Goal: Task Accomplishment & Management: Use online tool/utility

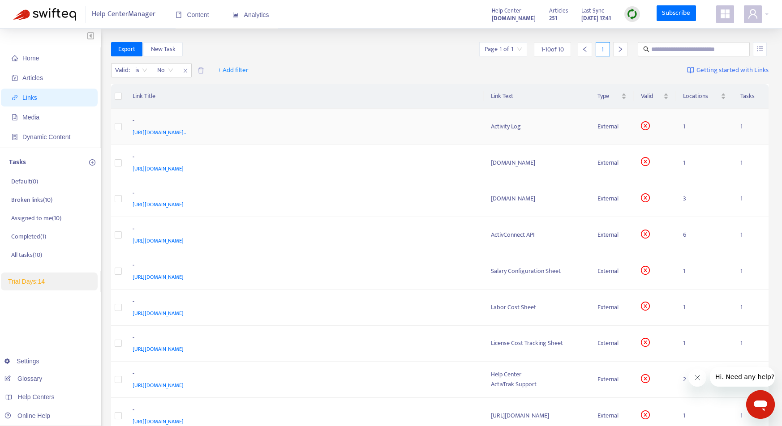
click at [431, 126] on div "-" at bounding box center [303, 122] width 341 height 12
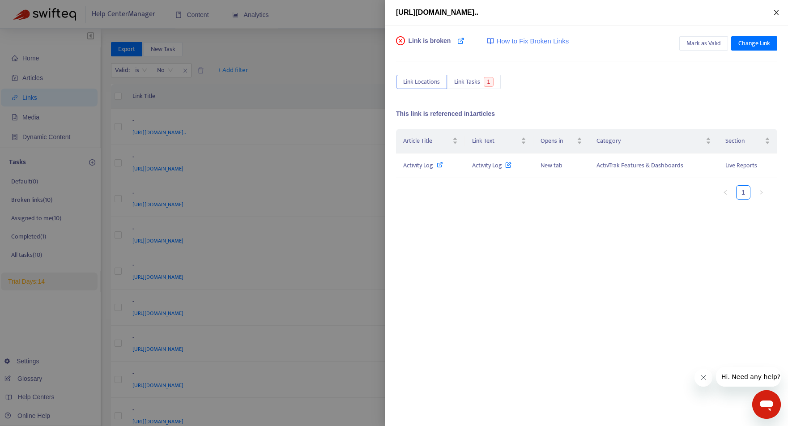
click at [777, 10] on icon "close" at bounding box center [776, 12] width 7 height 7
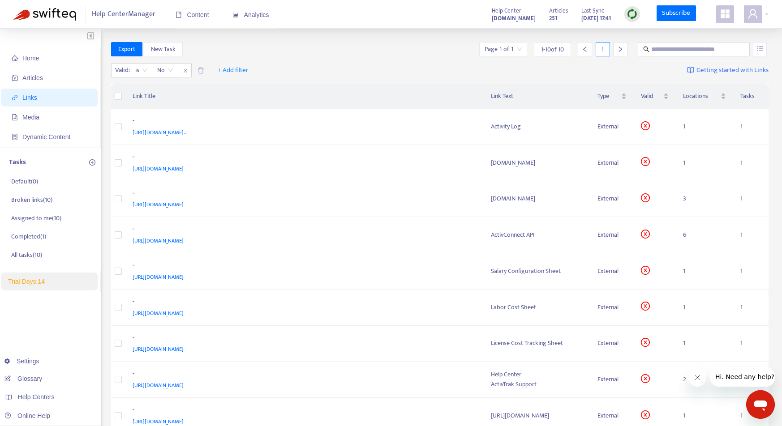
click at [624, 14] on div "Articles 251 Last Sync Sep 4, 2025 17:41" at bounding box center [594, 14] width 104 height 18
click at [630, 14] on img at bounding box center [631, 14] width 11 height 11
click at [637, 46] on link "Full Sync" at bounding box center [648, 47] width 32 height 10
click at [449, 134] on div "[URL][DOMAIN_NAME].." at bounding box center [303, 133] width 341 height 10
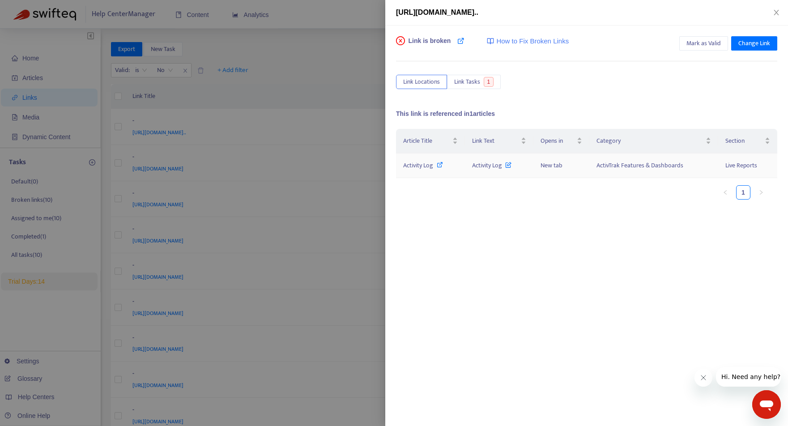
click at [440, 163] on icon at bounding box center [440, 165] width 6 height 6
click at [511, 165] on icon at bounding box center [509, 163] width 6 height 10
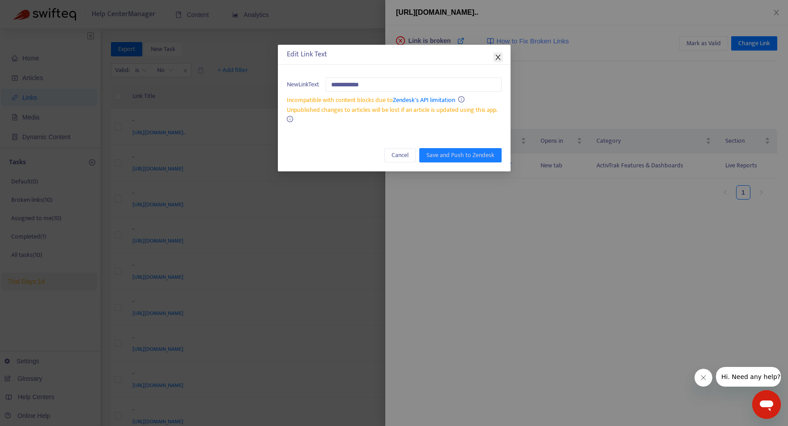
click at [500, 54] on icon "close" at bounding box center [498, 57] width 7 height 7
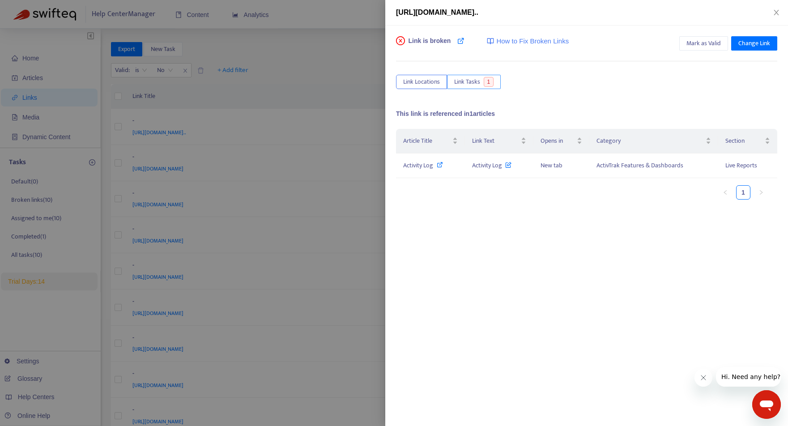
click at [480, 81] on span "Link Tasks" at bounding box center [467, 82] width 26 height 10
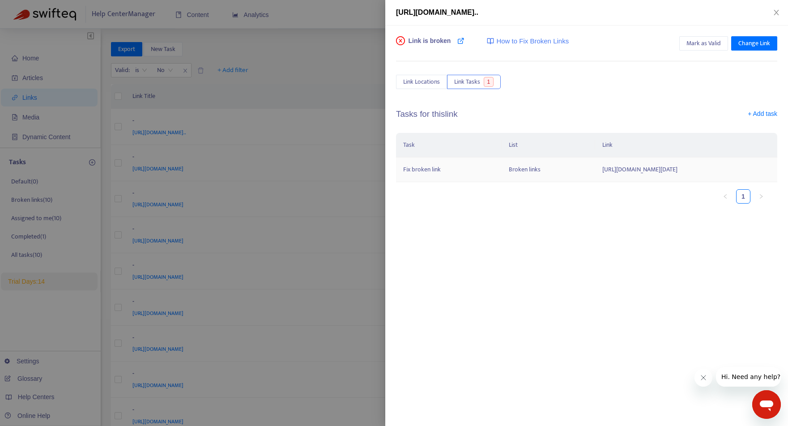
click at [596, 177] on td "http://app.activtrak.com/#/app/reports/activitylog?filters=%7B%22groupId%22:%5B…" at bounding box center [687, 170] width 182 height 25
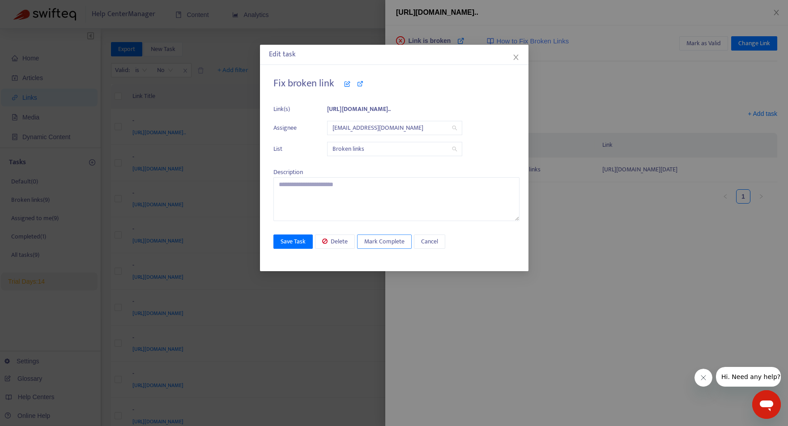
click at [378, 246] on button "Mark Complete" at bounding box center [384, 242] width 55 height 14
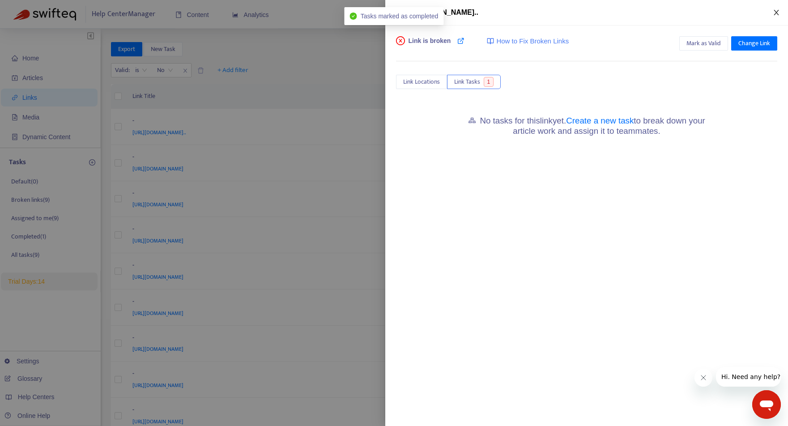
click at [777, 15] on icon "close" at bounding box center [776, 12] width 7 height 7
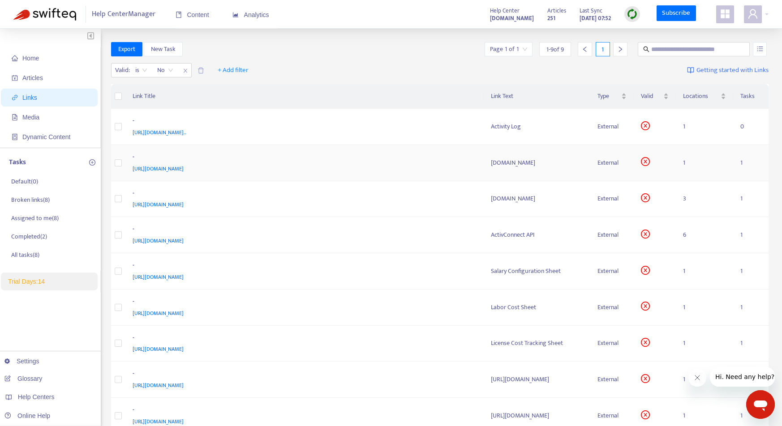
click at [424, 159] on div "-" at bounding box center [303, 158] width 341 height 12
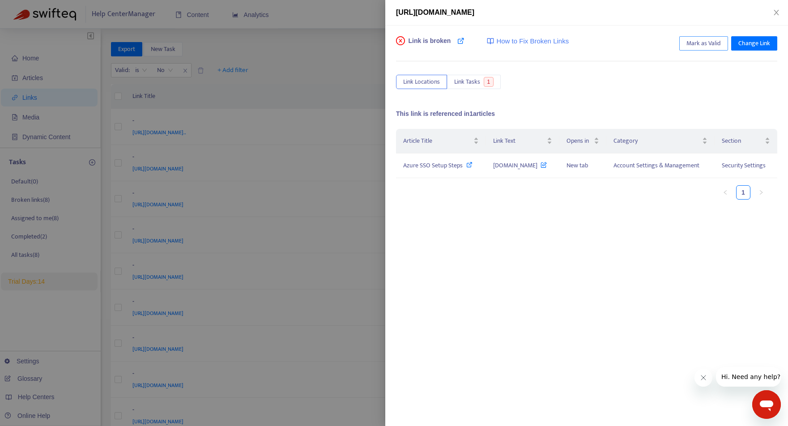
click at [710, 44] on span "Mark as Valid" at bounding box center [704, 44] width 34 height 10
click at [776, 13] on icon "close" at bounding box center [776, 12] width 5 height 5
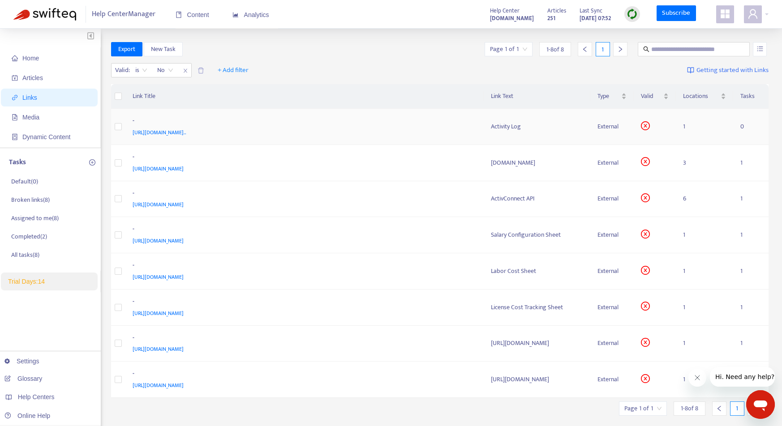
click at [429, 124] on div "-" at bounding box center [303, 122] width 341 height 12
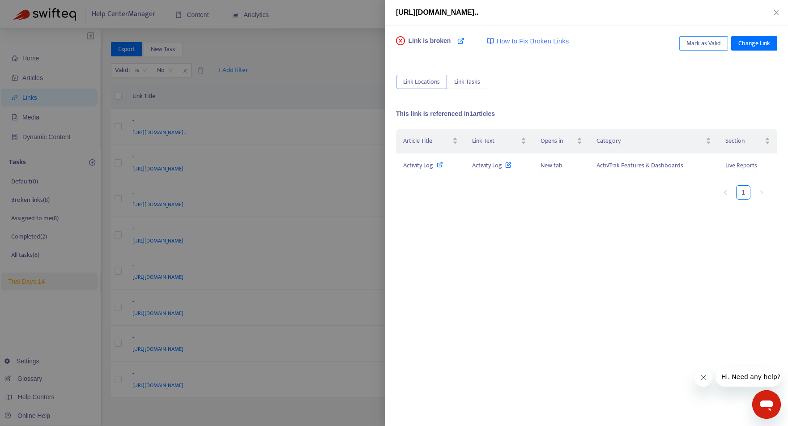
click at [707, 45] on span "Mark as Valid" at bounding box center [704, 44] width 34 height 10
click at [779, 13] on icon "close" at bounding box center [776, 12] width 7 height 7
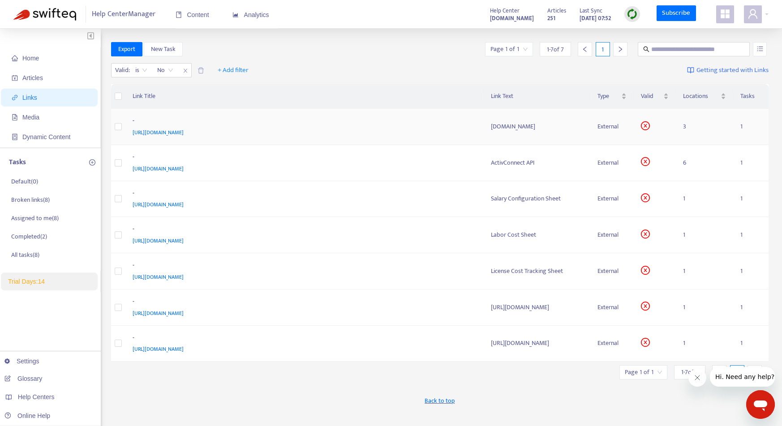
click at [359, 135] on div "http://app.activtrak.com" at bounding box center [303, 133] width 341 height 10
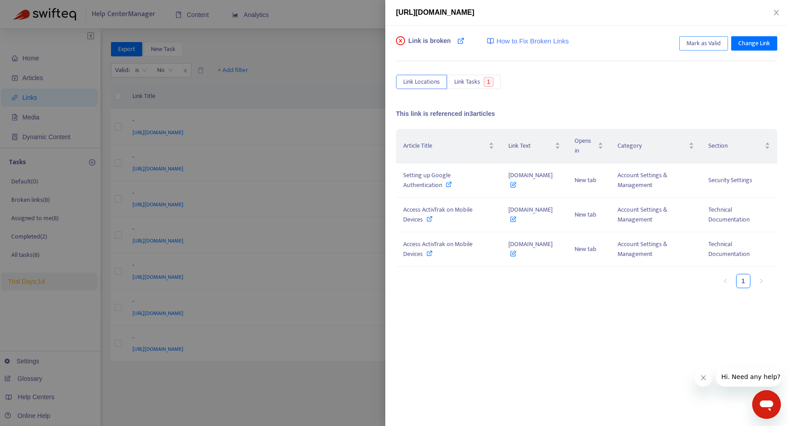
click at [694, 41] on span "Mark as Valid" at bounding box center [704, 44] width 34 height 10
click at [776, 12] on icon "close" at bounding box center [776, 12] width 7 height 7
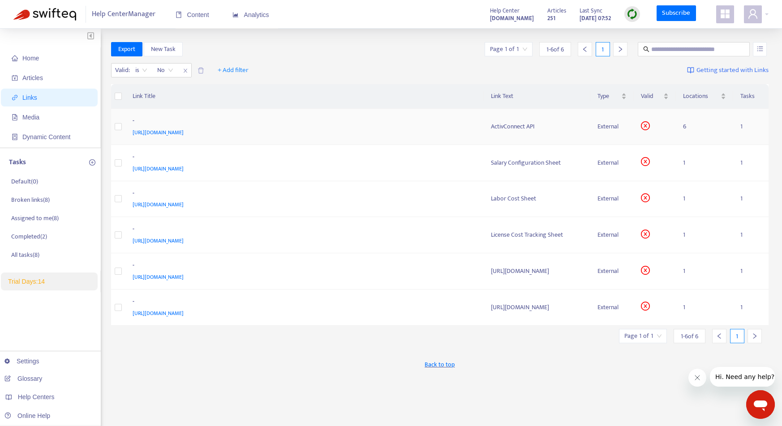
click at [445, 135] on div "http://app.activtrak.com/#/app/integrations/connect" at bounding box center [303, 133] width 341 height 10
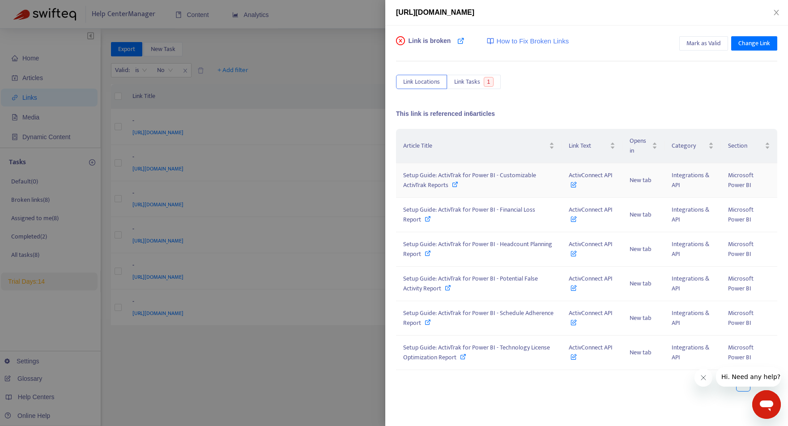
click at [574, 184] on icon at bounding box center [574, 183] width 6 height 10
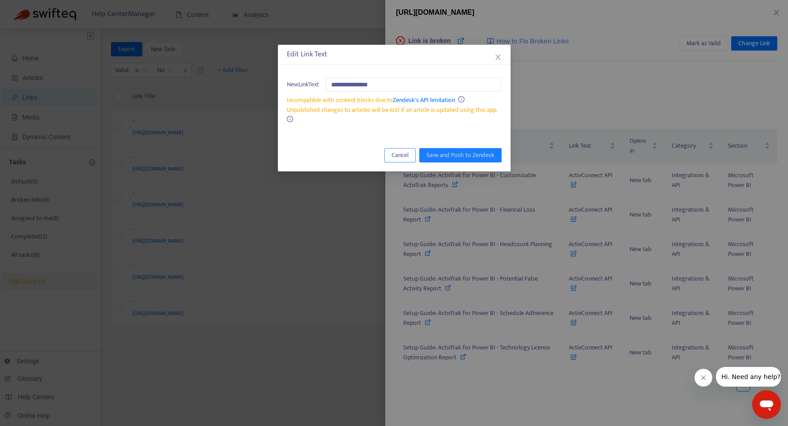
click at [407, 158] on span "Cancel" at bounding box center [400, 155] width 17 height 10
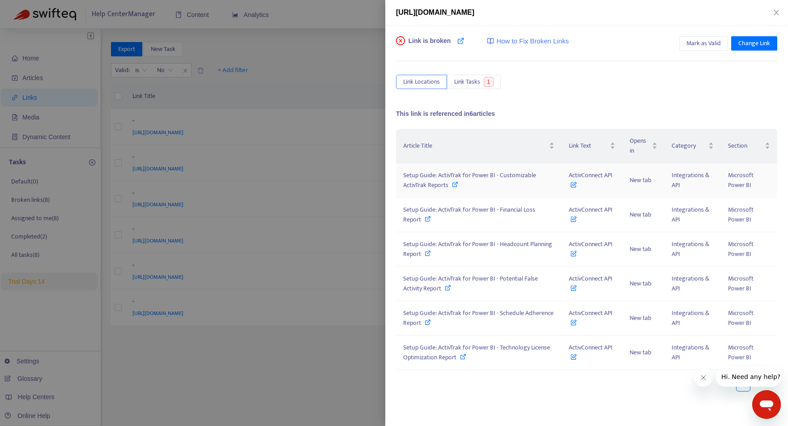
click at [454, 183] on icon at bounding box center [455, 184] width 6 height 6
click at [426, 220] on icon at bounding box center [428, 219] width 6 height 6
click at [425, 252] on icon at bounding box center [428, 253] width 6 height 6
click at [475, 80] on span "Link Tasks" at bounding box center [467, 82] width 26 height 10
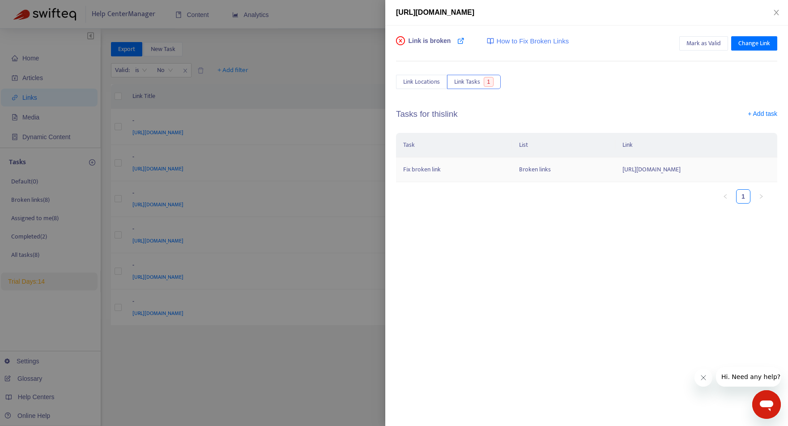
click at [616, 170] on td "http://app.activtrak.com/#/app/integrations/connect" at bounding box center [697, 170] width 162 height 25
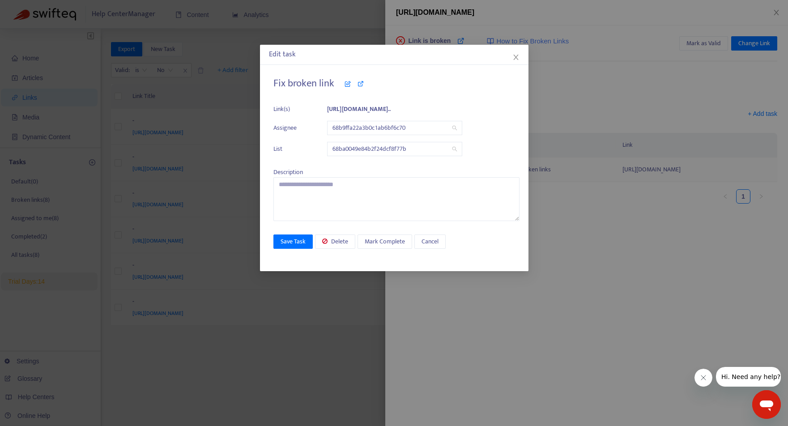
click at [589, 170] on div "Edit task Fix broken link Link(s) http://app.activtrak.com/#/app/integrati... A…" at bounding box center [394, 213] width 788 height 426
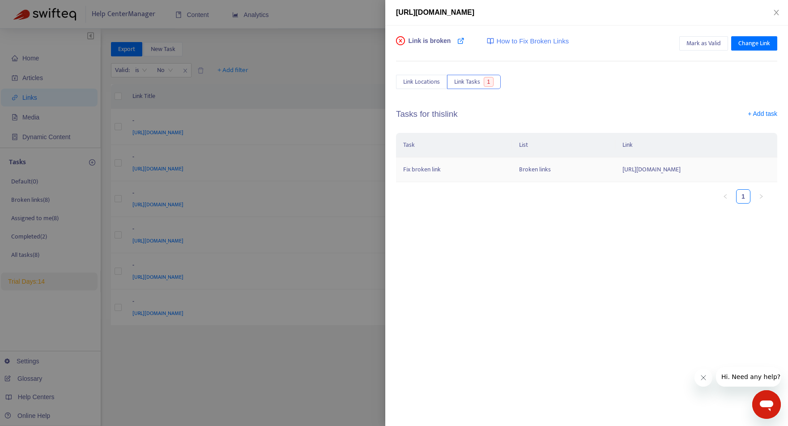
click at [616, 170] on td "http://app.activtrak.com/#/app/integrations/connect" at bounding box center [697, 170] width 162 height 25
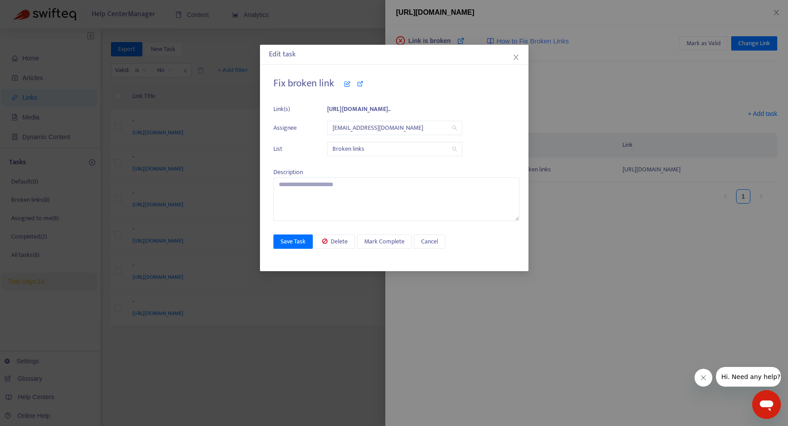
click at [519, 57] on span "Close" at bounding box center [516, 57] width 10 height 7
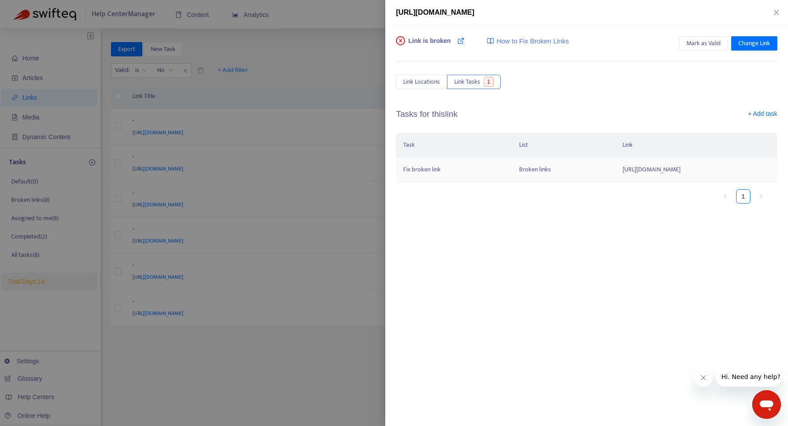
drag, startPoint x: 695, startPoint y: 170, endPoint x: 550, endPoint y: 173, distance: 144.7
click at [616, 173] on td "http://app.activtrak.com/#/app/integrations/connect" at bounding box center [697, 170] width 162 height 25
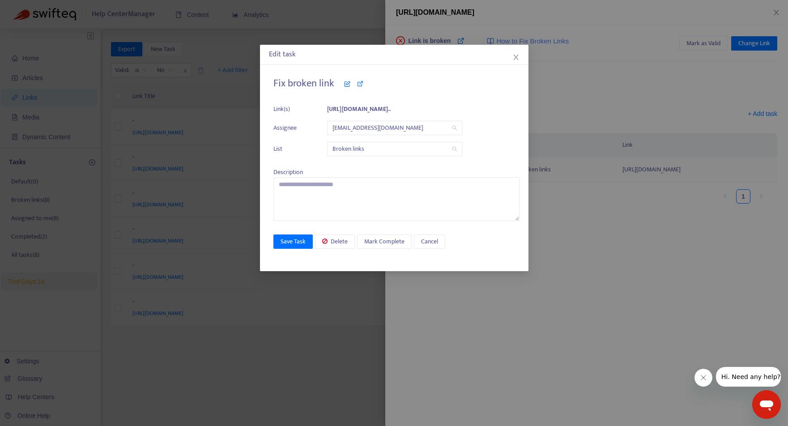
copy td "http://app.activtrak.com/#/app/integrations/connect"
click at [516, 60] on icon "close" at bounding box center [516, 57] width 7 height 7
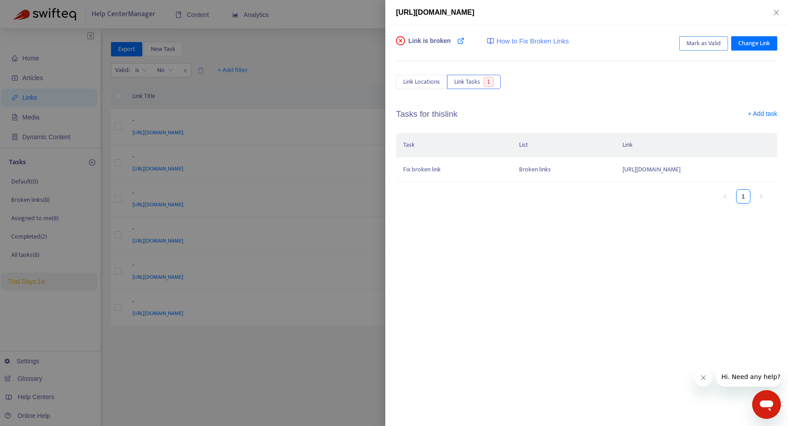
click at [705, 45] on span "Mark as Valid" at bounding box center [704, 44] width 34 height 10
click at [779, 11] on icon "close" at bounding box center [776, 12] width 7 height 7
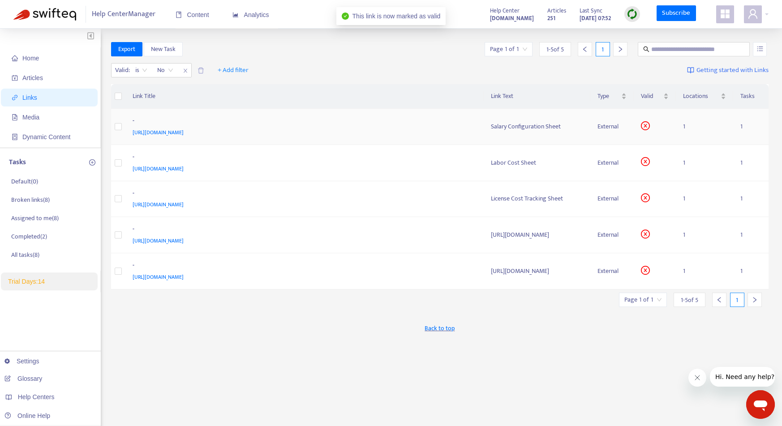
click at [453, 128] on div "https://docs.google.com/spreadsheets/d/10cwAdOiau6S_bDDHdA14egotSOz4MCeVvhe1B53…" at bounding box center [303, 133] width 341 height 10
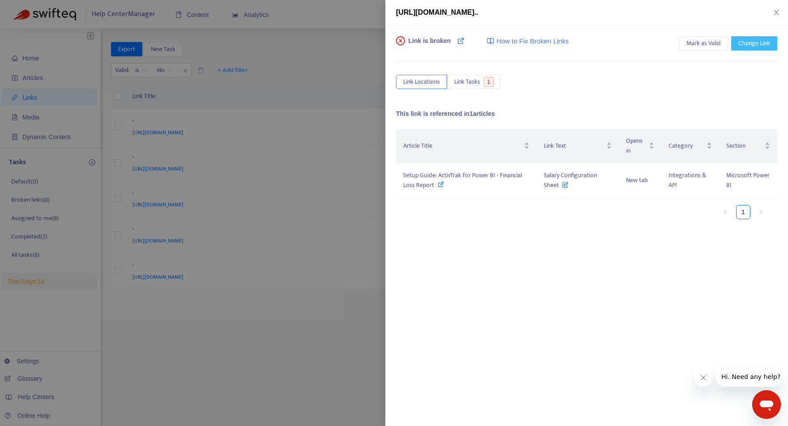
click at [743, 43] on span "Change Link" at bounding box center [755, 44] width 32 height 10
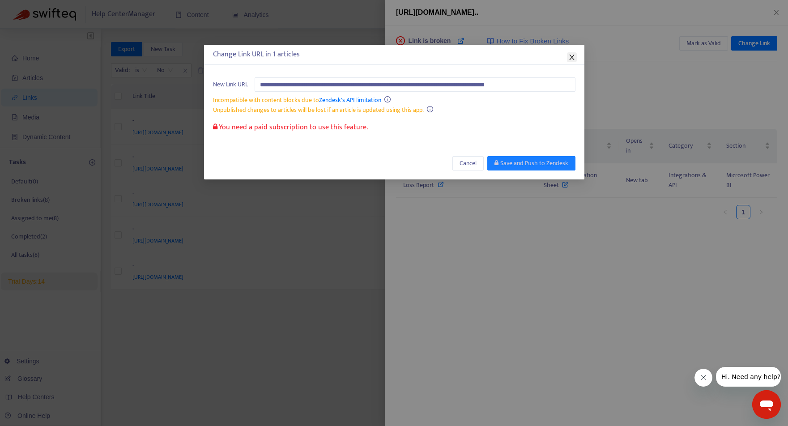
click at [570, 57] on icon "close" at bounding box center [572, 57] width 7 height 7
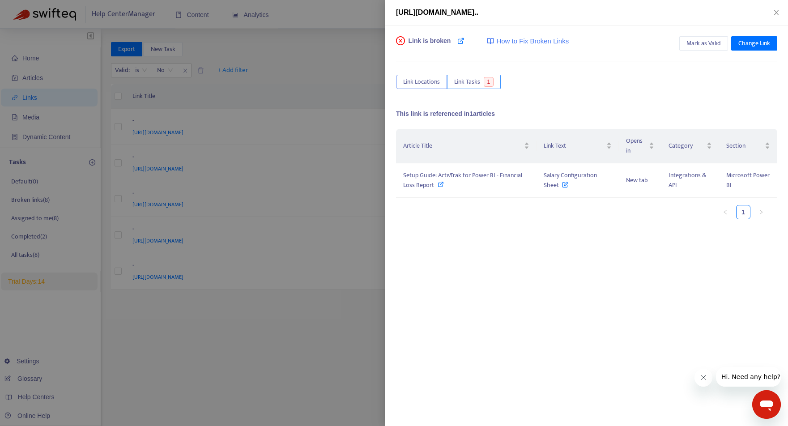
click at [481, 80] on button "Link Tasks 1" at bounding box center [474, 82] width 54 height 14
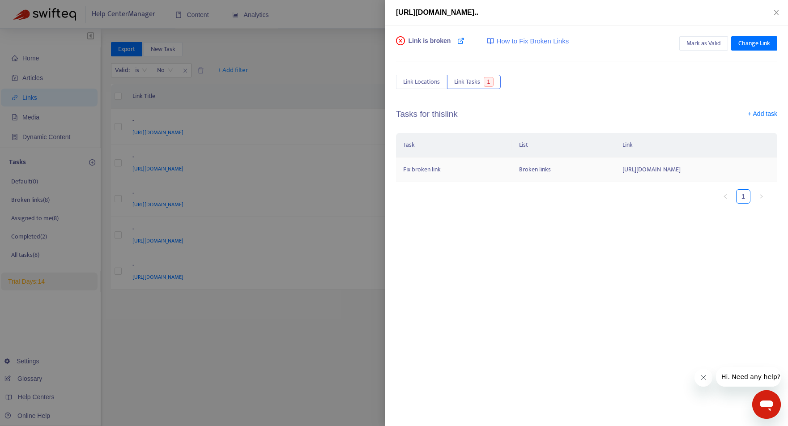
drag, startPoint x: 518, startPoint y: 180, endPoint x: 484, endPoint y: 170, distance: 35.6
click at [616, 170] on td "https://docs.google.com/spreadsheets/d/10cwAdOiau6S_bDDHdA14egotSOz4MCeVvhe1B53…" at bounding box center [697, 170] width 162 height 25
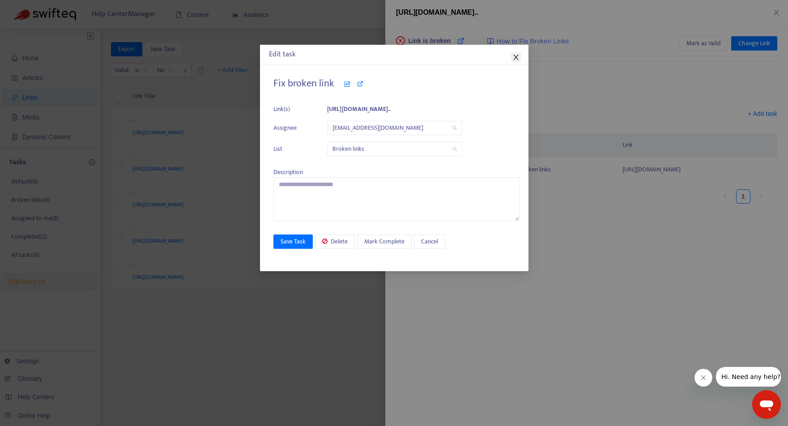
click at [515, 56] on icon "close" at bounding box center [516, 57] width 5 height 5
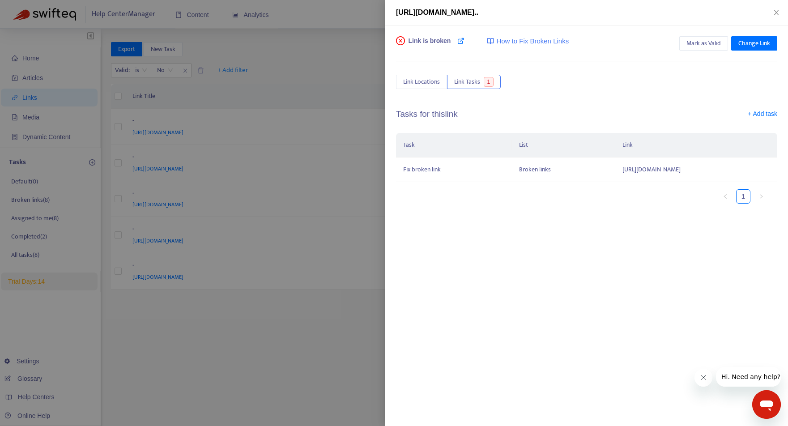
copy td "https://docs.google.com/spreadsheets/d/10cwAdOiau6S_bDDHdA14egotSOz4MCeVvhe1B53…"
click at [709, 44] on span "Mark as Valid" at bounding box center [704, 44] width 34 height 10
click at [778, 11] on icon "close" at bounding box center [776, 12] width 5 height 5
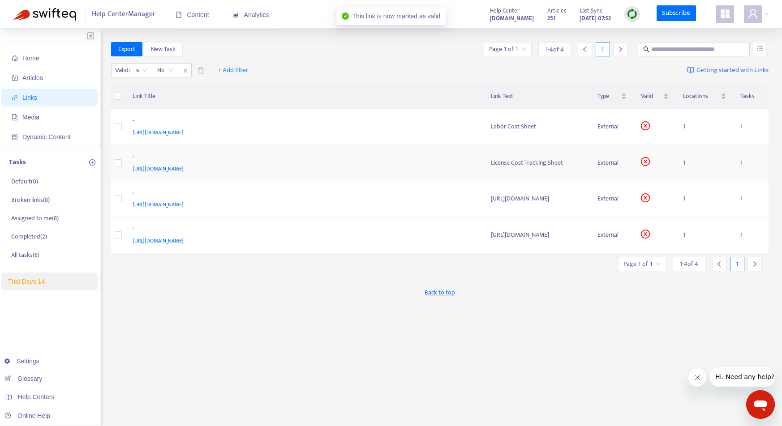
click at [430, 164] on div "https://docs.google.com/spreadsheets/d/1W50s0THG2SEcmeHjr-UjcGIs3-THoP6K3EZ36oj…" at bounding box center [303, 169] width 341 height 10
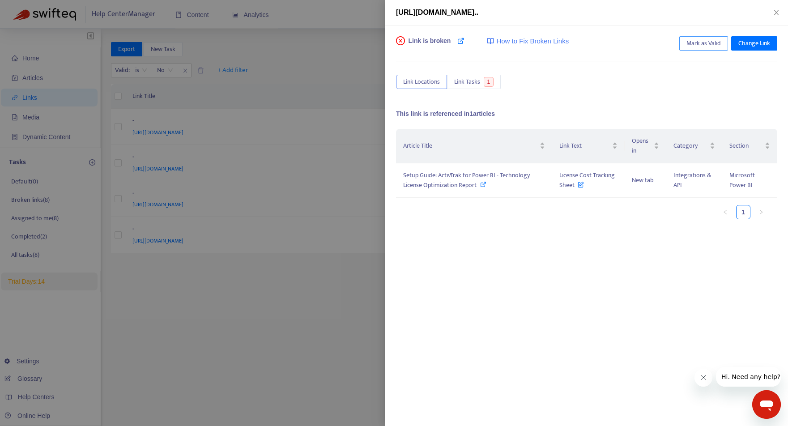
click at [699, 42] on span "Mark as Valid" at bounding box center [704, 44] width 34 height 10
drag, startPoint x: 776, startPoint y: 13, endPoint x: 750, endPoint y: 22, distance: 28.0
click at [776, 13] on icon "close" at bounding box center [776, 12] width 5 height 5
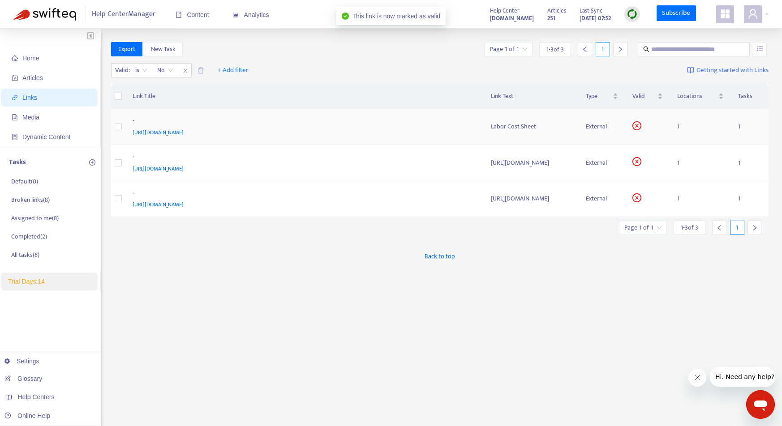
click at [411, 129] on div "https://docs.google.com/spreadsheets/d/1FtNGiACVGYL5j_U8iof-VJ57WpxqAgUNrsNt16i…" at bounding box center [303, 133] width 341 height 10
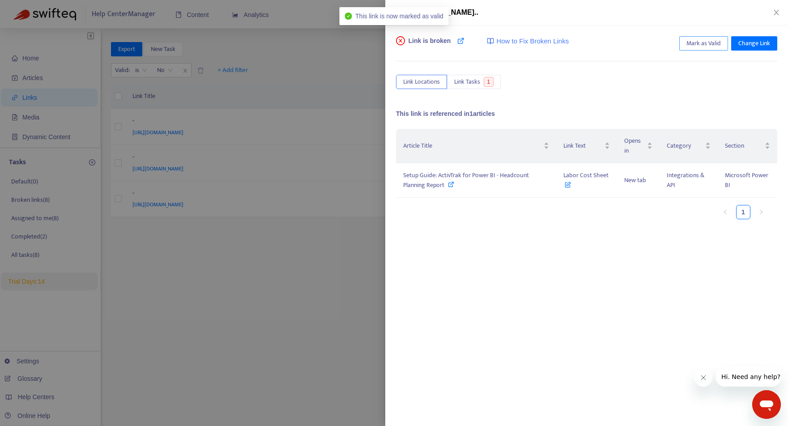
click at [694, 43] on span "Mark as Valid" at bounding box center [704, 44] width 34 height 10
click at [777, 8] on div "https://docs.google.com/spreadsheets/d/1FtNGiACVGYL5j_U8iof-VJ57WpxqAgUNrsNt16i…" at bounding box center [586, 12] width 381 height 11
click at [777, 13] on icon "close" at bounding box center [776, 12] width 5 height 5
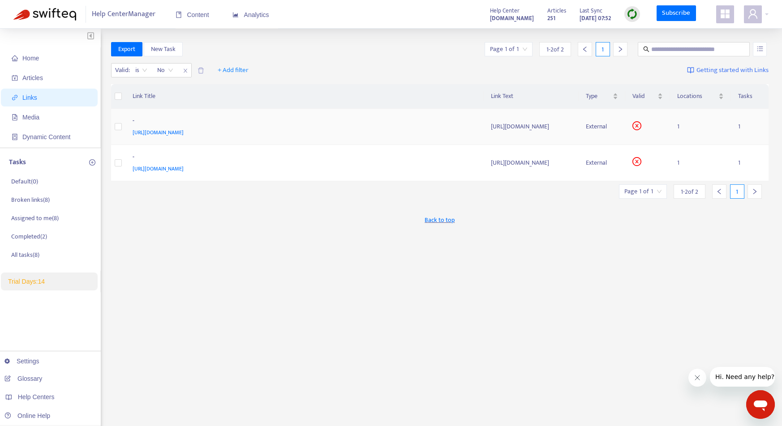
click at [420, 132] on div "https://back-master.activtrak.net" at bounding box center [303, 133] width 341 height 10
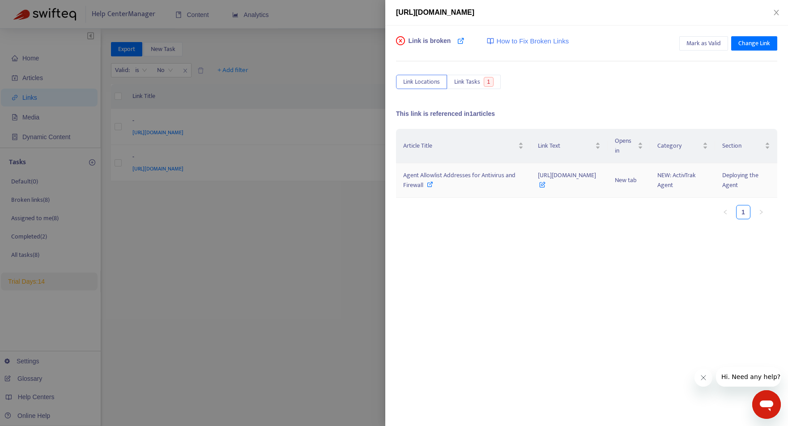
click at [433, 184] on icon at bounding box center [430, 184] width 6 height 6
click at [708, 45] on span "Mark as Valid" at bounding box center [704, 44] width 34 height 10
click at [776, 10] on icon "close" at bounding box center [776, 12] width 7 height 7
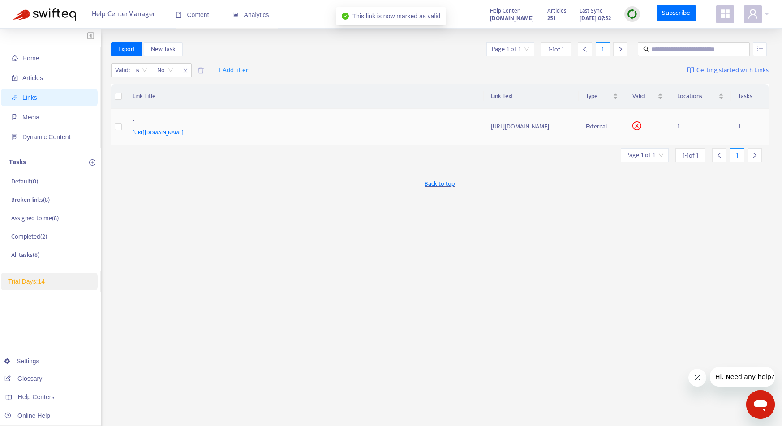
click at [417, 136] on div "https://master-backend.activtrak.net" at bounding box center [303, 133] width 341 height 10
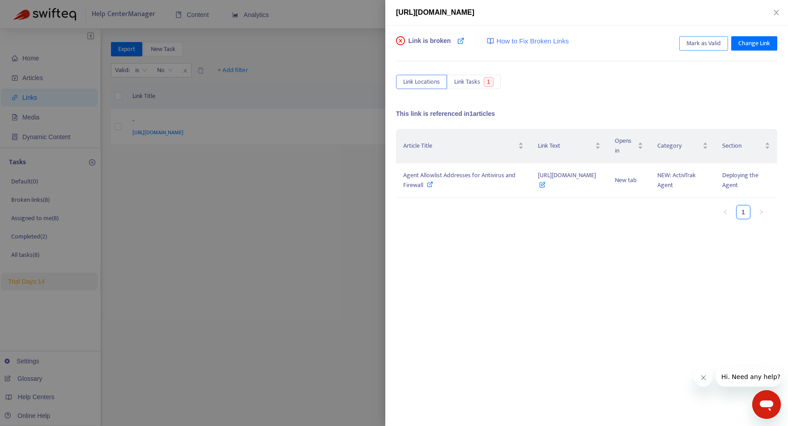
click at [699, 43] on span "Mark as Valid" at bounding box center [704, 44] width 34 height 10
click at [776, 8] on div "https://master-backend.activtrak.net" at bounding box center [586, 12] width 381 height 11
click at [776, 11] on icon "close" at bounding box center [776, 12] width 7 height 7
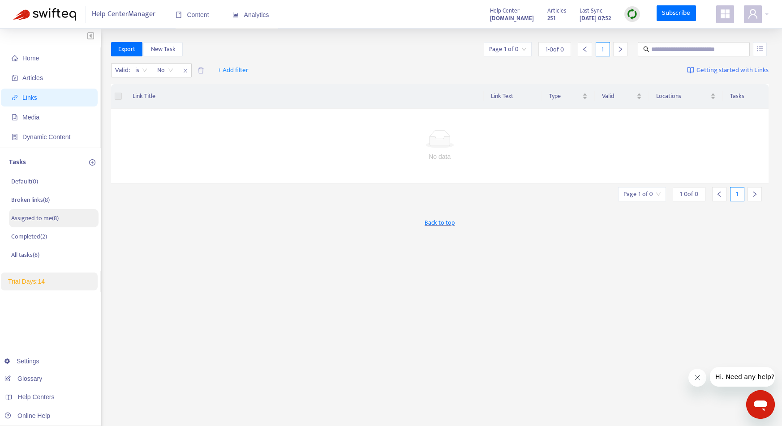
click at [42, 212] on li "Assigned to me ( 8 )" at bounding box center [54, 218] width 90 height 18
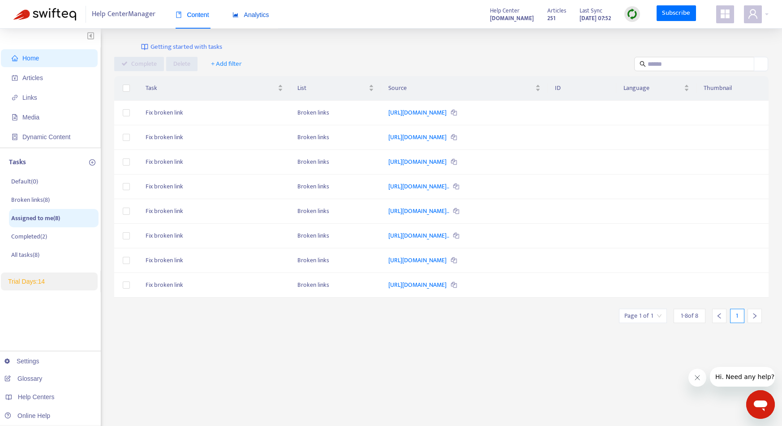
click at [262, 13] on span "Analytics" at bounding box center [250, 14] width 37 height 7
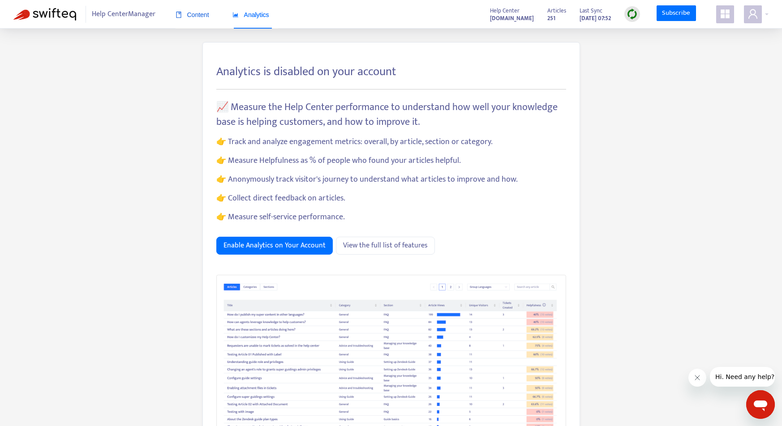
click at [189, 18] on div "Content" at bounding box center [193, 15] width 34 height 10
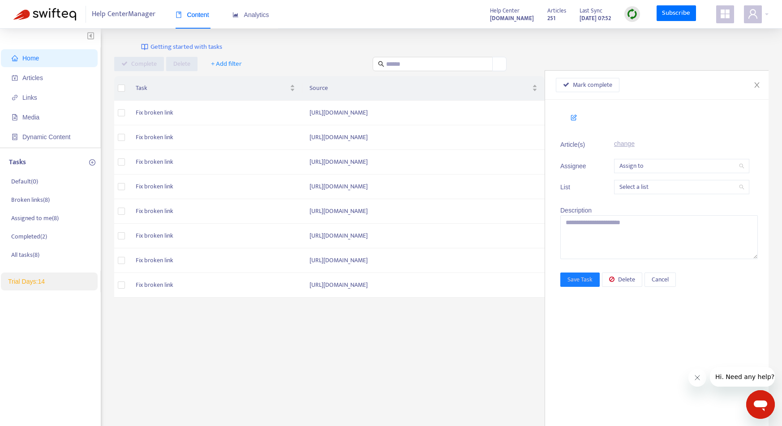
click at [104, 13] on span "Help Center Manager" at bounding box center [124, 14] width 64 height 17
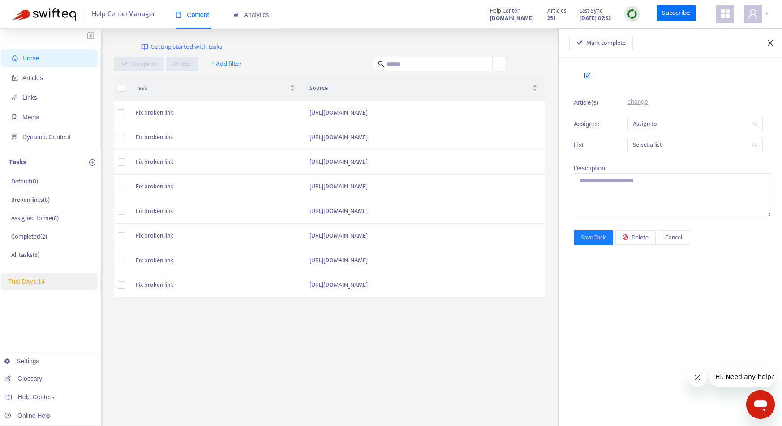
click at [770, 43] on icon "close" at bounding box center [769, 42] width 5 height 5
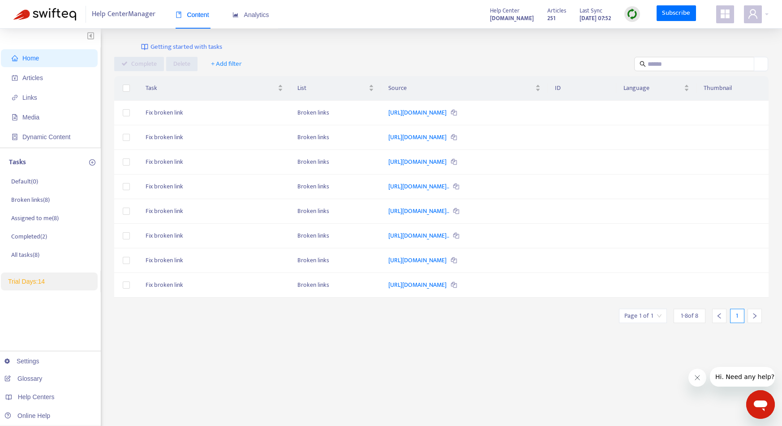
click at [727, 15] on icon "appstore" at bounding box center [724, 13] width 9 height 9
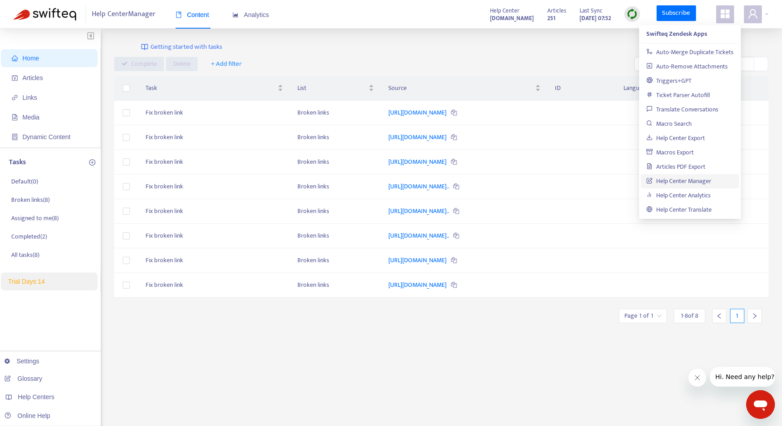
click at [702, 180] on link "Help Center Manager" at bounding box center [678, 181] width 65 height 10
click at [470, 64] on div "Complete Delete + Add filter" at bounding box center [441, 64] width 654 height 15
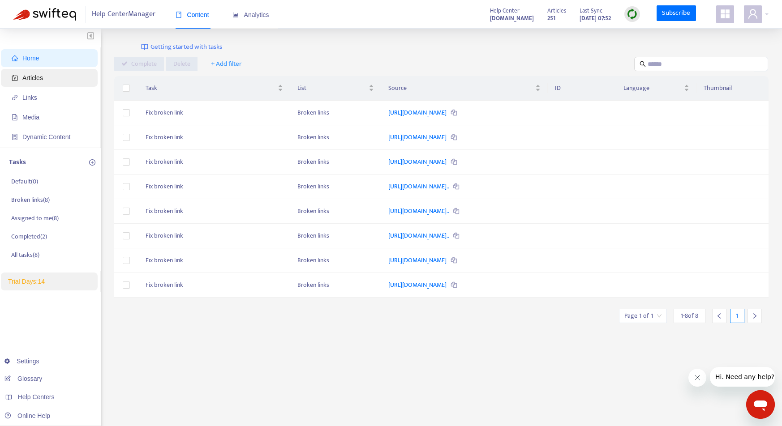
click at [38, 77] on span "Articles" at bounding box center [32, 77] width 21 height 7
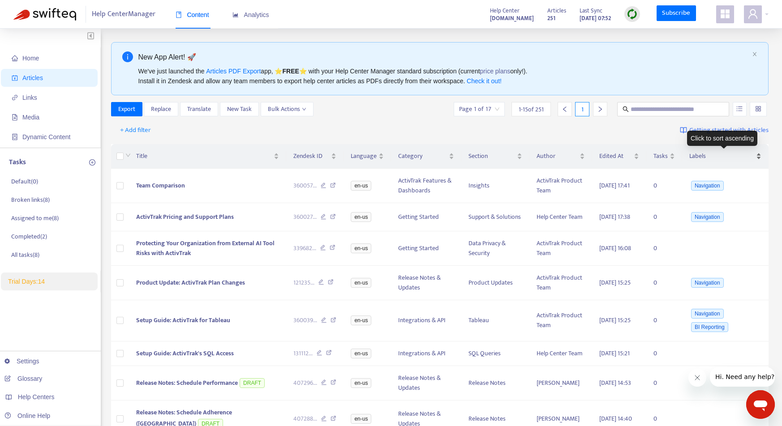
click at [761, 156] on div "Labels" at bounding box center [725, 156] width 72 height 10
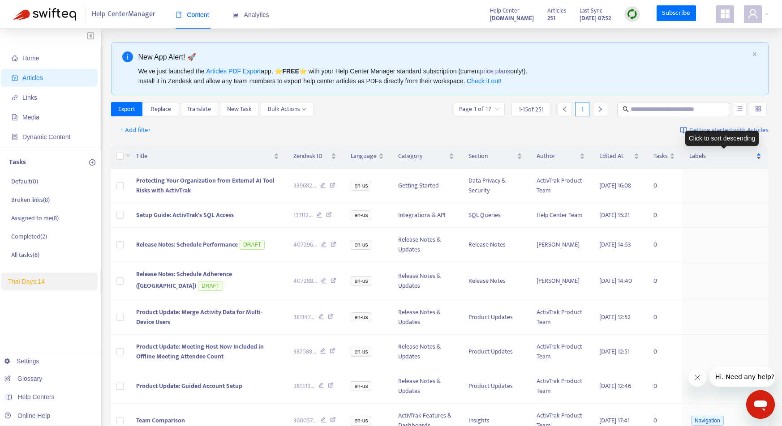
click at [758, 157] on div "Labels" at bounding box center [725, 156] width 72 height 10
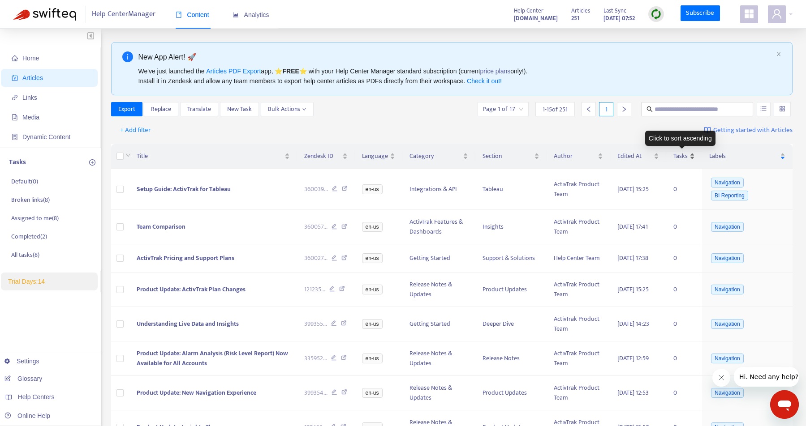
click at [682, 155] on span "Tasks" at bounding box center [680, 156] width 14 height 10
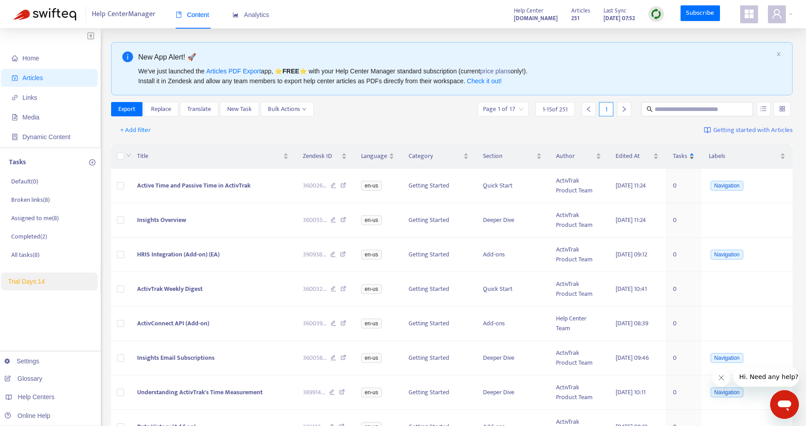
click at [682, 155] on span "Tasks" at bounding box center [680, 156] width 14 height 10
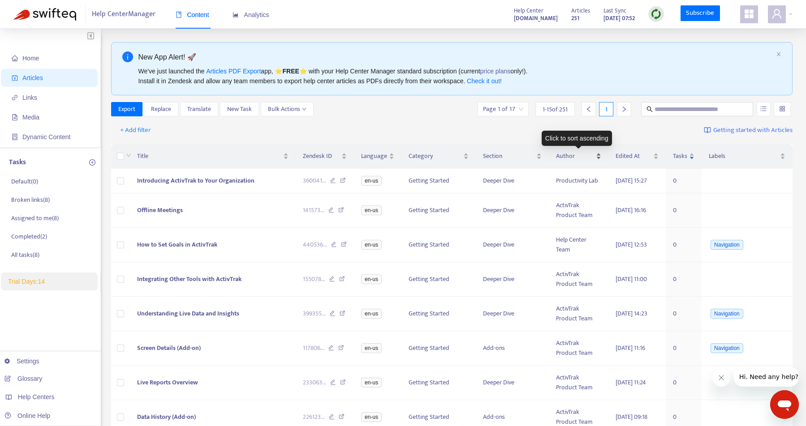
click at [579, 155] on span "Author" at bounding box center [575, 156] width 39 height 10
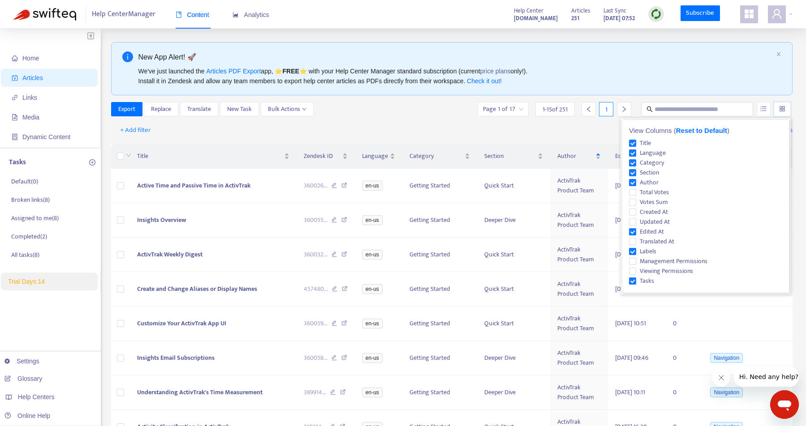
click at [783, 112] on input "search" at bounding box center [782, 109] width 6 height 13
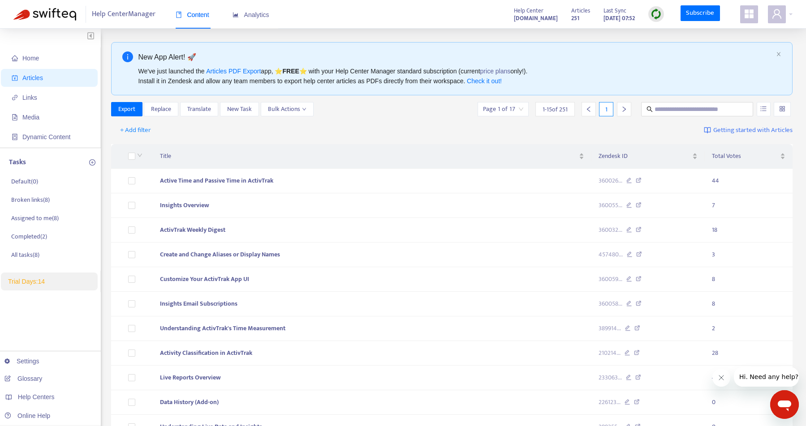
click at [527, 127] on div "+ Add filter Getting started with Articles" at bounding box center [451, 130] width 681 height 21
click at [781, 154] on div "Total Votes" at bounding box center [747, 156] width 73 height 10
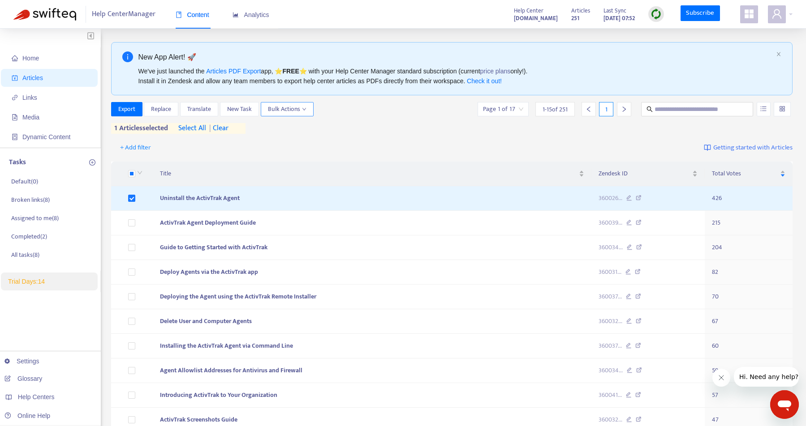
click at [304, 109] on icon "down" at bounding box center [304, 109] width 4 height 3
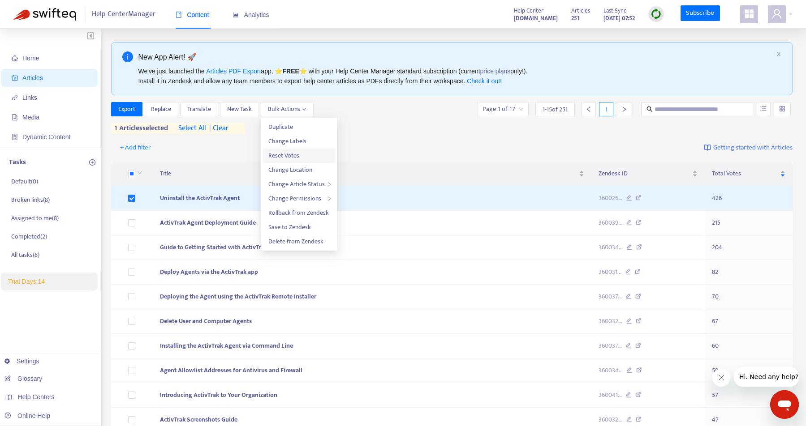
click at [297, 155] on span "Reset Votes" at bounding box center [283, 155] width 31 height 10
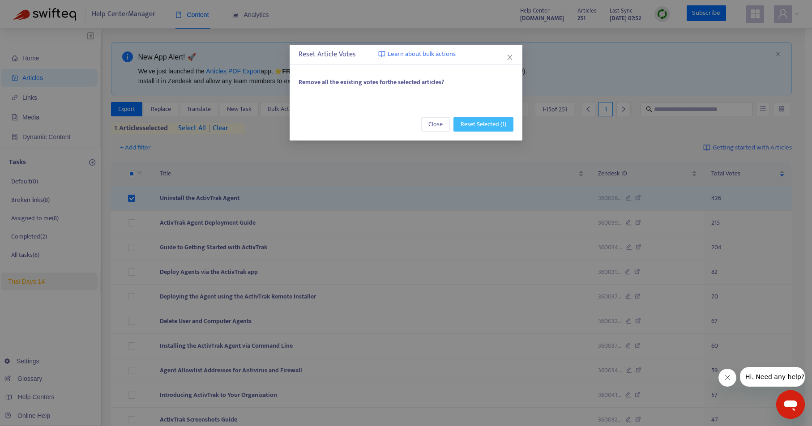
click at [491, 125] on span "Reset Selected (1)" at bounding box center [484, 125] width 46 height 10
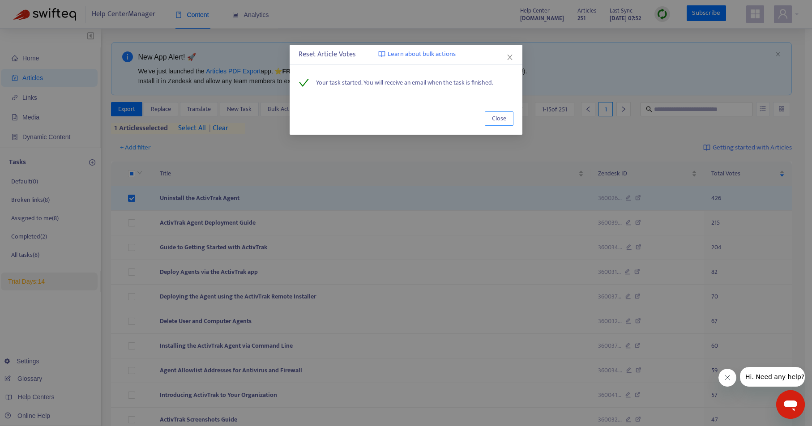
click at [493, 122] on span "Close" at bounding box center [499, 119] width 14 height 10
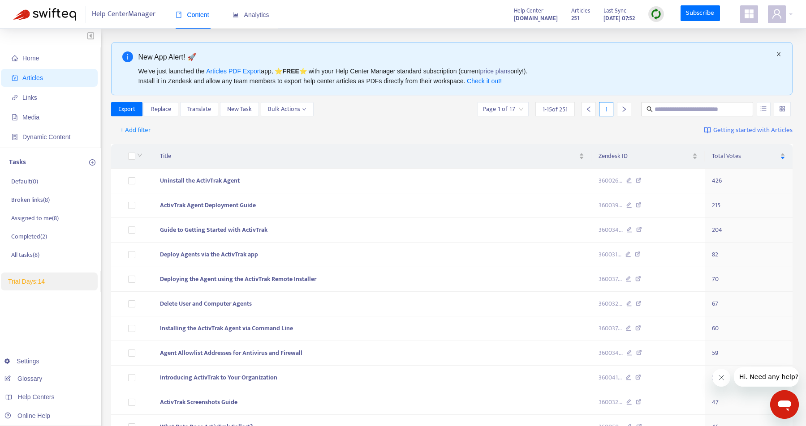
click at [778, 54] on icon "close" at bounding box center [778, 54] width 4 height 4
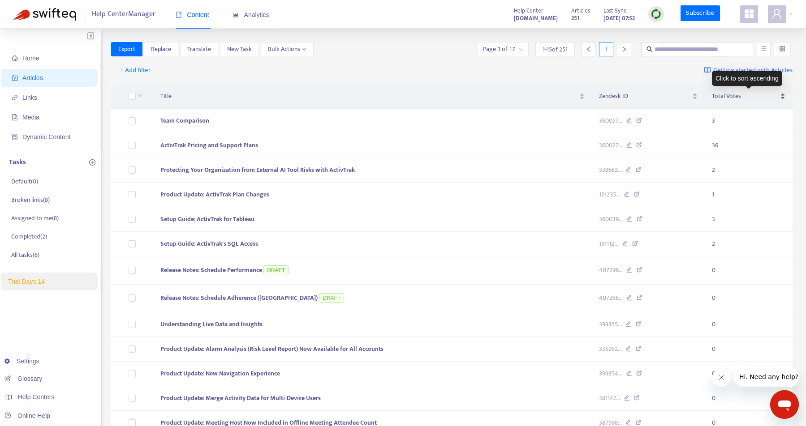
click at [776, 91] on span "Total Votes" at bounding box center [744, 96] width 66 height 10
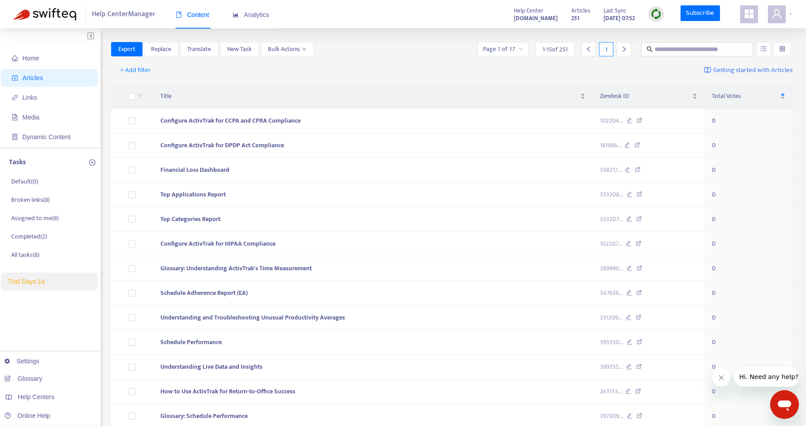
click at [777, 91] on span "Total Votes" at bounding box center [744, 96] width 66 height 10
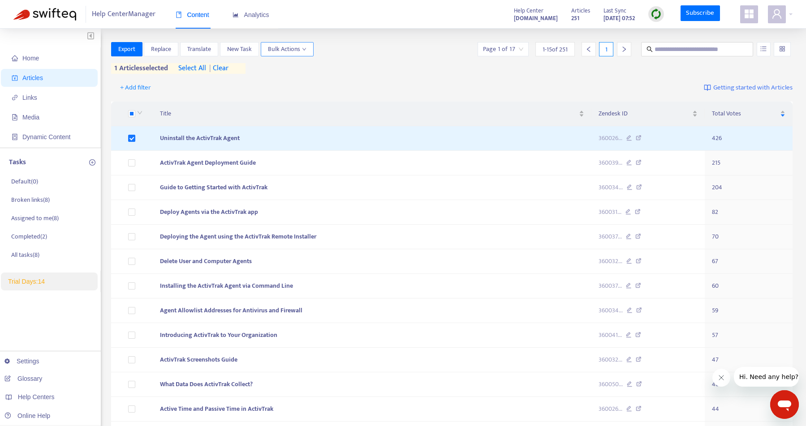
click at [295, 48] on span "Bulk Actions" at bounding box center [287, 49] width 39 height 10
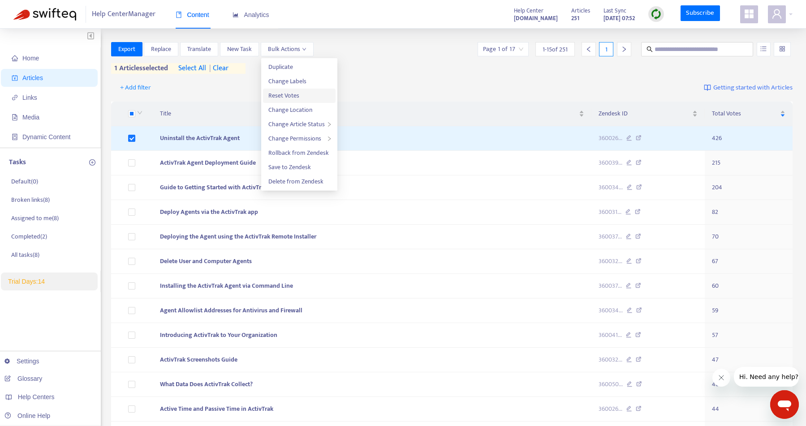
click at [300, 91] on span "Reset Votes" at bounding box center [299, 96] width 62 height 10
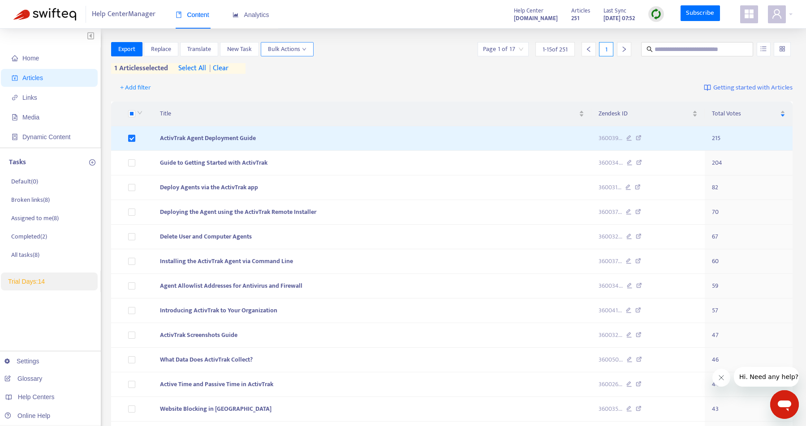
click at [296, 48] on span "Bulk Actions" at bounding box center [287, 49] width 39 height 10
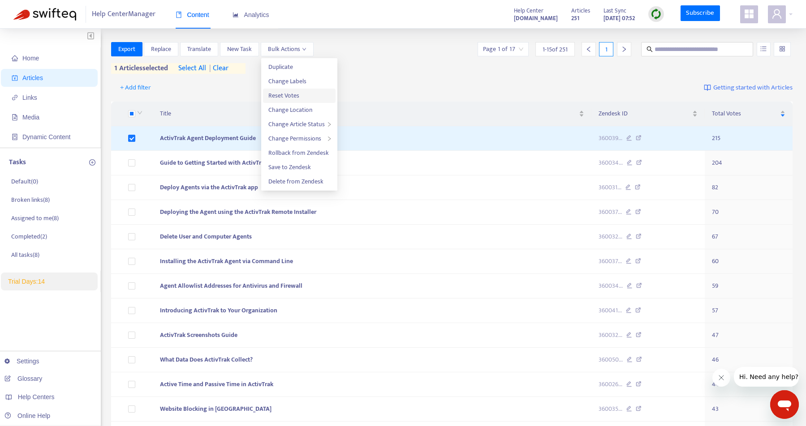
click at [306, 93] on span "Reset Votes" at bounding box center [299, 96] width 62 height 10
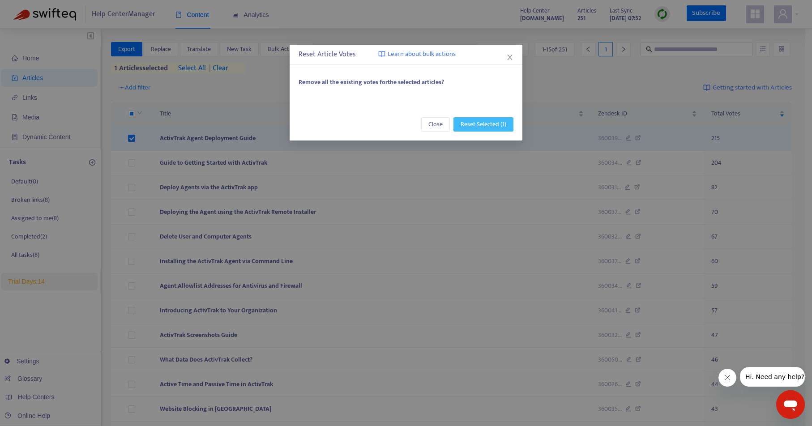
click at [483, 121] on span "Reset Selected (1)" at bounding box center [484, 125] width 46 height 10
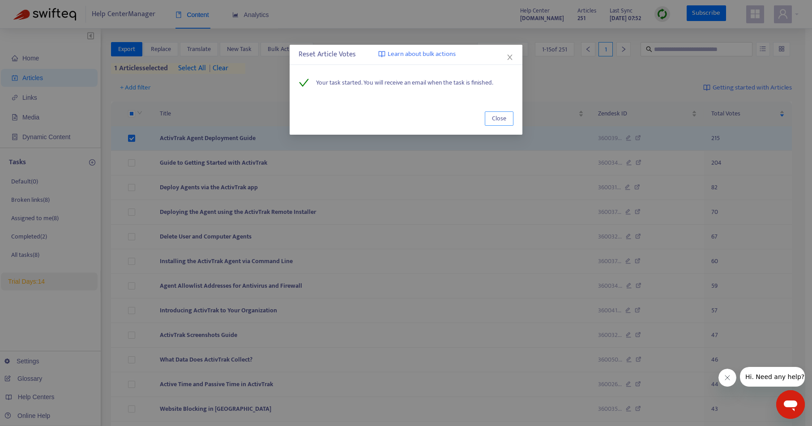
click at [500, 120] on span "Close" at bounding box center [499, 119] width 14 height 10
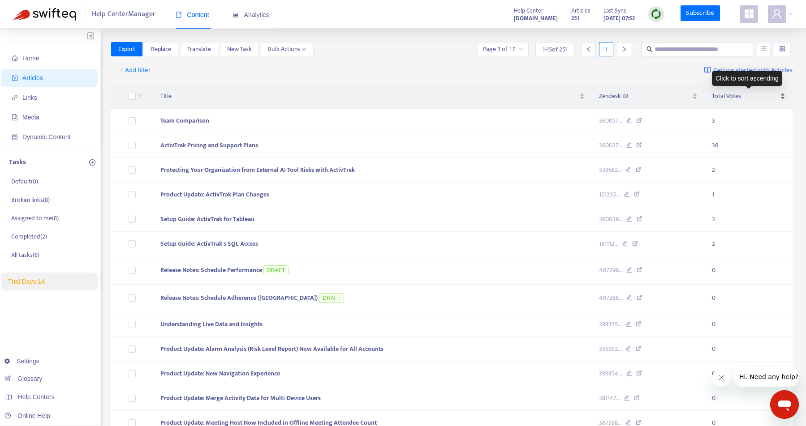
click at [768, 92] on span "Total Votes" at bounding box center [744, 96] width 66 height 10
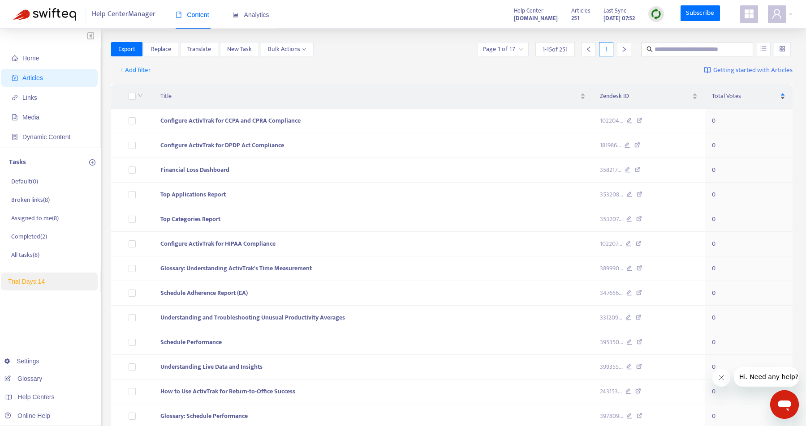
click at [770, 92] on span "Total Votes" at bounding box center [744, 96] width 66 height 10
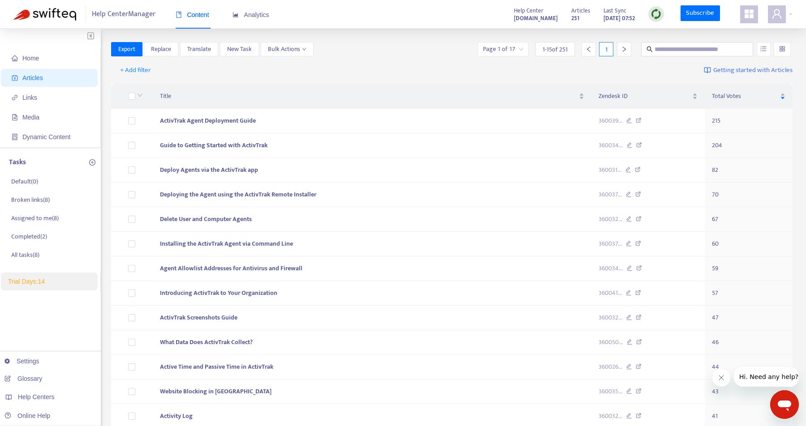
click at [783, 50] on input "search" at bounding box center [782, 49] width 6 height 13
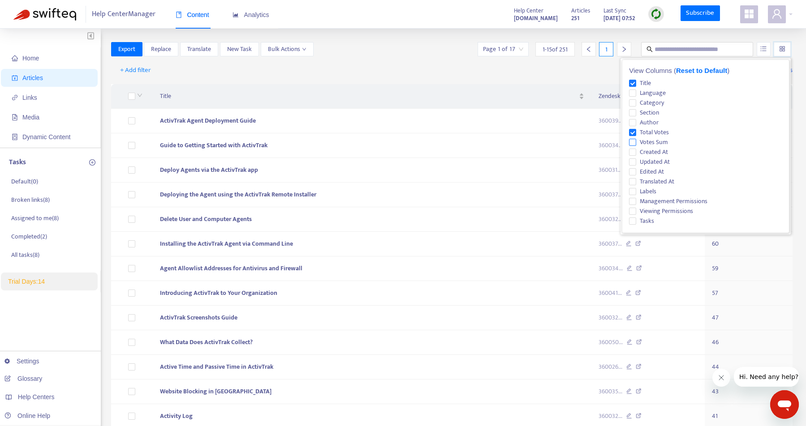
click at [637, 141] on span "Votes Sum" at bounding box center [653, 142] width 35 height 10
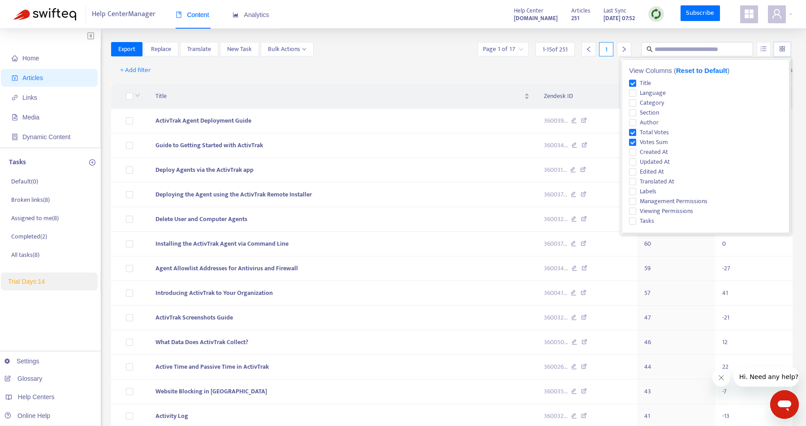
click at [570, 75] on div "+ Add filter Getting started with Articles" at bounding box center [451, 70] width 681 height 21
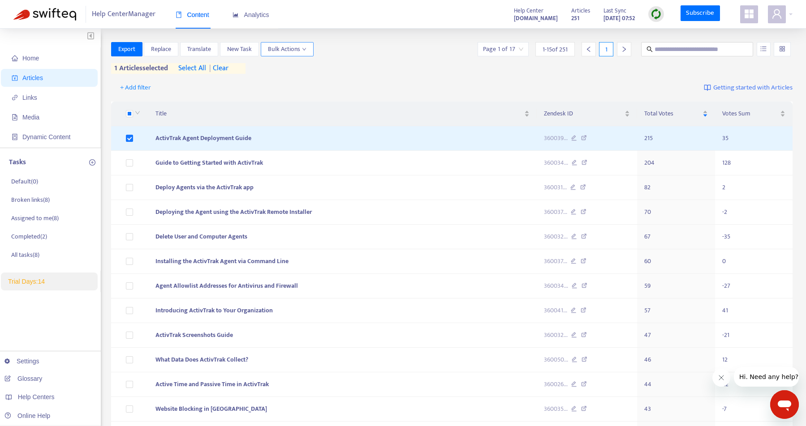
click at [296, 49] on span "Bulk Actions" at bounding box center [287, 49] width 39 height 10
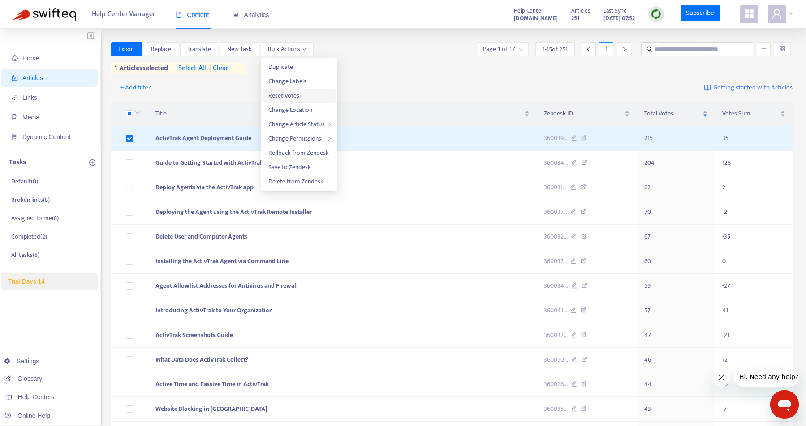
click at [307, 92] on span "Reset Votes" at bounding box center [299, 96] width 62 height 10
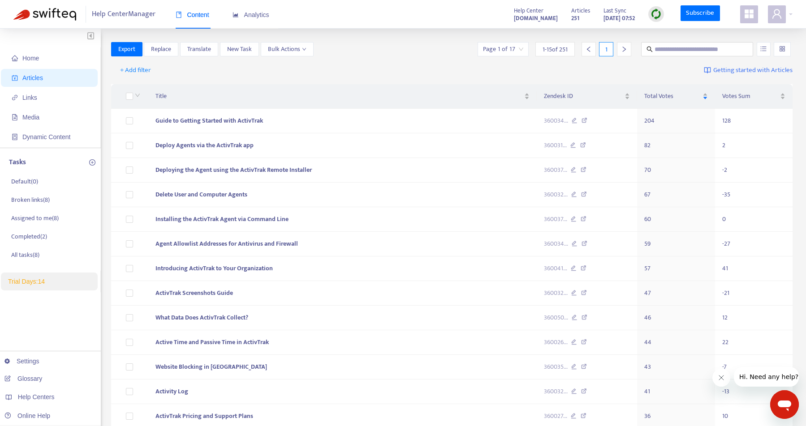
click at [785, 49] on div at bounding box center [781, 49] width 17 height 14
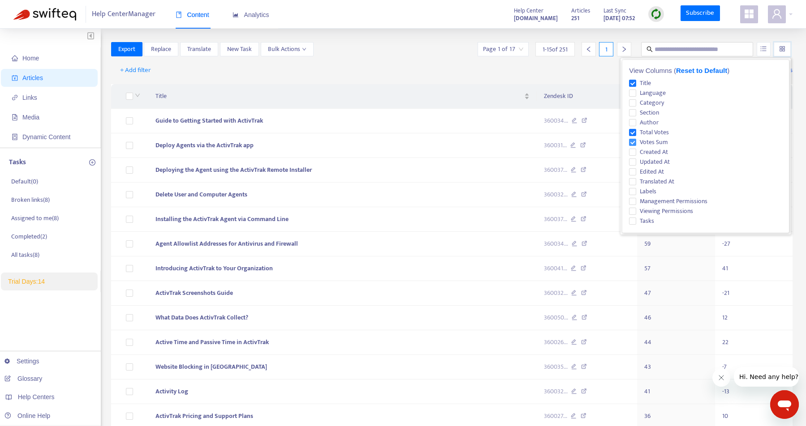
click at [652, 141] on span "Votes Sum" at bounding box center [653, 142] width 35 height 10
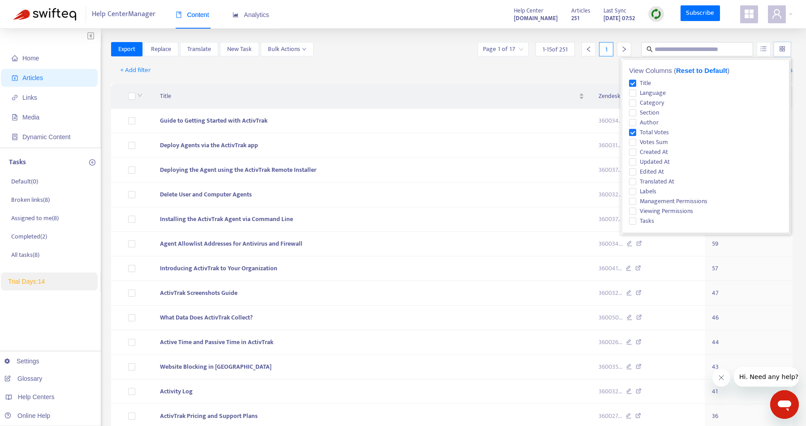
click at [511, 76] on div "+ Add filter Getting started with Articles" at bounding box center [451, 70] width 681 height 21
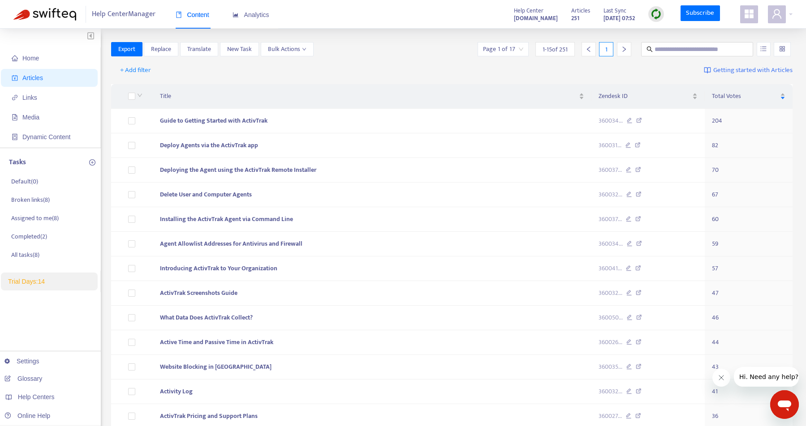
click at [785, 48] on div at bounding box center [781, 49] width 17 height 14
click at [571, 82] on div "Title Zendesk ID Total Votes Guide to Getting Started with ActivTrak 360034 ...…" at bounding box center [451, 281] width 681 height 401
click at [783, 95] on div "Total Votes" at bounding box center [747, 96] width 73 height 10
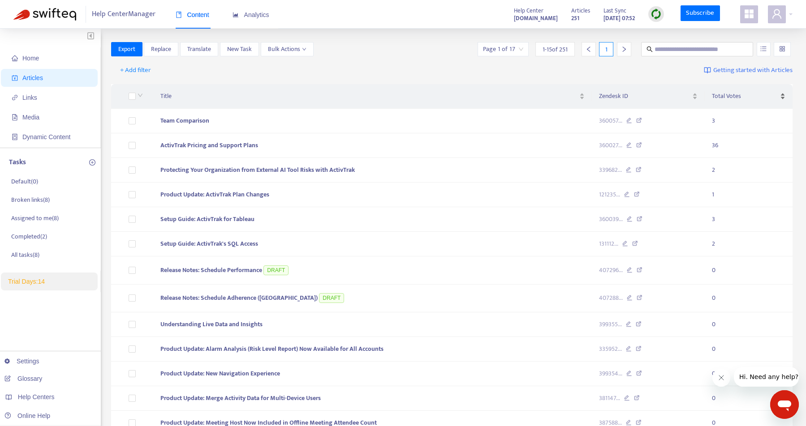
click at [783, 95] on div "Total Votes" at bounding box center [747, 96] width 73 height 10
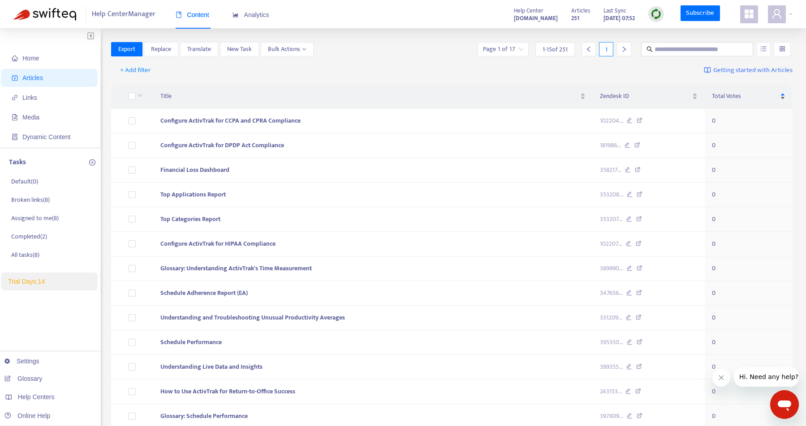
click at [783, 95] on div "Total Votes" at bounding box center [747, 96] width 73 height 10
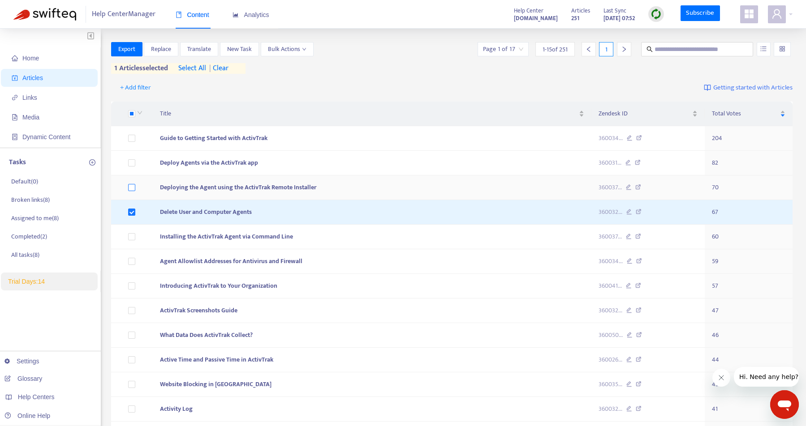
click at [130, 183] on label at bounding box center [131, 188] width 7 height 10
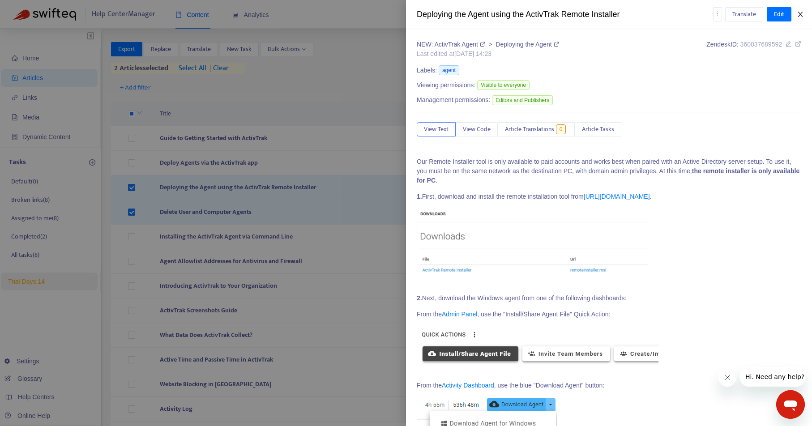
click at [802, 13] on icon "close" at bounding box center [800, 14] width 7 height 7
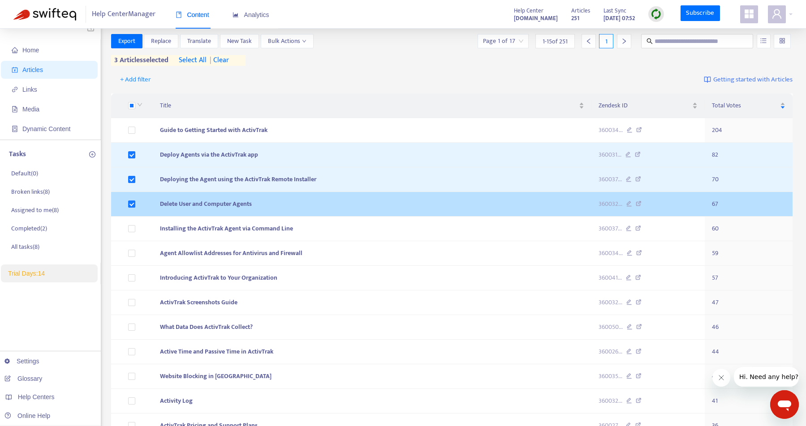
scroll to position [9, 0]
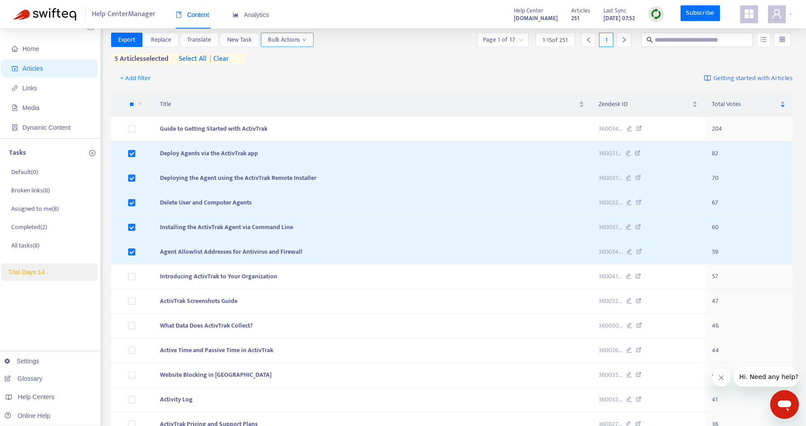
click at [280, 40] on span "Bulk Actions" at bounding box center [287, 40] width 39 height 10
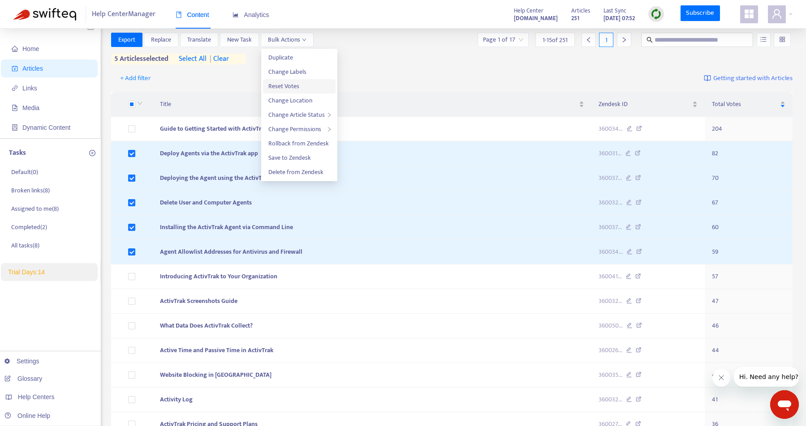
click at [299, 85] on span "Reset Votes" at bounding box center [299, 86] width 62 height 10
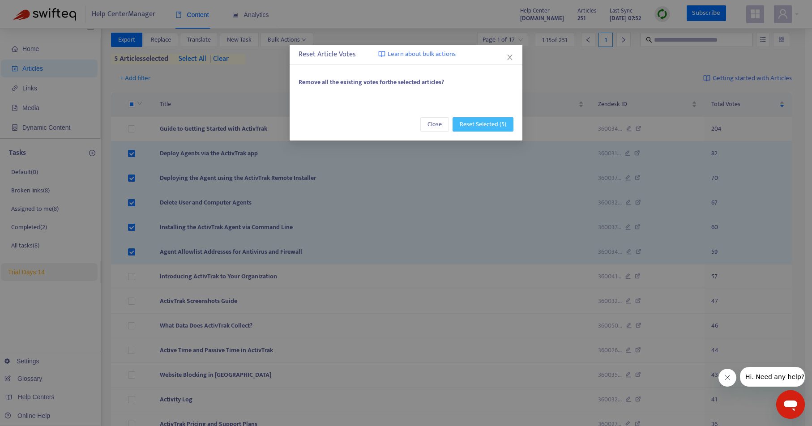
click at [484, 124] on span "Reset Selected (5)" at bounding box center [483, 125] width 47 height 10
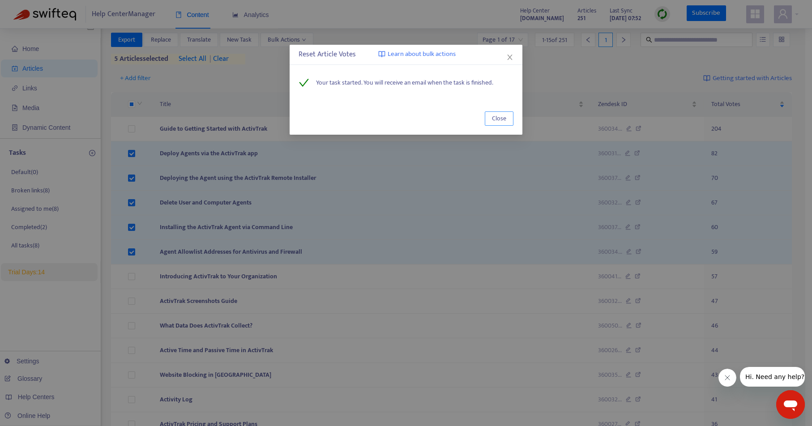
click at [495, 120] on span "Close" at bounding box center [499, 119] width 14 height 10
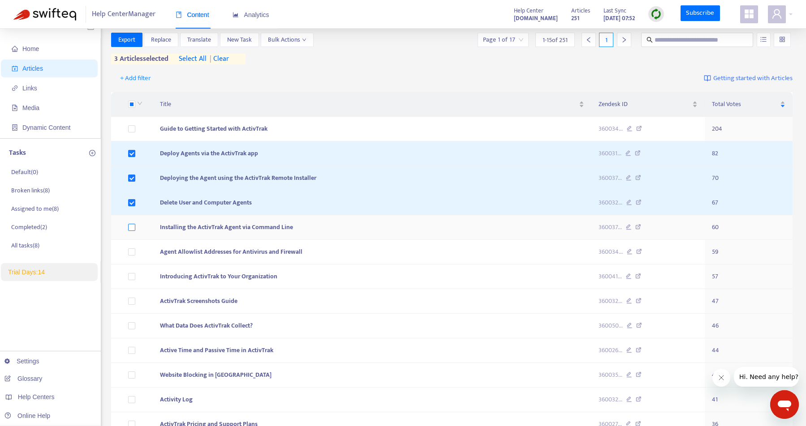
click at [132, 223] on label at bounding box center [131, 228] width 7 height 10
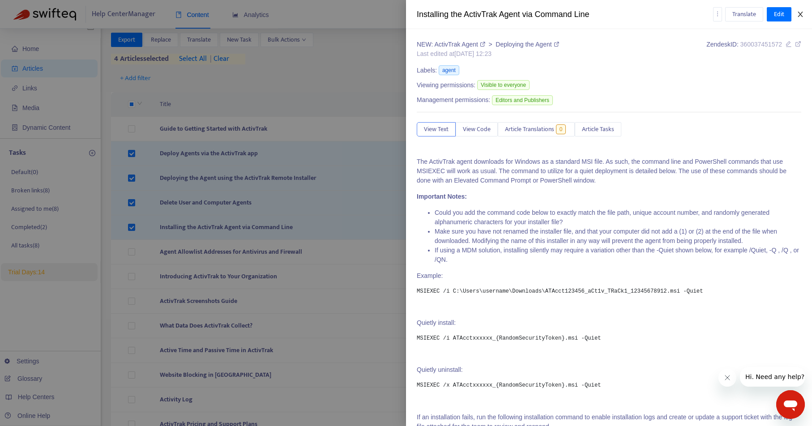
click at [800, 13] on icon "close" at bounding box center [800, 14] width 7 height 7
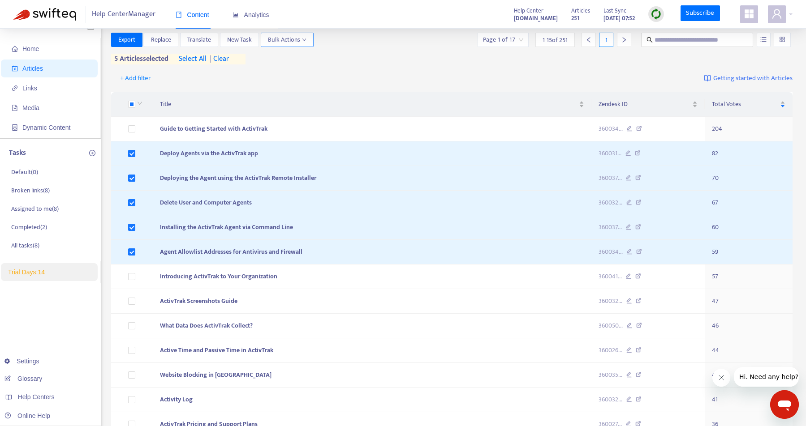
click at [299, 35] on span "Bulk Actions" at bounding box center [287, 40] width 39 height 10
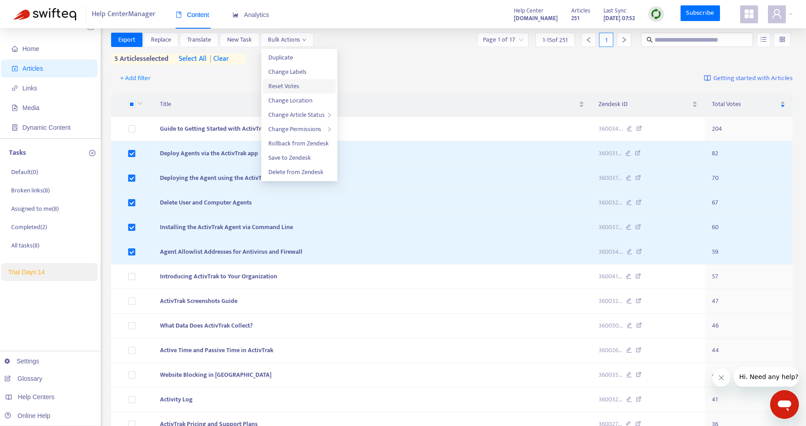
click at [300, 81] on li "Reset Votes" at bounding box center [299, 86] width 73 height 14
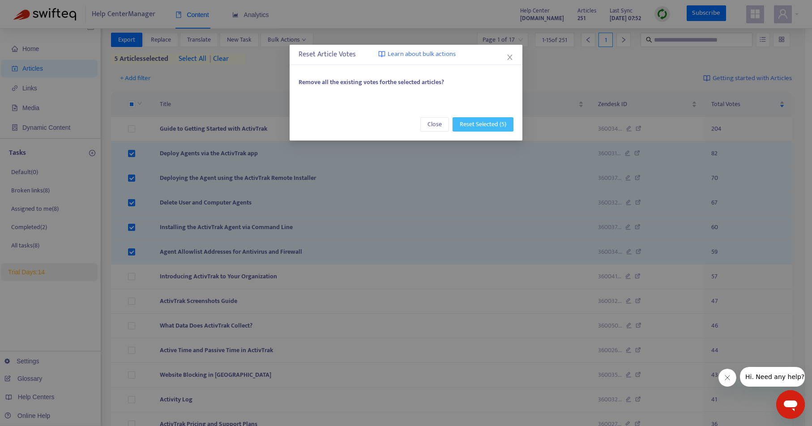
click at [486, 121] on span "Reset Selected (5)" at bounding box center [483, 125] width 47 height 10
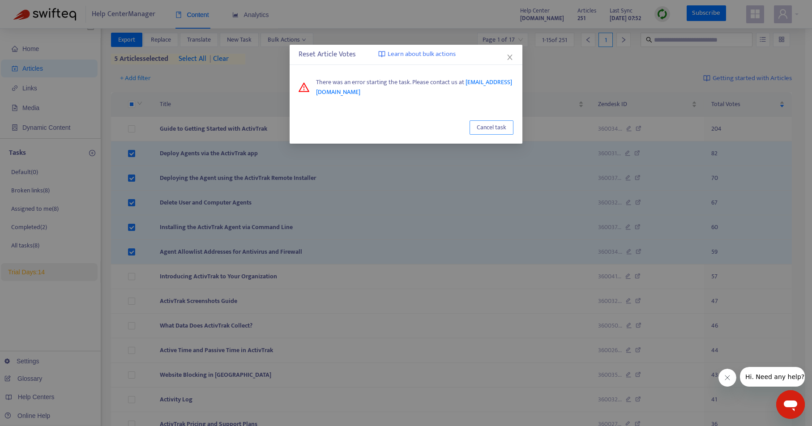
click at [502, 128] on span "Cancel task" at bounding box center [492, 128] width 30 height 10
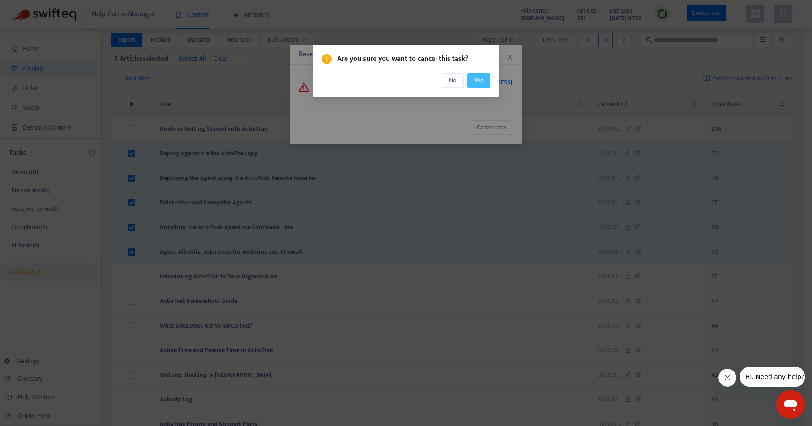
click at [476, 81] on span "Yes" at bounding box center [479, 81] width 9 height 10
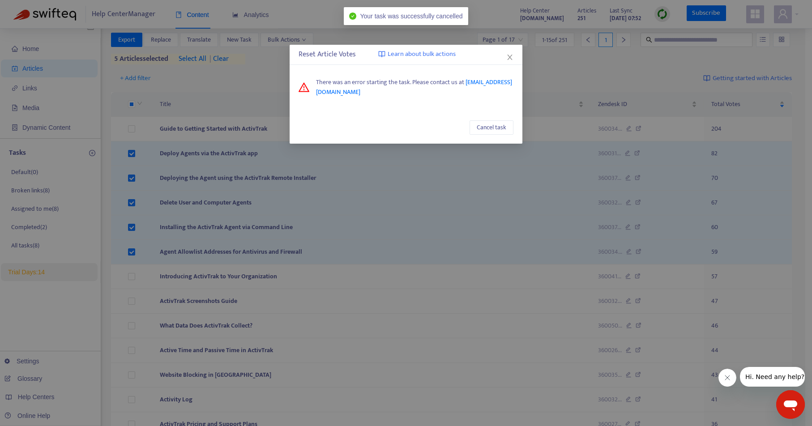
click at [515, 56] on div "Reset Article Votes Learn about bulk actions" at bounding box center [406, 55] width 233 height 20
click at [511, 56] on icon "close" at bounding box center [509, 57] width 5 height 5
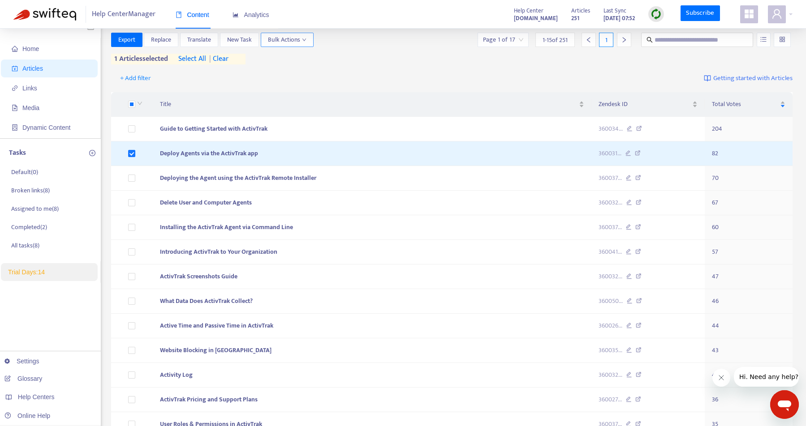
click at [274, 37] on span "Bulk Actions" at bounding box center [287, 40] width 39 height 10
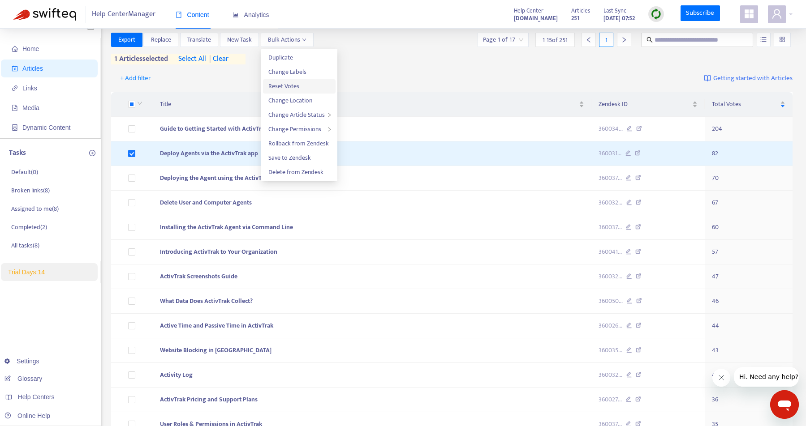
click at [298, 83] on span "Reset Votes" at bounding box center [283, 86] width 31 height 10
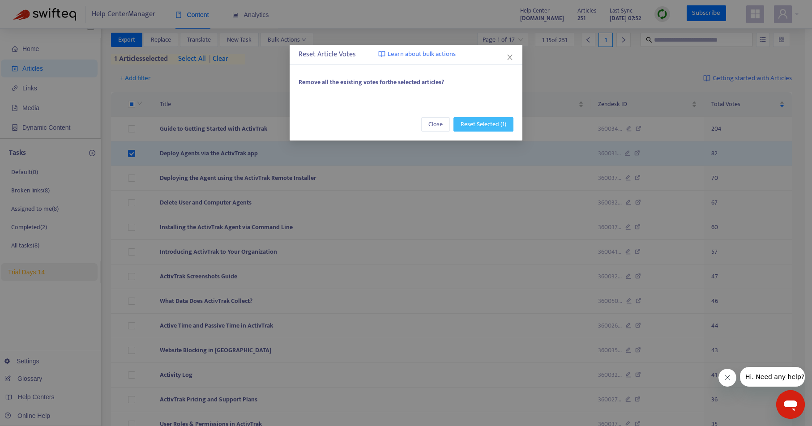
click at [468, 120] on span "Reset Selected (1)" at bounding box center [484, 125] width 46 height 10
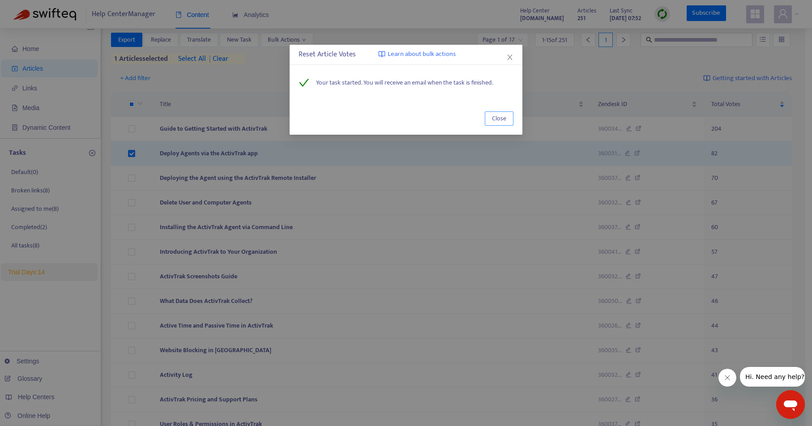
click at [497, 119] on span "Close" at bounding box center [499, 119] width 14 height 10
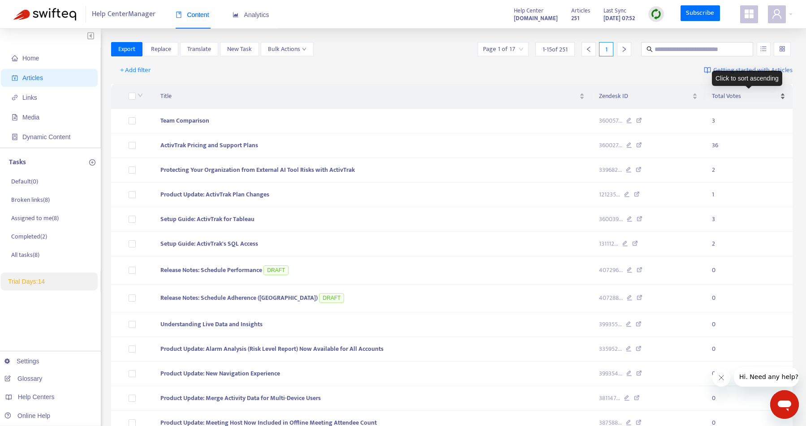
click at [749, 96] on span "Total Votes" at bounding box center [744, 96] width 66 height 10
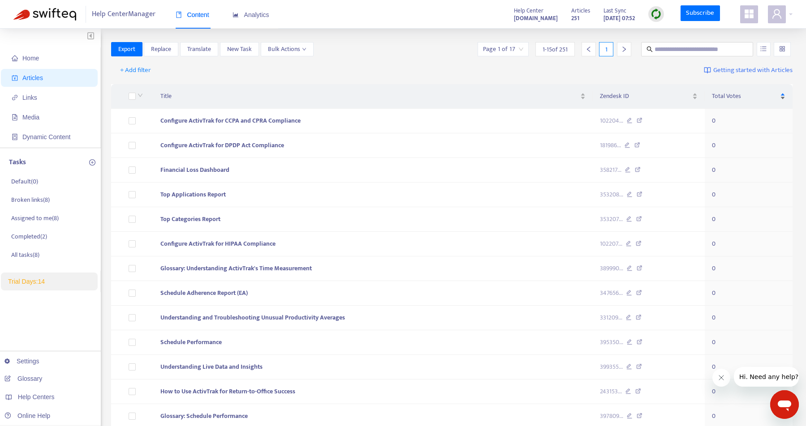
click at [749, 96] on span "Total Votes" at bounding box center [744, 96] width 66 height 10
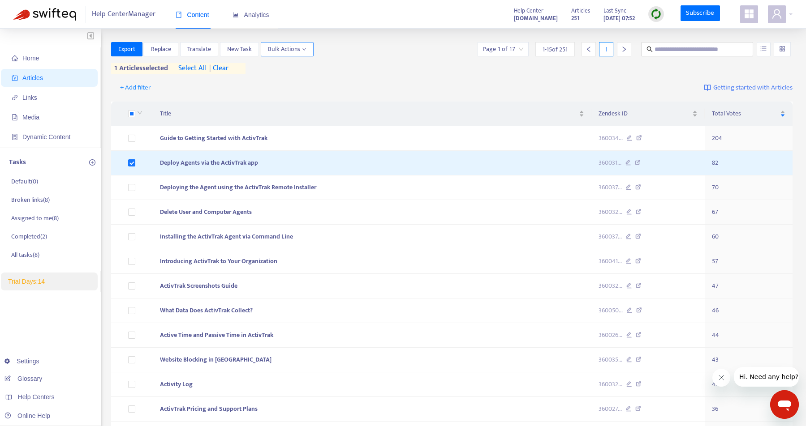
click at [303, 43] on button "Bulk Actions" at bounding box center [287, 49] width 53 height 14
click at [300, 91] on span "Reset Votes" at bounding box center [299, 96] width 62 height 10
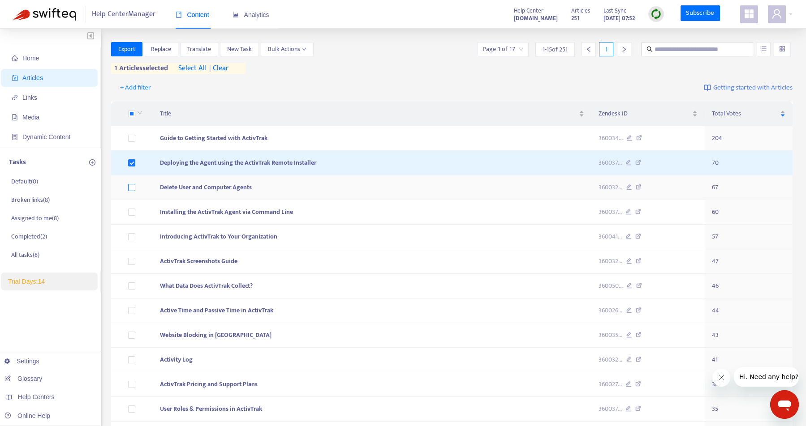
click at [130, 183] on label at bounding box center [131, 188] width 7 height 10
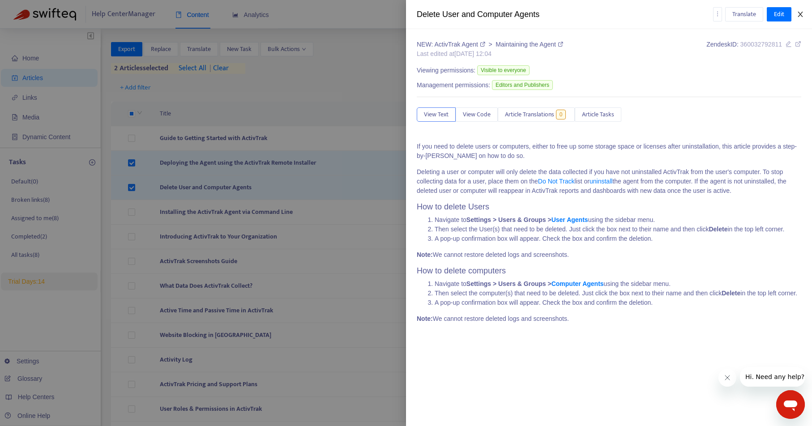
click at [801, 14] on icon "close" at bounding box center [800, 14] width 7 height 7
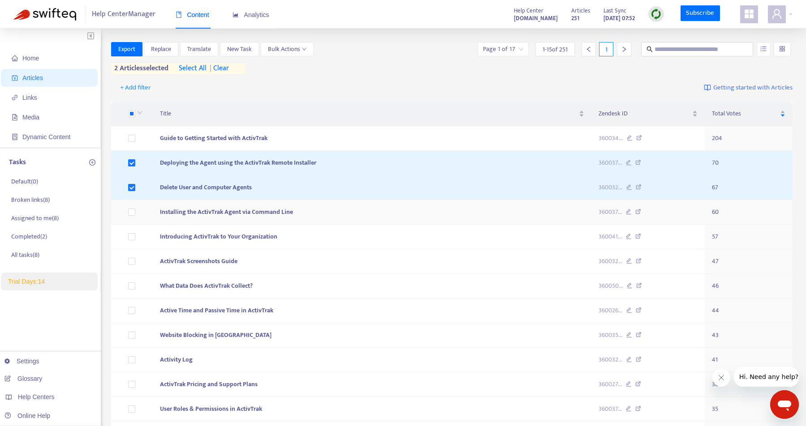
click at [126, 213] on td at bounding box center [132, 212] width 42 height 25
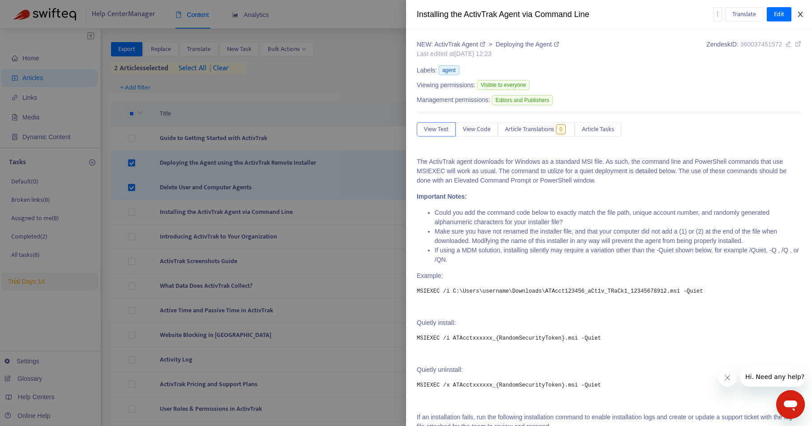
click at [801, 15] on icon "close" at bounding box center [800, 14] width 5 height 5
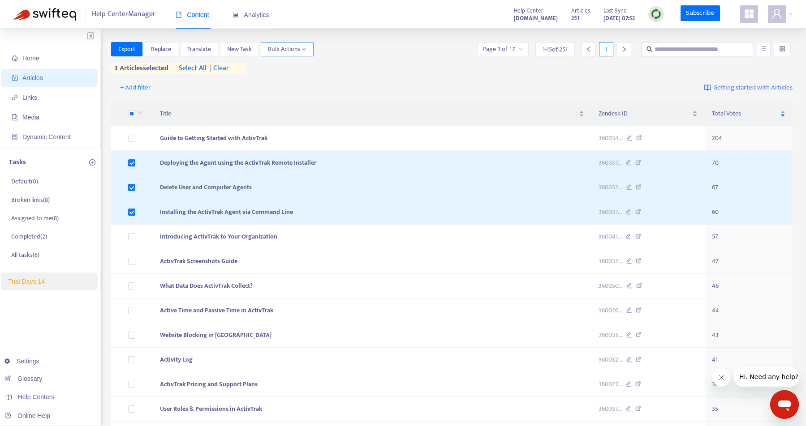
click at [295, 49] on span "Bulk Actions" at bounding box center [287, 49] width 39 height 10
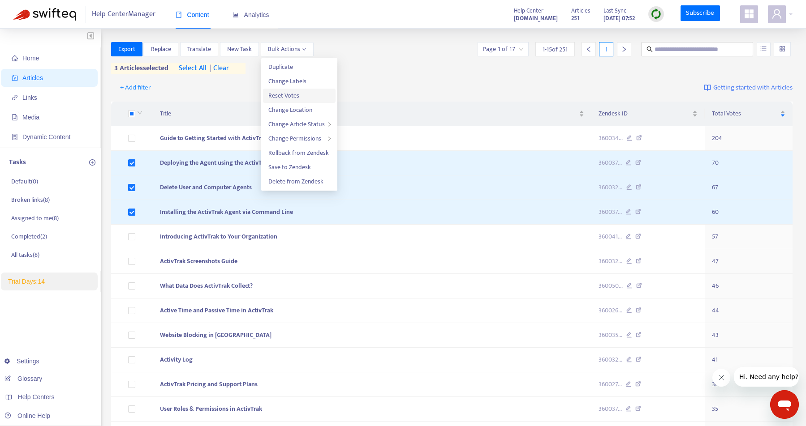
click at [291, 93] on span "Reset Votes" at bounding box center [283, 95] width 31 height 10
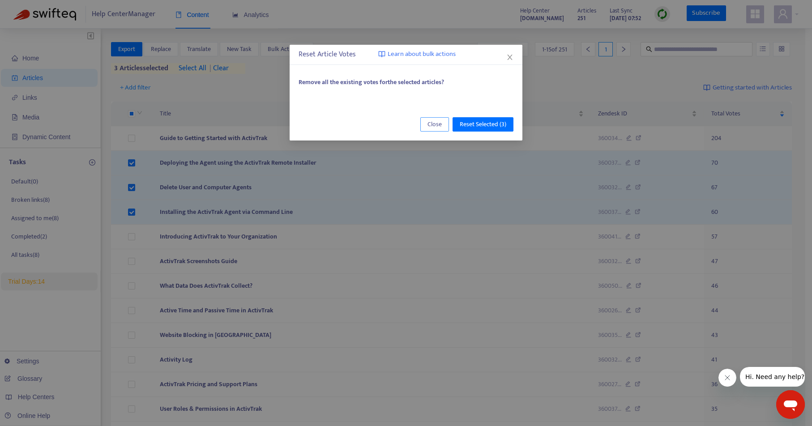
click at [431, 124] on span "Close" at bounding box center [435, 125] width 14 height 10
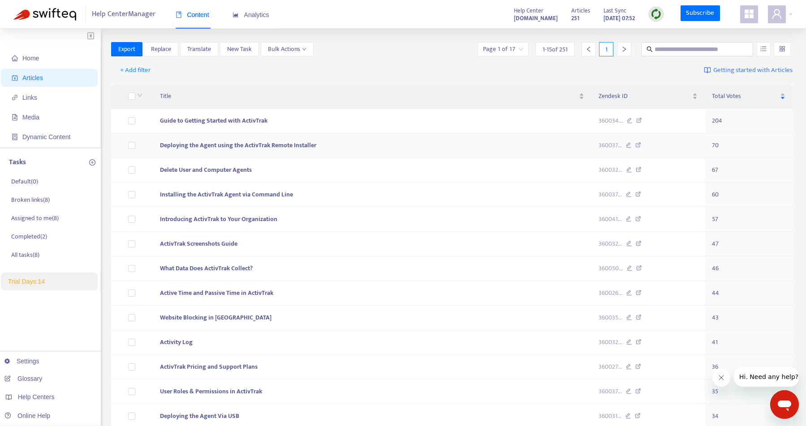
click at [136, 145] on td at bounding box center [132, 145] width 42 height 25
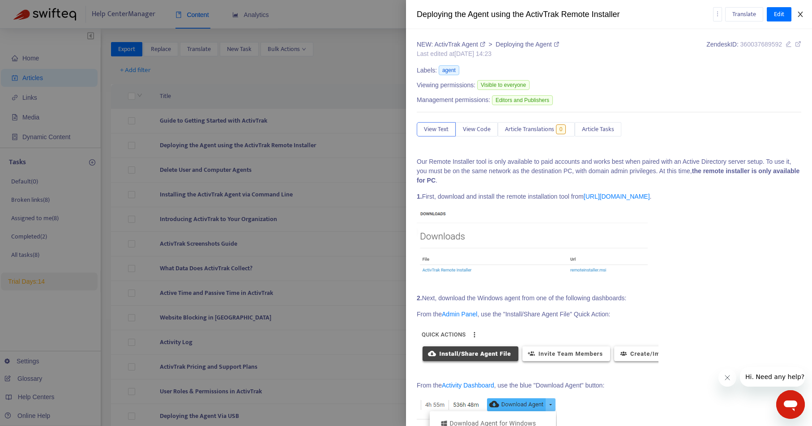
click at [804, 12] on icon "close" at bounding box center [800, 14] width 7 height 7
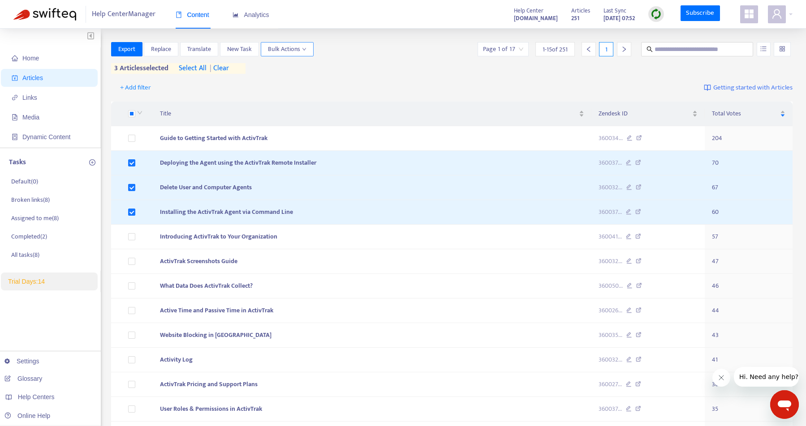
click at [305, 54] on span "Bulk Actions" at bounding box center [287, 49] width 39 height 10
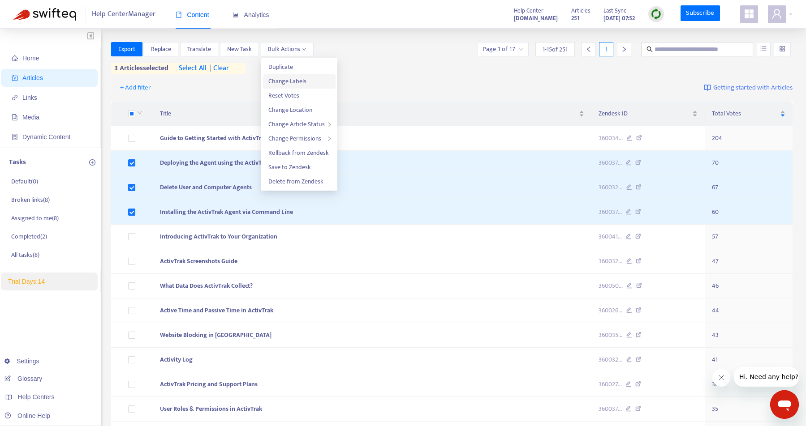
click at [295, 82] on span "Change Labels" at bounding box center [287, 81] width 38 height 10
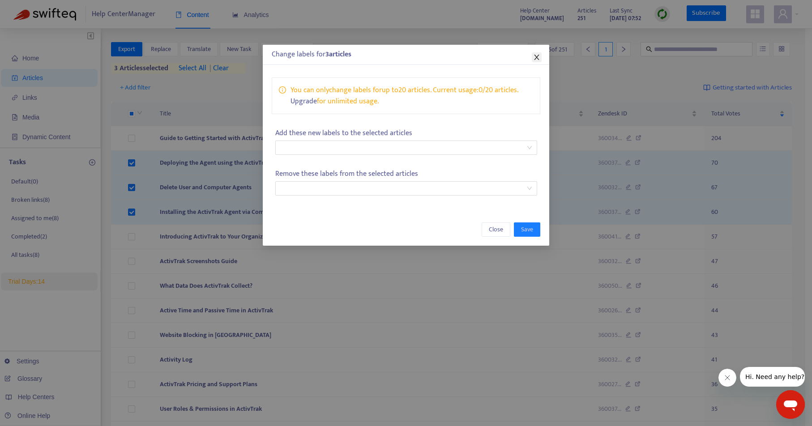
click at [536, 57] on icon "close" at bounding box center [536, 57] width 7 height 7
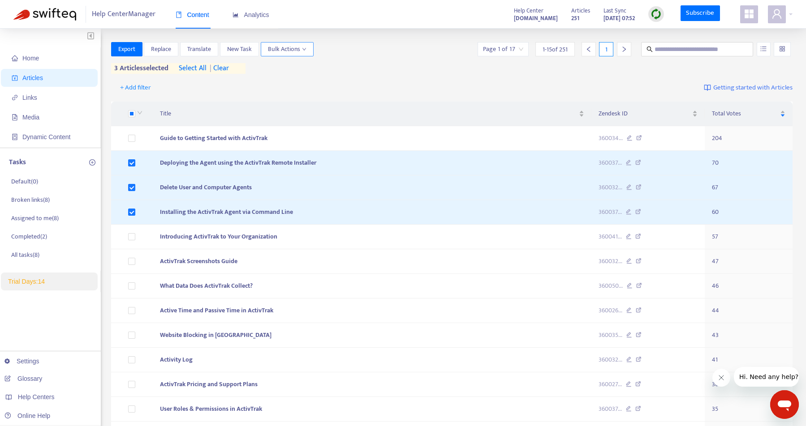
click at [301, 47] on span "Bulk Actions" at bounding box center [287, 49] width 39 height 10
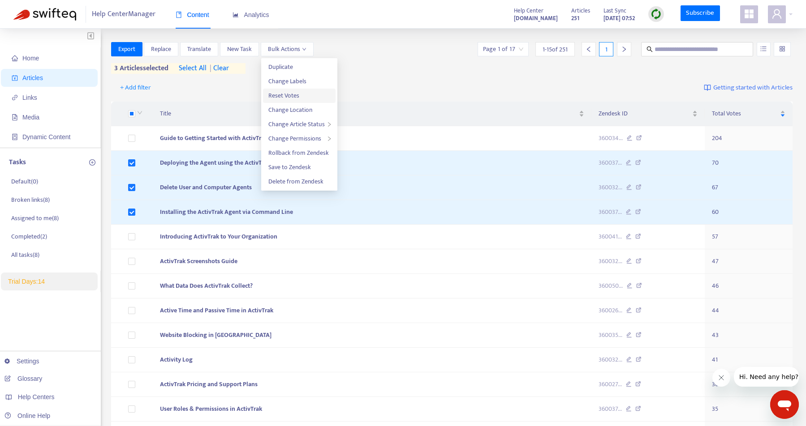
click at [297, 93] on span "Reset Votes" at bounding box center [283, 95] width 31 height 10
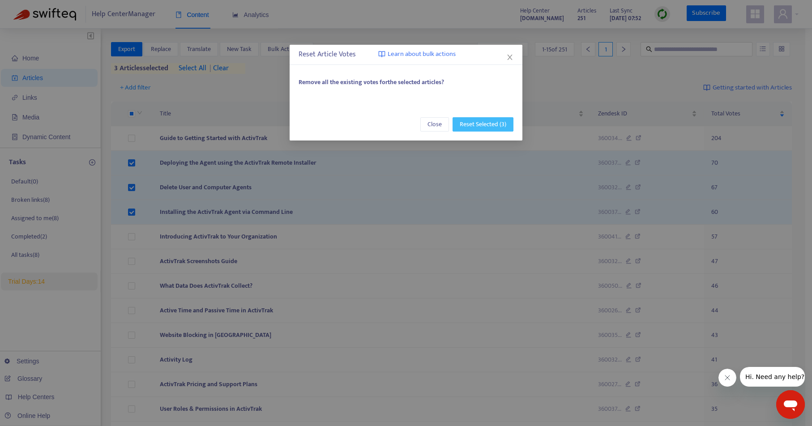
click at [493, 125] on span "Reset Selected (3)" at bounding box center [483, 125] width 47 height 10
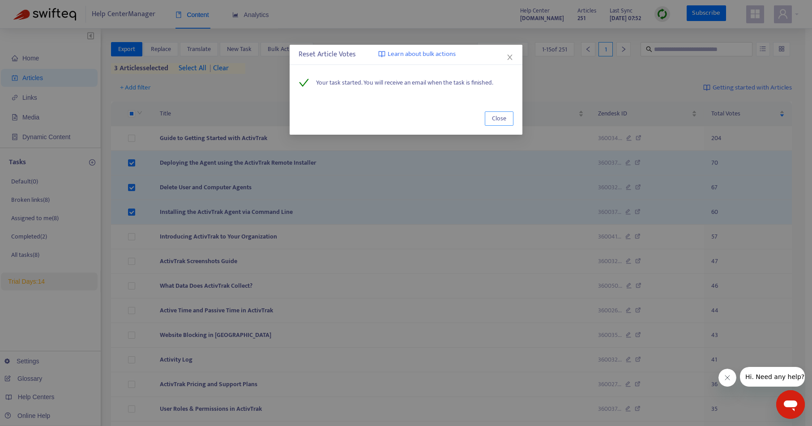
click at [496, 118] on span "Close" at bounding box center [499, 119] width 14 height 10
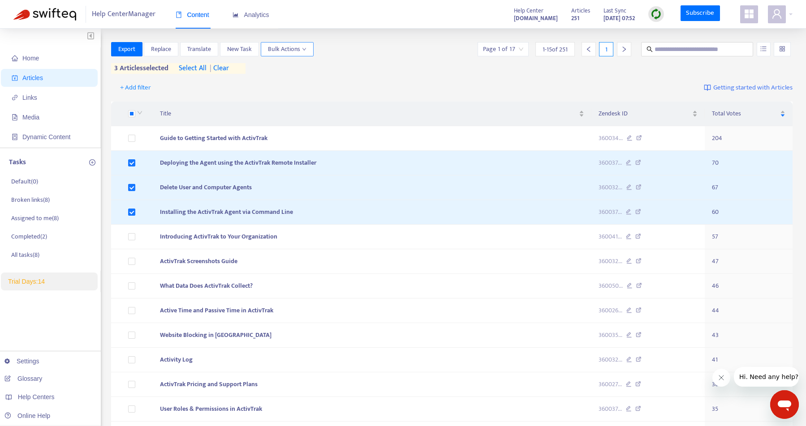
click at [287, 47] on span "Bulk Actions" at bounding box center [287, 49] width 39 height 10
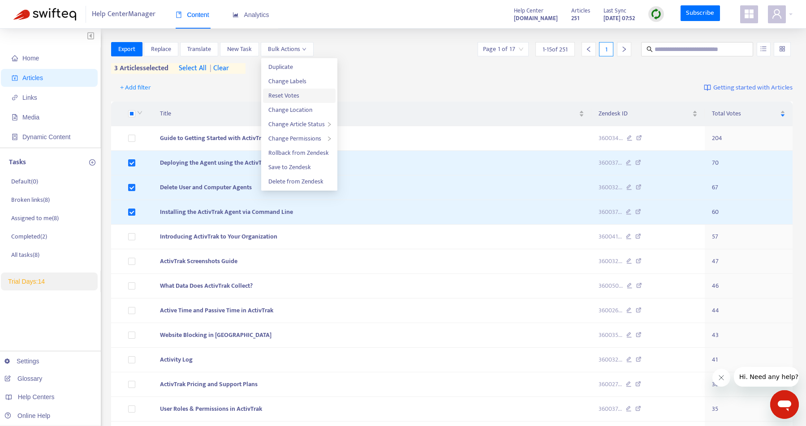
click at [291, 94] on span "Reset Votes" at bounding box center [283, 95] width 31 height 10
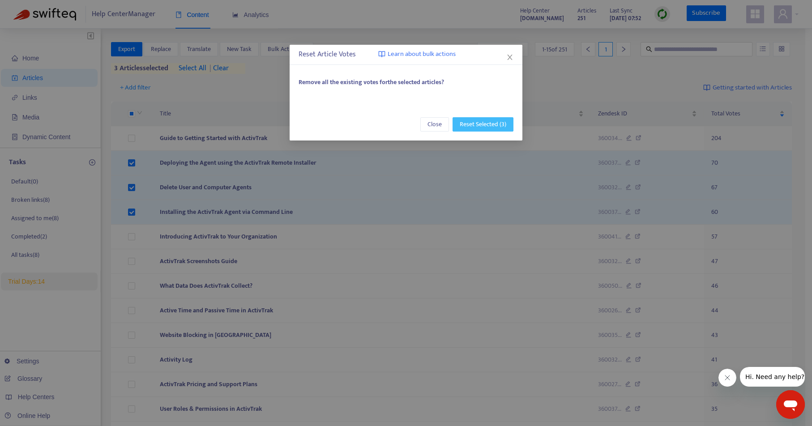
click at [480, 122] on span "Reset Selected (3)" at bounding box center [483, 125] width 47 height 10
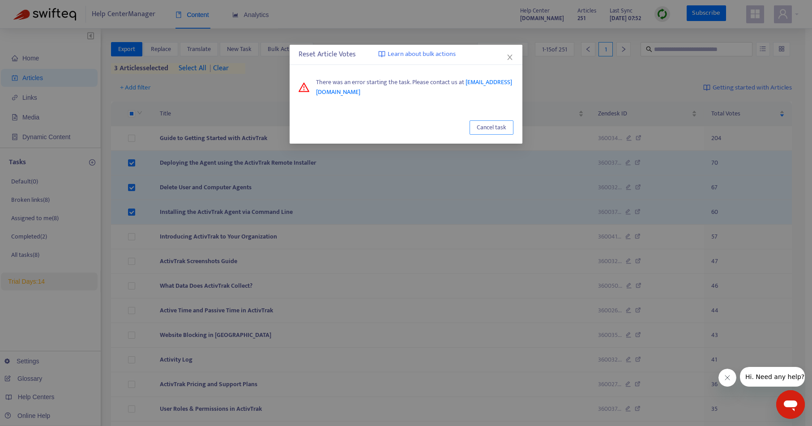
click at [483, 123] on span "Cancel task" at bounding box center [492, 128] width 30 height 10
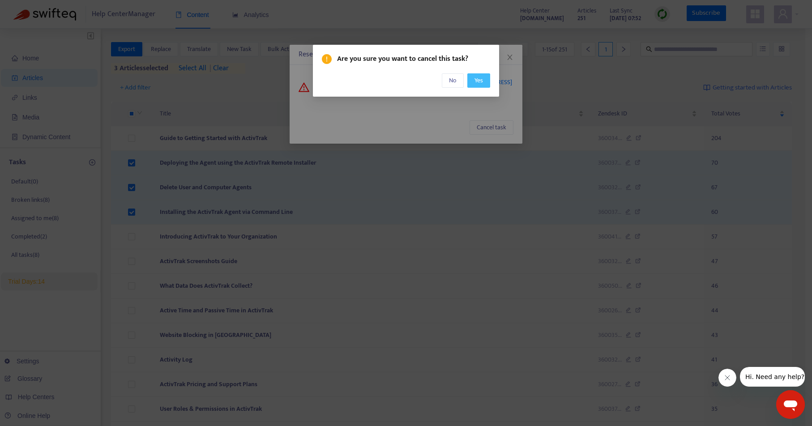
click at [476, 78] on span "Yes" at bounding box center [479, 81] width 9 height 10
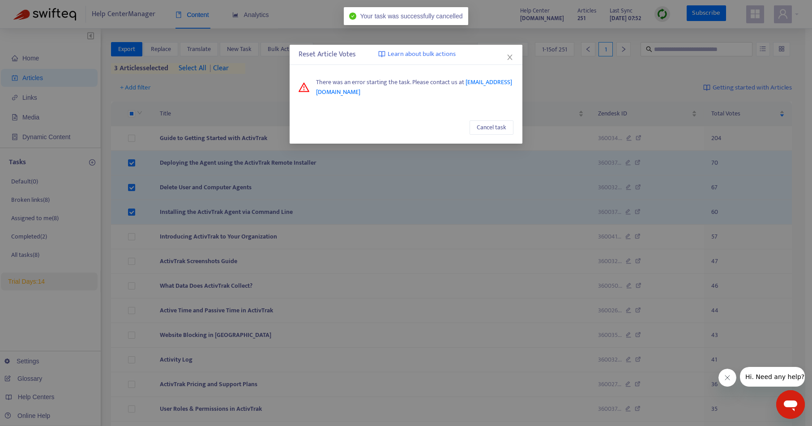
click at [510, 57] on icon "close" at bounding box center [509, 57] width 7 height 7
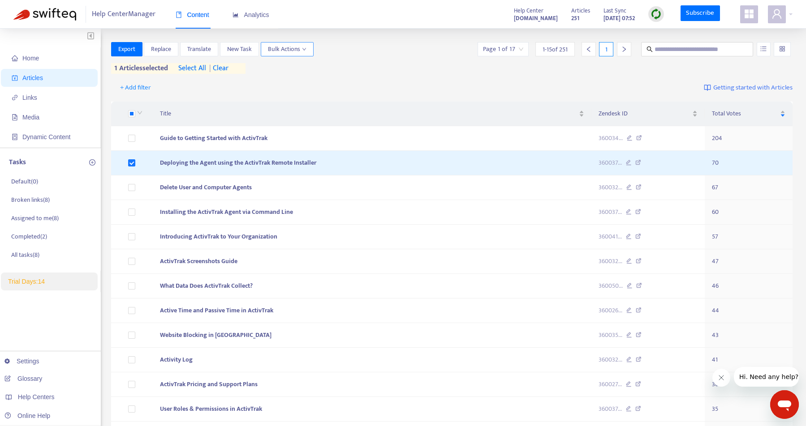
click at [302, 49] on icon "down" at bounding box center [304, 49] width 4 height 4
click at [288, 94] on span "Reset Votes" at bounding box center [283, 95] width 31 height 10
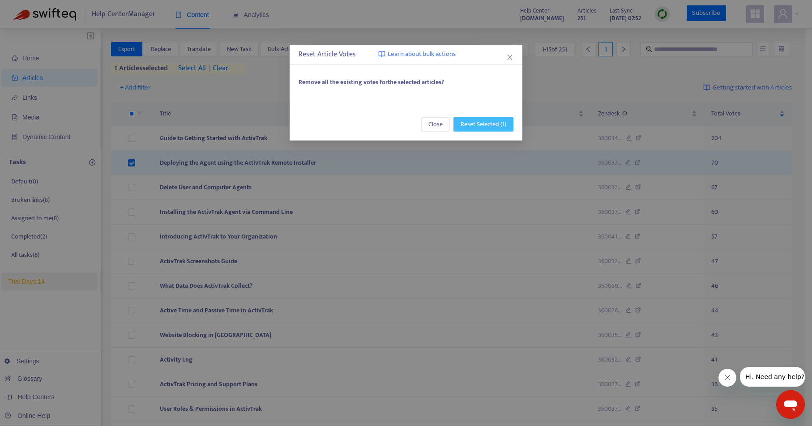
click at [482, 120] on span "Reset Selected (1)" at bounding box center [484, 125] width 46 height 10
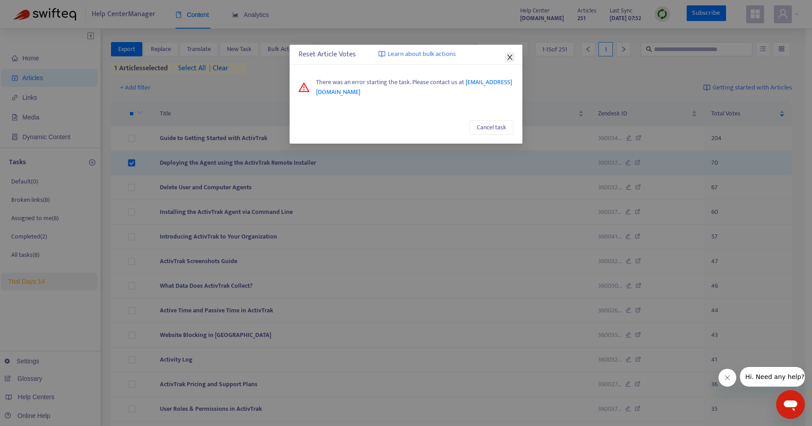
click at [512, 57] on icon "close" at bounding box center [509, 57] width 7 height 7
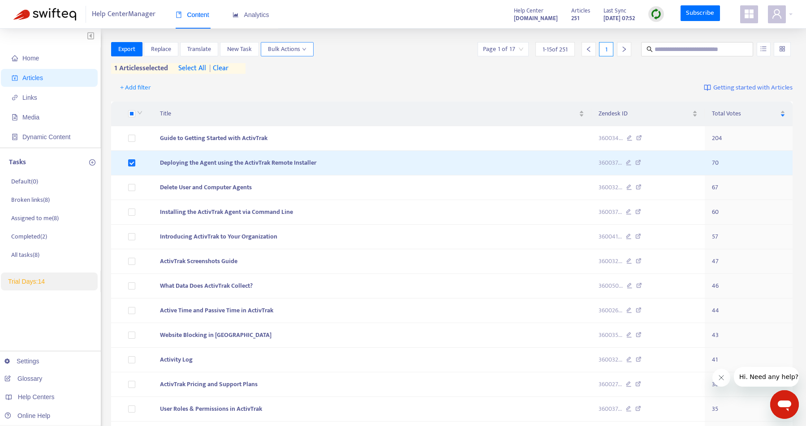
click at [297, 50] on span "Bulk Actions" at bounding box center [287, 49] width 39 height 10
click at [312, 93] on span "Reset Votes" at bounding box center [299, 96] width 62 height 10
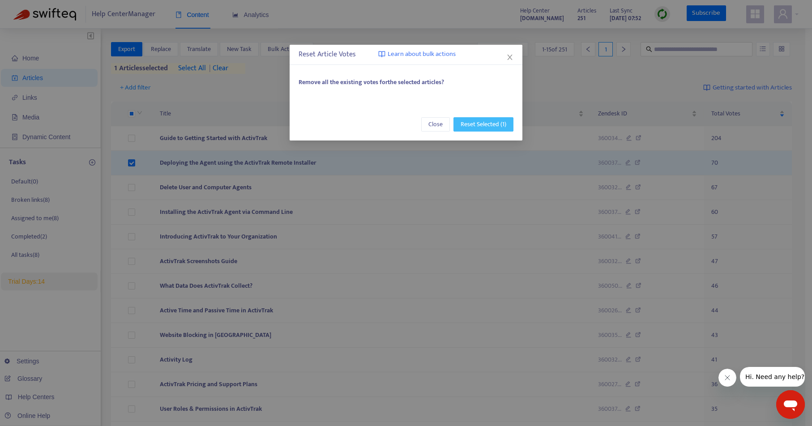
click at [476, 120] on span "Reset Selected (1)" at bounding box center [484, 125] width 46 height 10
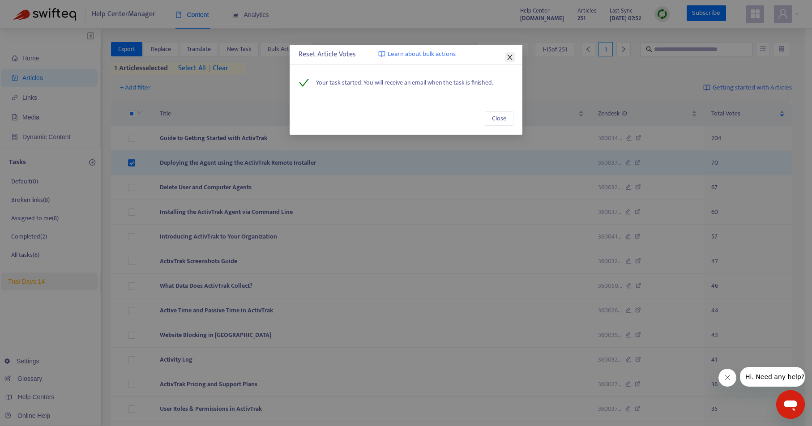
click at [510, 56] on icon "close" at bounding box center [509, 57] width 5 height 5
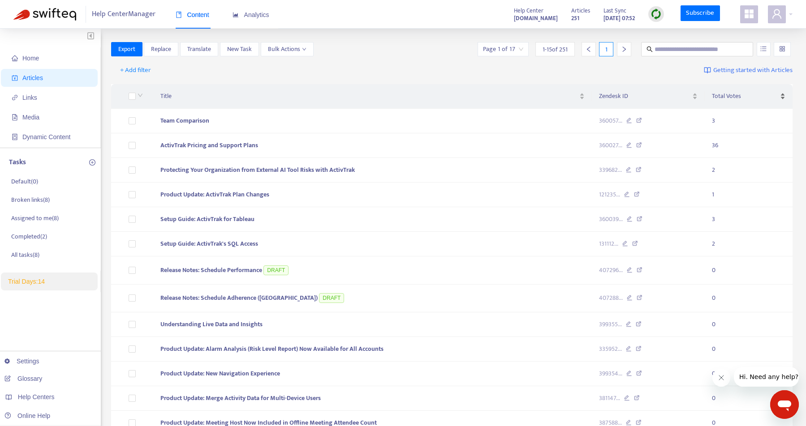
click at [780, 99] on div "Total Votes" at bounding box center [747, 96] width 73 height 10
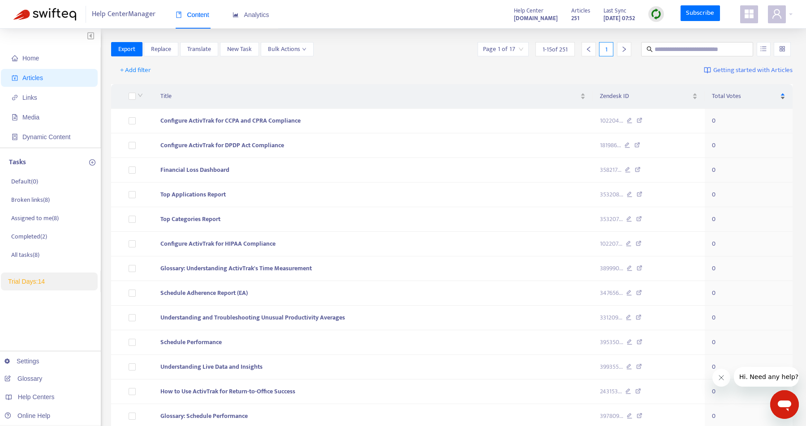
click at [782, 96] on div "Total Votes" at bounding box center [747, 96] width 73 height 10
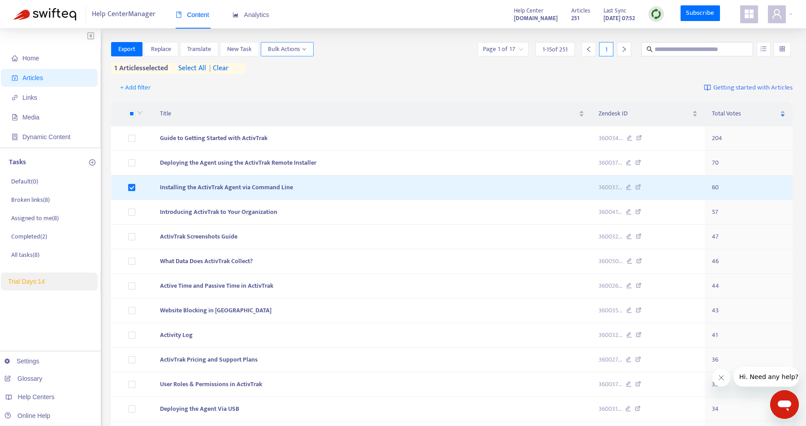
click at [295, 50] on span "Bulk Actions" at bounding box center [287, 49] width 39 height 10
click at [297, 92] on span "Reset Votes" at bounding box center [283, 95] width 31 height 10
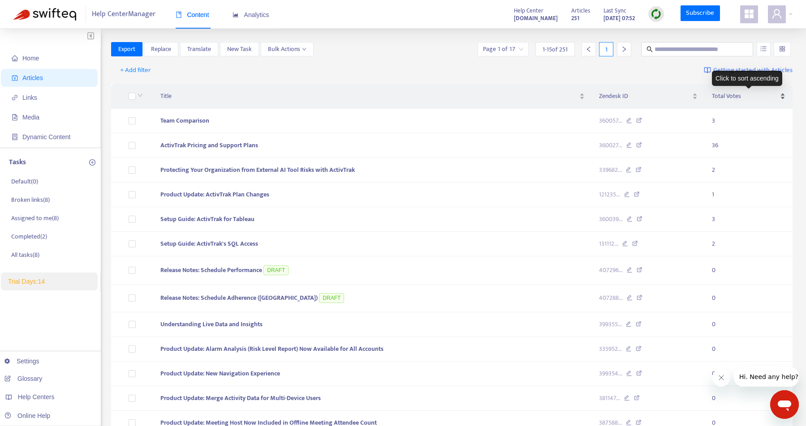
click at [782, 96] on div "Total Votes" at bounding box center [747, 96] width 73 height 10
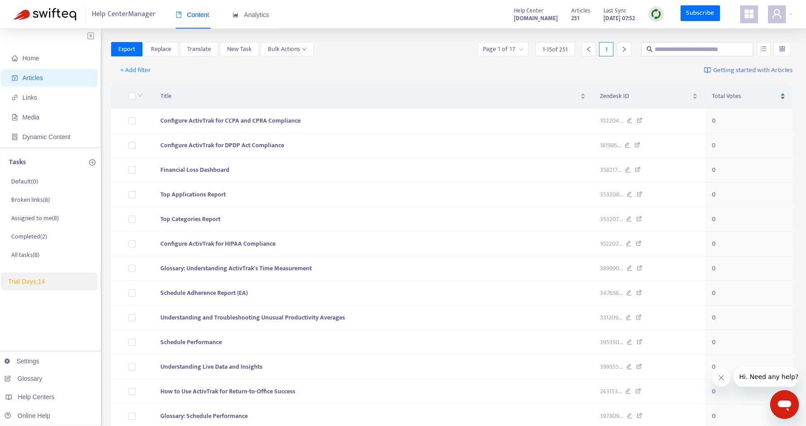
click at [782, 96] on div "Total Votes" at bounding box center [747, 96] width 73 height 10
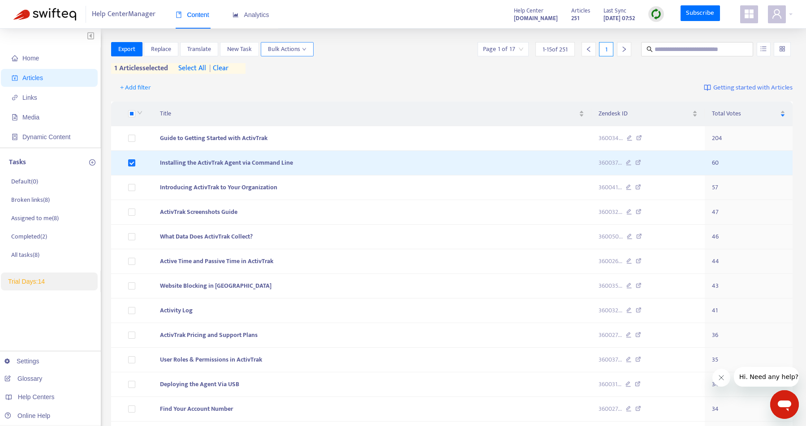
click at [303, 46] on span "Bulk Actions" at bounding box center [287, 49] width 39 height 10
click at [303, 91] on span "Reset Votes" at bounding box center [299, 96] width 62 height 10
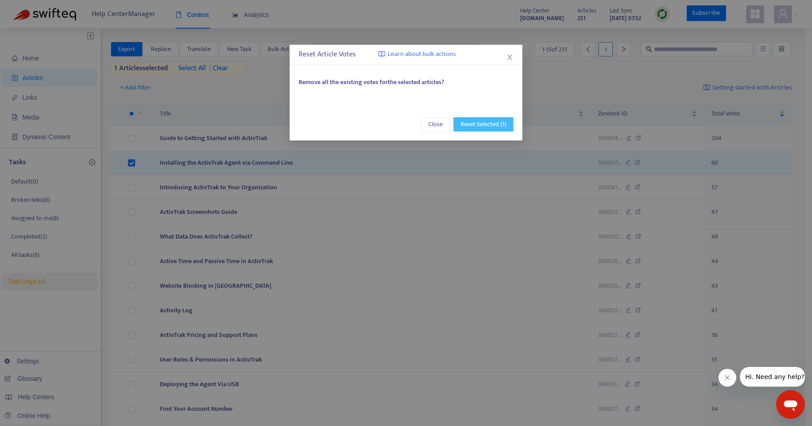
click at [469, 122] on span "Reset Selected (1)" at bounding box center [484, 125] width 46 height 10
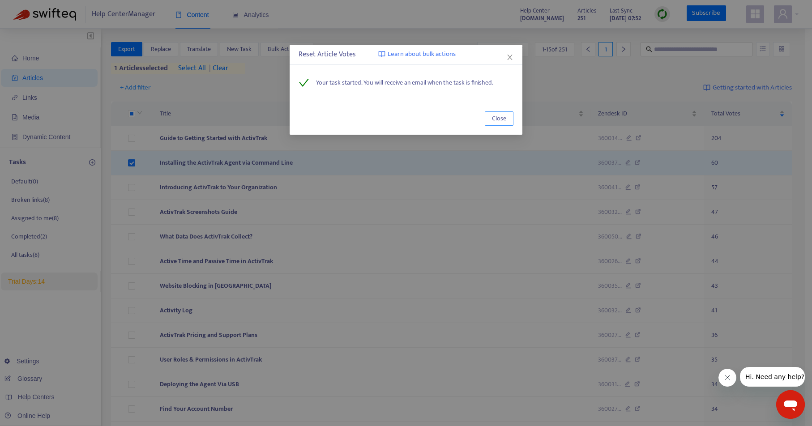
click at [503, 116] on span "Close" at bounding box center [499, 119] width 14 height 10
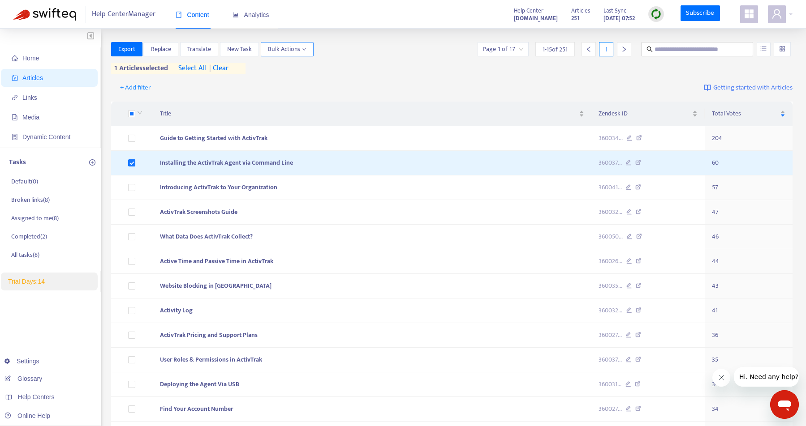
click at [295, 49] on span "Bulk Actions" at bounding box center [287, 49] width 39 height 10
click at [301, 94] on span "Reset Votes" at bounding box center [299, 96] width 62 height 10
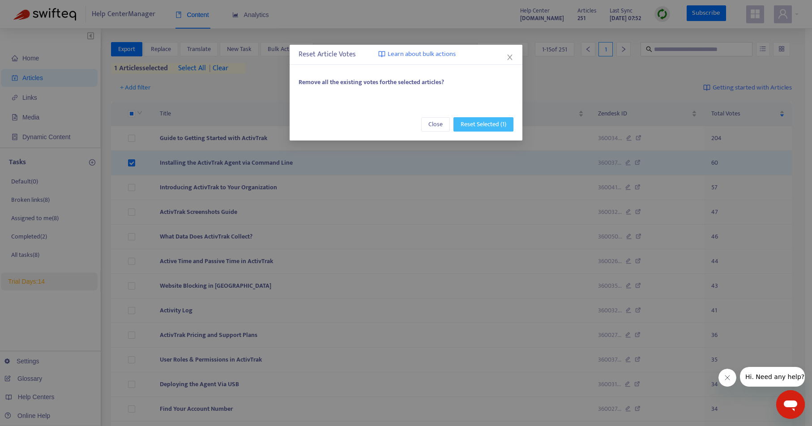
click at [480, 120] on span "Reset Selected (1)" at bounding box center [484, 125] width 46 height 10
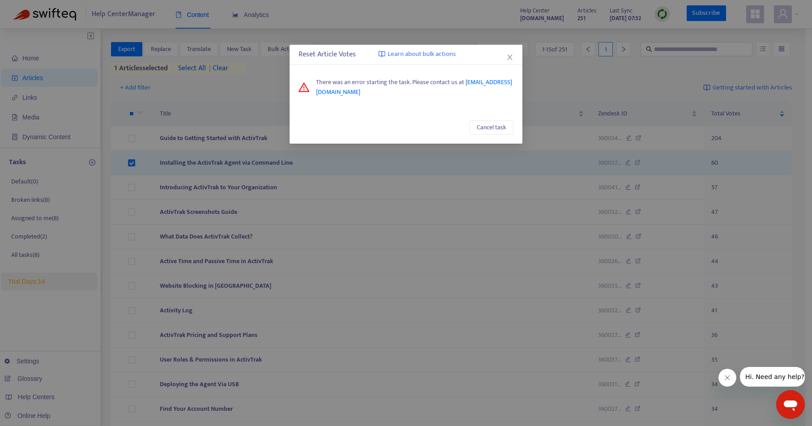
click at [508, 51] on div "Reset Article Votes Learn about bulk actions" at bounding box center [406, 54] width 215 height 11
click at [512, 54] on icon "close" at bounding box center [509, 57] width 7 height 7
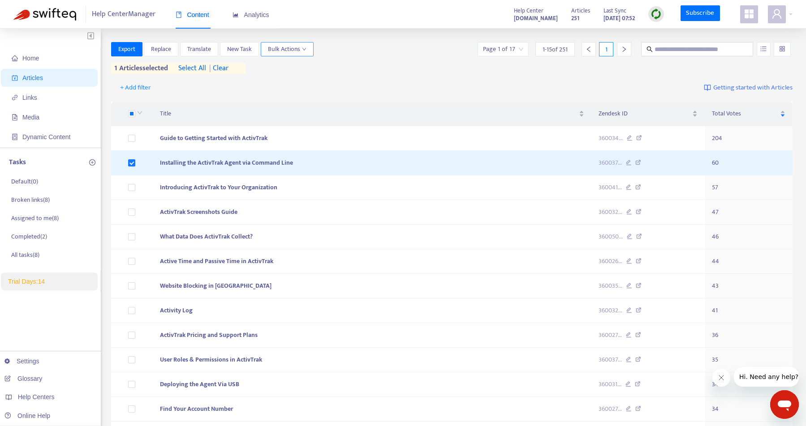
click at [308, 51] on button "Bulk Actions" at bounding box center [287, 49] width 53 height 14
click at [299, 91] on span "Reset Votes" at bounding box center [299, 96] width 62 height 10
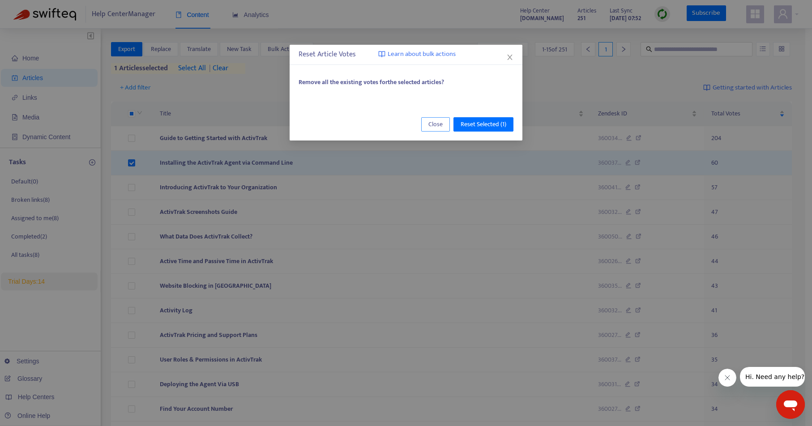
click at [441, 127] on span "Close" at bounding box center [436, 125] width 14 height 10
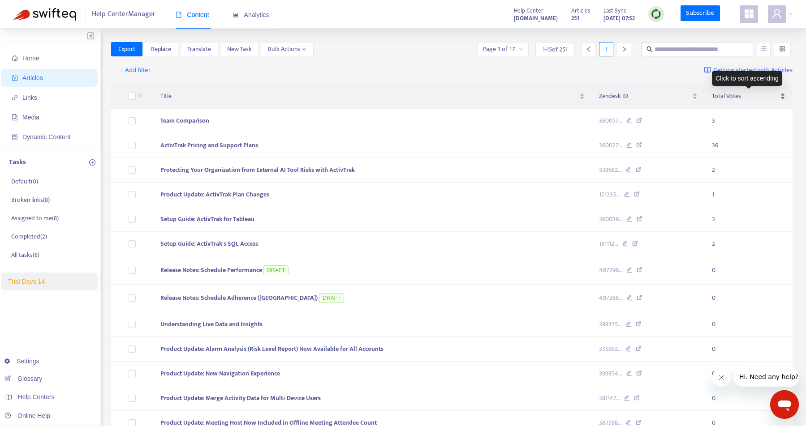
click at [754, 94] on span "Total Votes" at bounding box center [744, 96] width 66 height 10
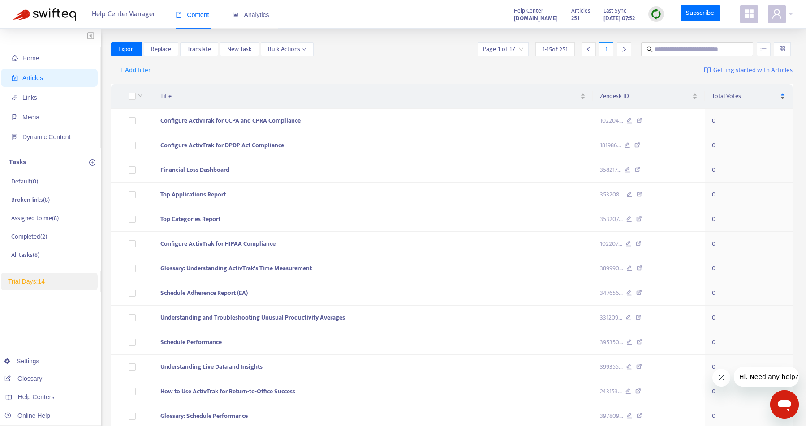
click at [754, 94] on span "Total Votes" at bounding box center [744, 96] width 66 height 10
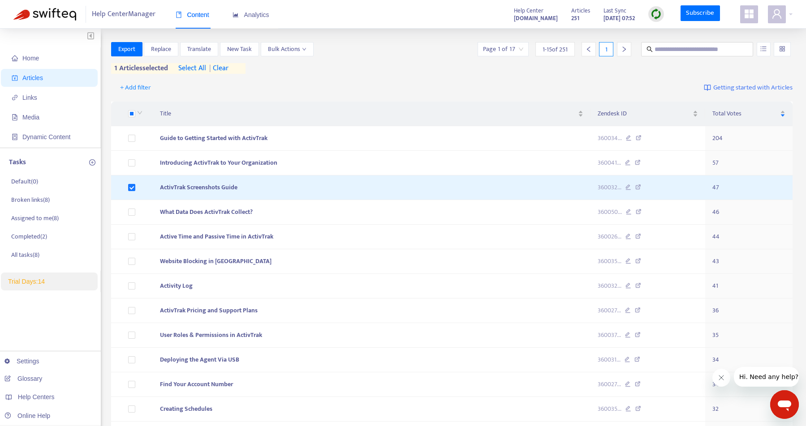
click at [315, 48] on div "Export Replace Translate New Task Bulk Actions Page 1 of 17 1 - 15 of 251 1" at bounding box center [451, 49] width 681 height 14
click at [304, 48] on icon "down" at bounding box center [304, 49] width 4 height 4
click at [297, 94] on span "Reset Votes" at bounding box center [283, 95] width 31 height 10
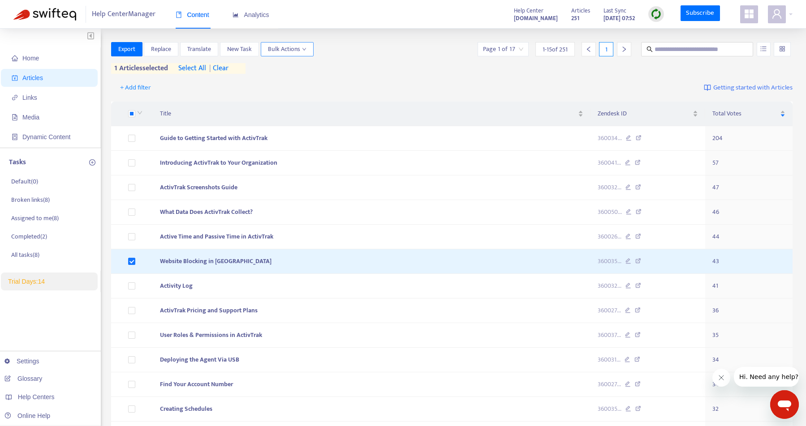
click at [295, 46] on span "Bulk Actions" at bounding box center [287, 49] width 39 height 10
click at [292, 95] on span "Reset Votes" at bounding box center [283, 95] width 31 height 10
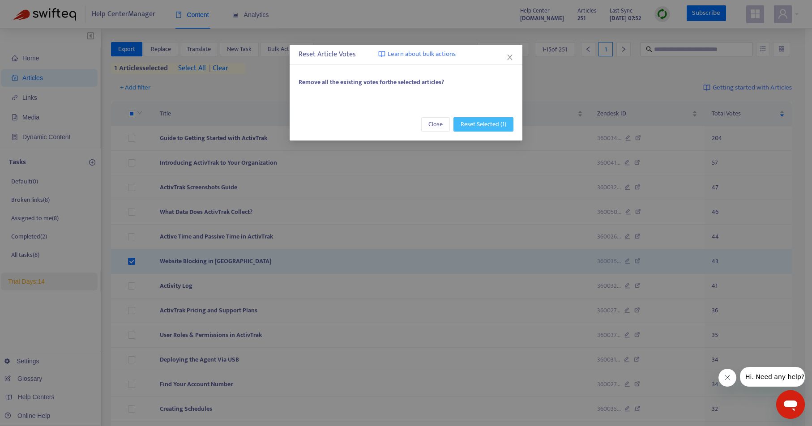
click at [497, 124] on span "Reset Selected (1)" at bounding box center [484, 125] width 46 height 10
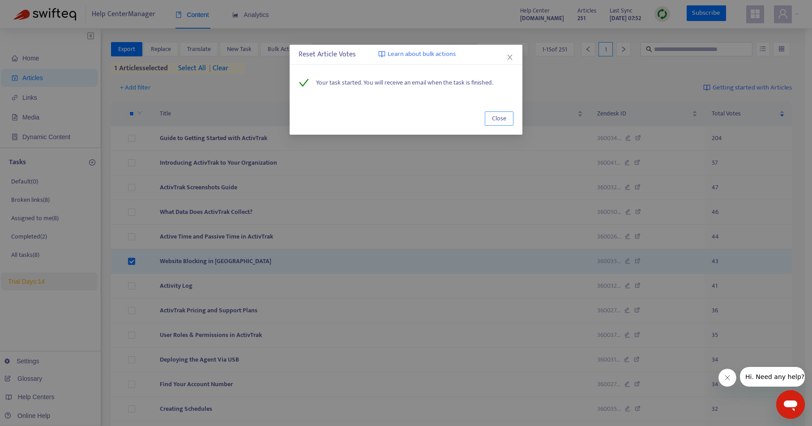
click at [497, 119] on span "Close" at bounding box center [499, 119] width 14 height 10
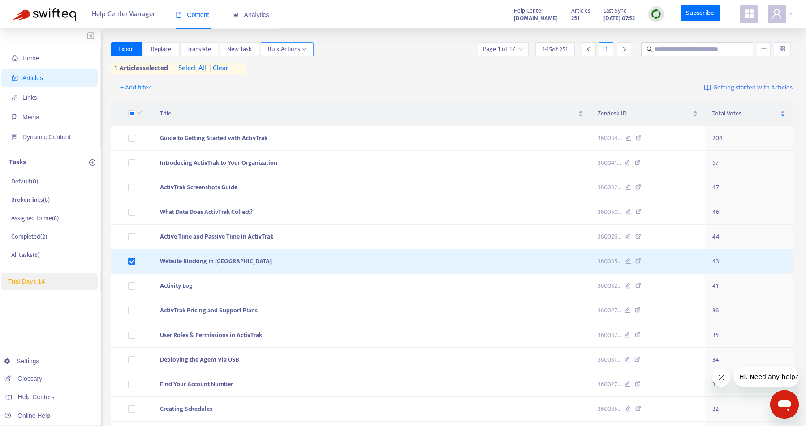
click at [301, 48] on span "Bulk Actions" at bounding box center [287, 49] width 39 height 10
click at [297, 92] on span "Reset Votes" at bounding box center [283, 95] width 31 height 10
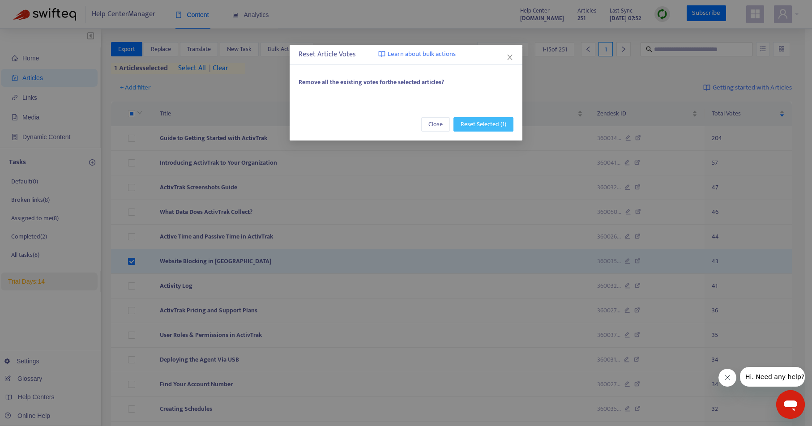
click at [472, 122] on span "Reset Selected (1)" at bounding box center [484, 125] width 46 height 10
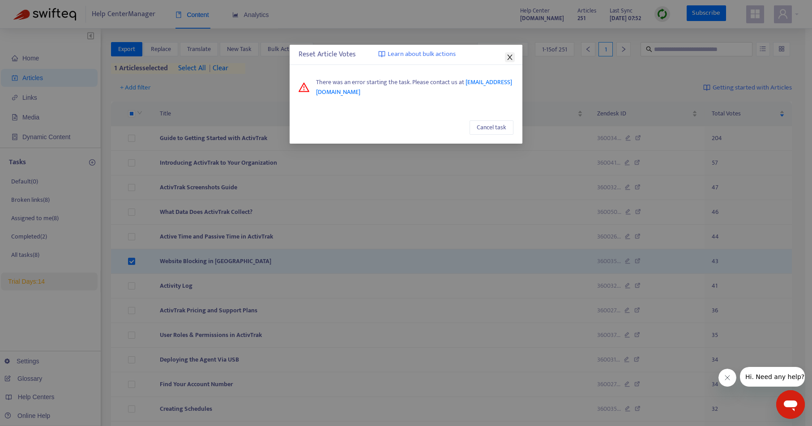
click at [506, 56] on span "Close" at bounding box center [510, 57] width 10 height 7
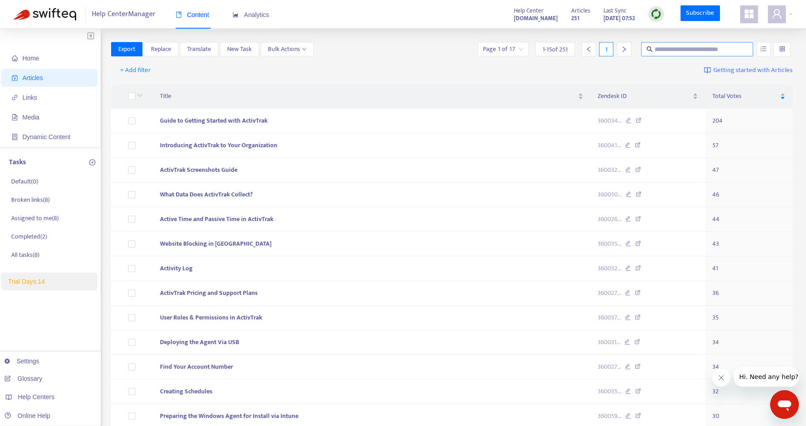
click at [710, 50] on input "text" at bounding box center [697, 49] width 86 height 10
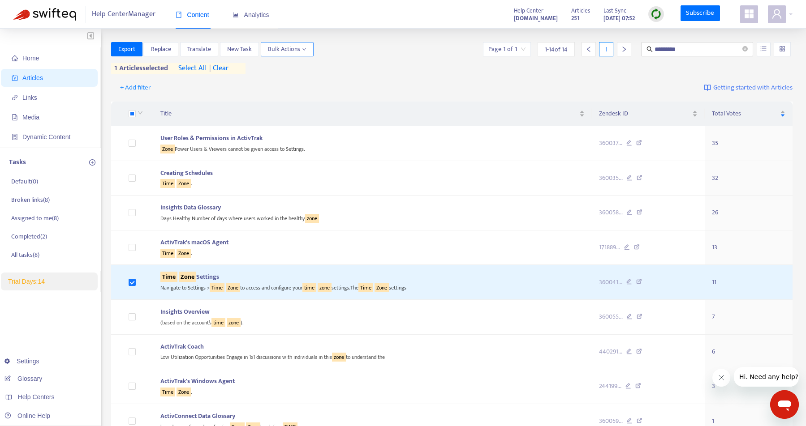
click at [301, 51] on span "Bulk Actions" at bounding box center [287, 49] width 39 height 10
click at [295, 94] on span "Reset Votes" at bounding box center [283, 95] width 31 height 10
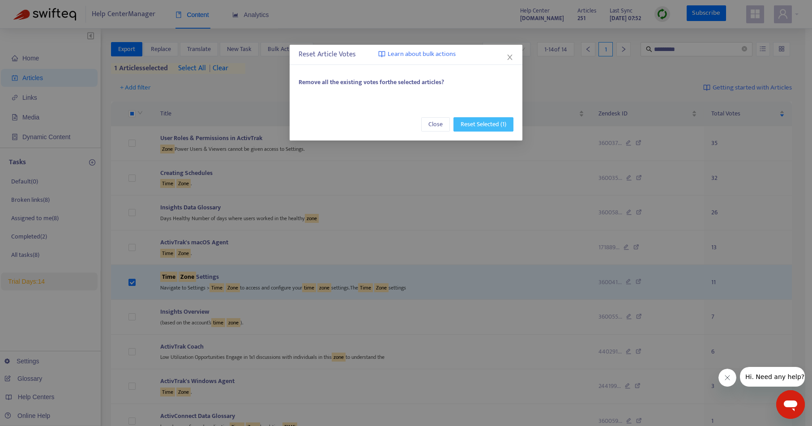
click at [491, 124] on span "Reset Selected (1)" at bounding box center [484, 125] width 46 height 10
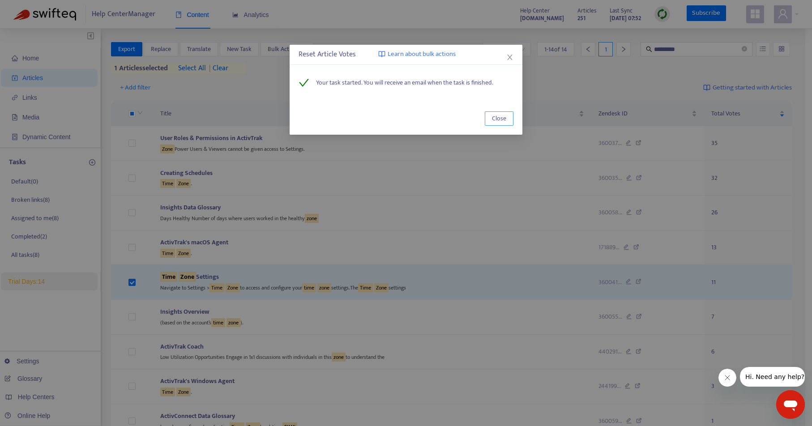
click at [498, 115] on span "Close" at bounding box center [499, 119] width 14 height 10
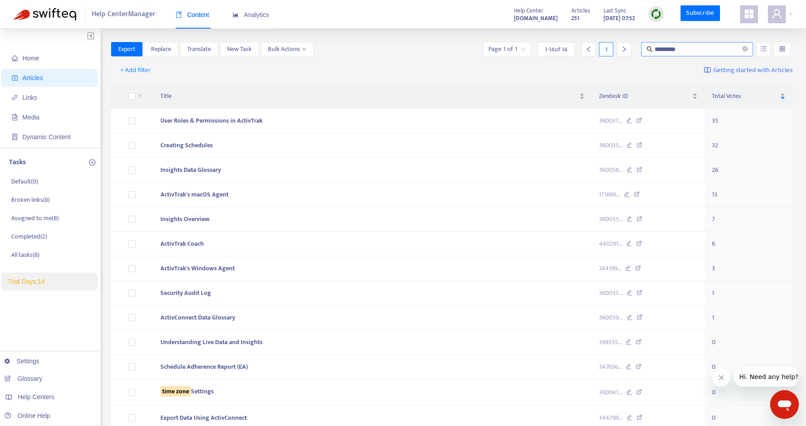
click at [685, 51] on input "*********" at bounding box center [697, 49] width 86 height 10
type input "*****"
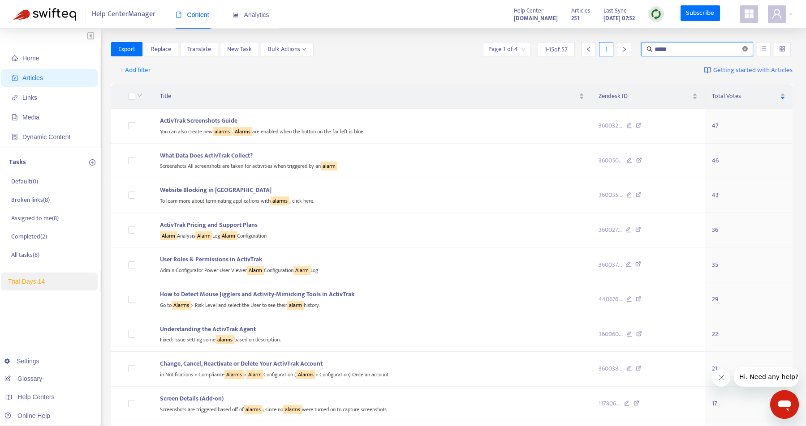
click at [746, 47] on icon "close-circle" at bounding box center [744, 48] width 5 height 5
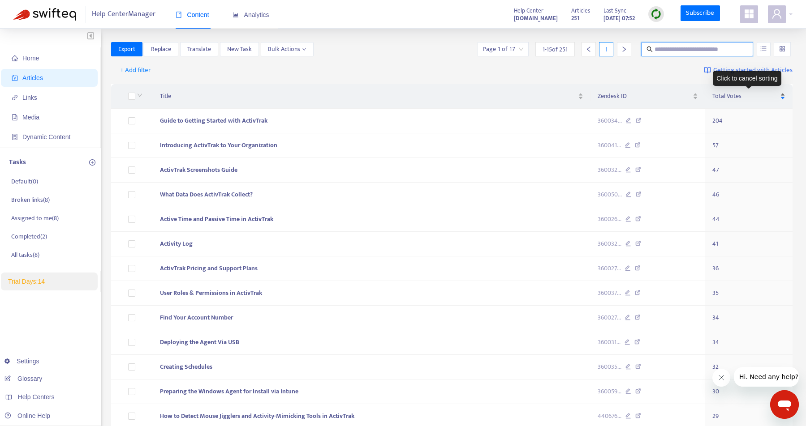
click at [779, 93] on div "Total Votes" at bounding box center [748, 96] width 73 height 10
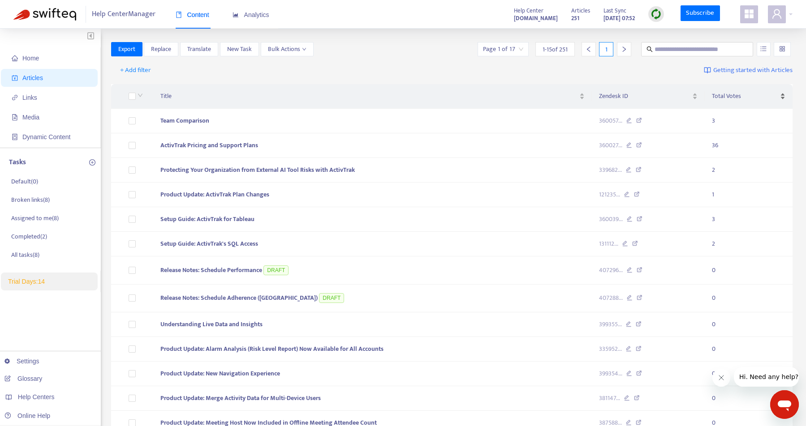
click at [780, 93] on div "Total Votes" at bounding box center [747, 96] width 73 height 10
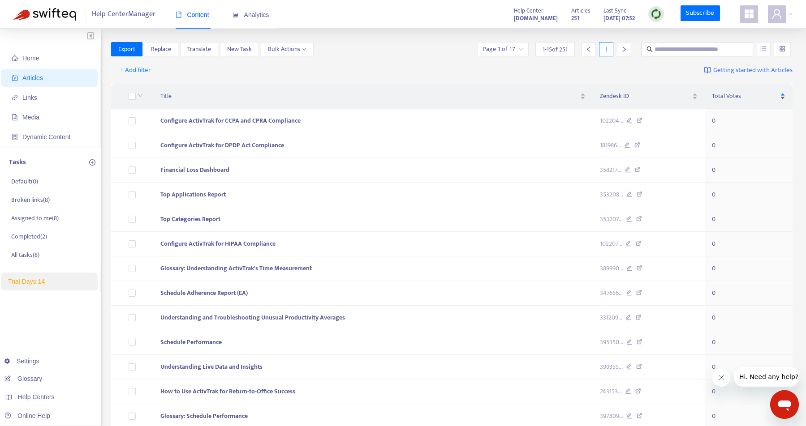
click at [780, 93] on div "Total Votes" at bounding box center [747, 96] width 73 height 10
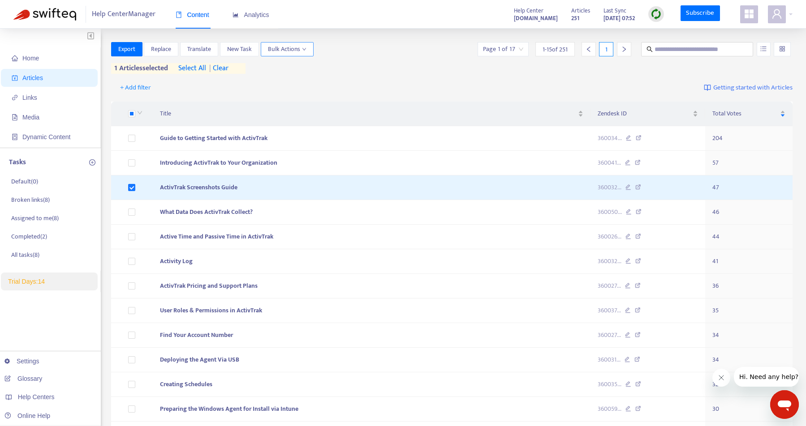
click at [291, 52] on span "Bulk Actions" at bounding box center [287, 49] width 39 height 10
click at [298, 94] on span "Reset Votes" at bounding box center [283, 95] width 31 height 10
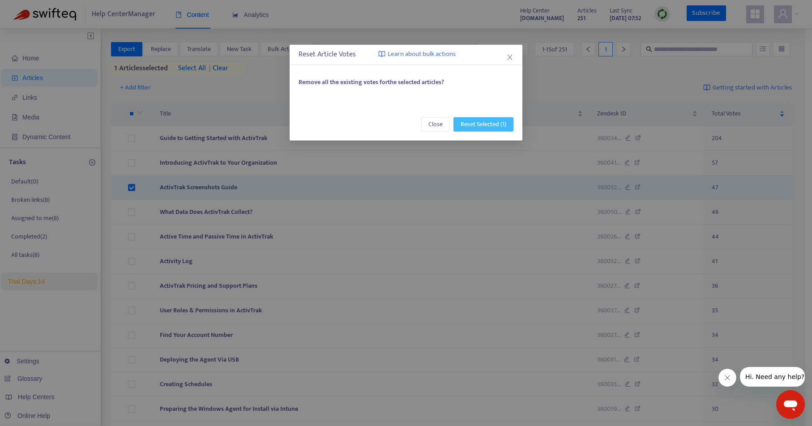
click at [479, 123] on span "Reset Selected (1)" at bounding box center [484, 125] width 46 height 10
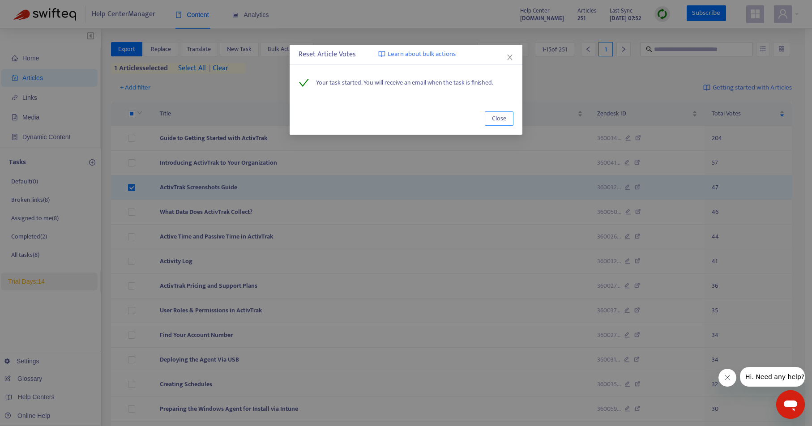
click at [502, 122] on span "Close" at bounding box center [499, 119] width 14 height 10
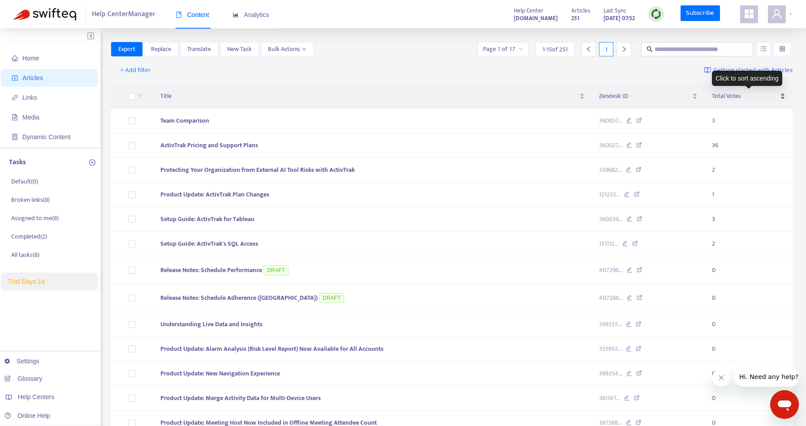
click at [783, 99] on div "Total Votes" at bounding box center [747, 96] width 73 height 10
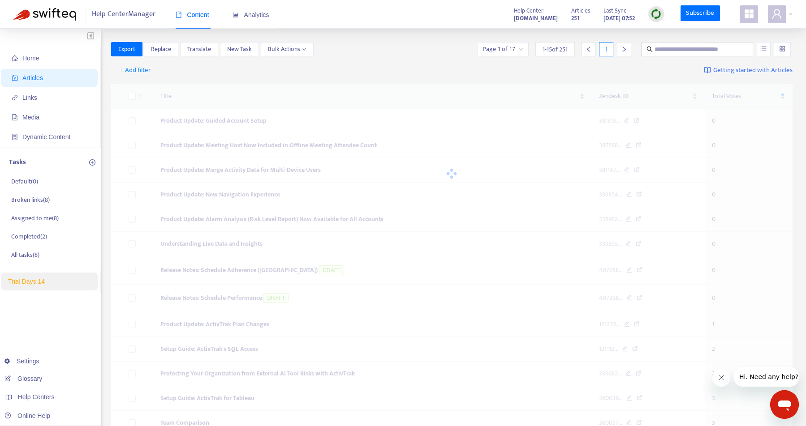
click at [783, 98] on div at bounding box center [451, 173] width 681 height 179
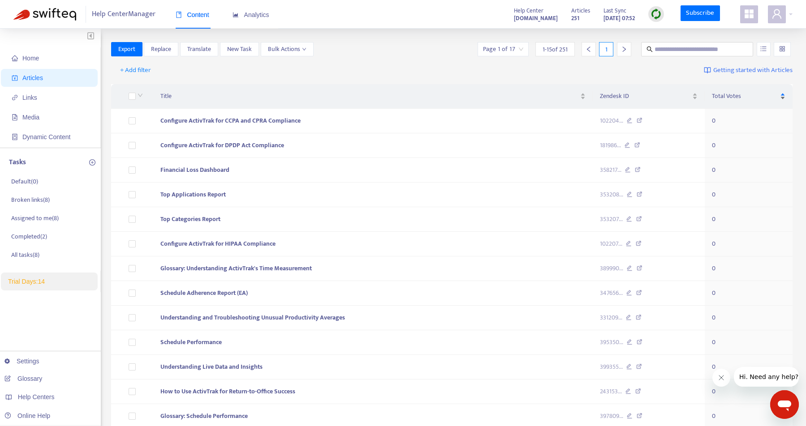
click at [782, 97] on div "Total Votes" at bounding box center [747, 96] width 73 height 10
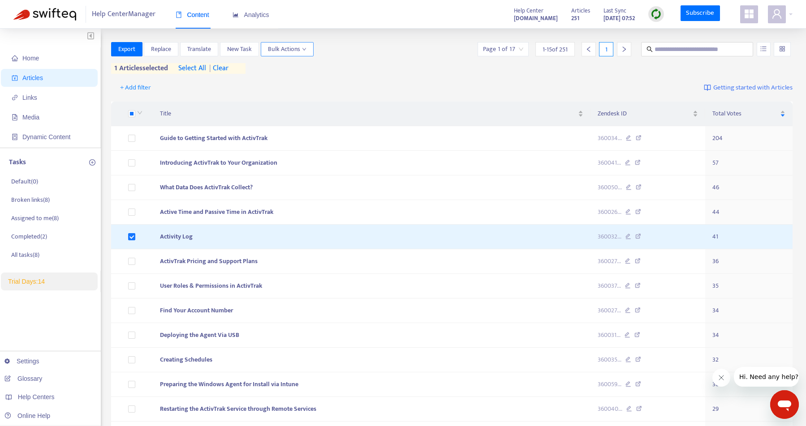
click at [289, 49] on span "Bulk Actions" at bounding box center [287, 49] width 39 height 10
click at [296, 94] on span "Reset Votes" at bounding box center [283, 95] width 31 height 10
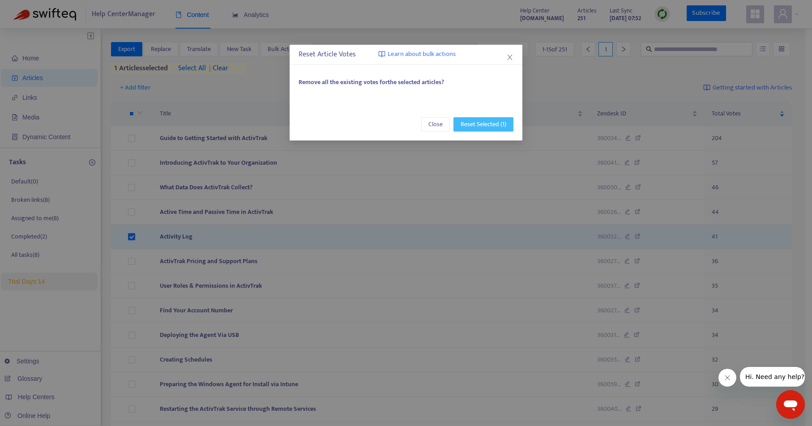
click at [468, 120] on span "Reset Selected (1)" at bounding box center [484, 125] width 46 height 10
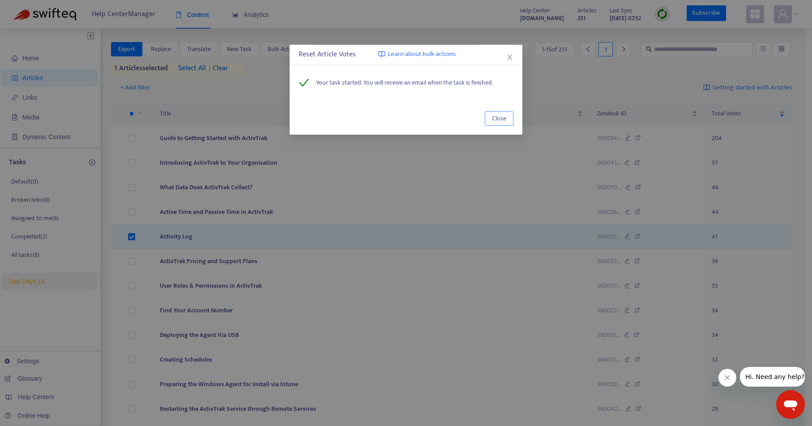
click at [502, 118] on span "Close" at bounding box center [499, 119] width 14 height 10
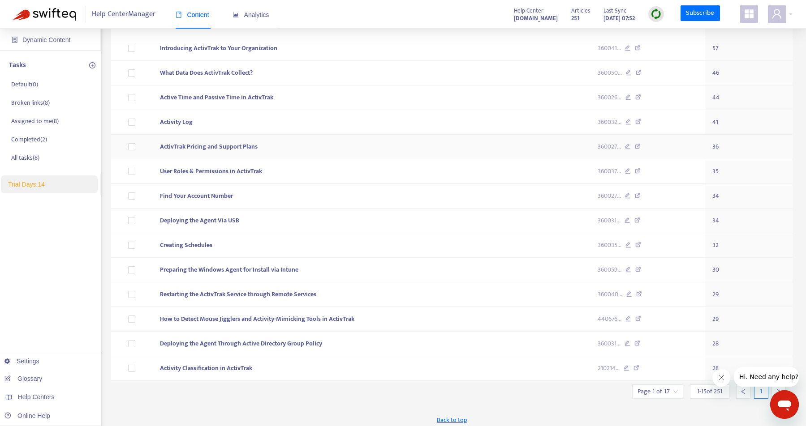
scroll to position [133, 0]
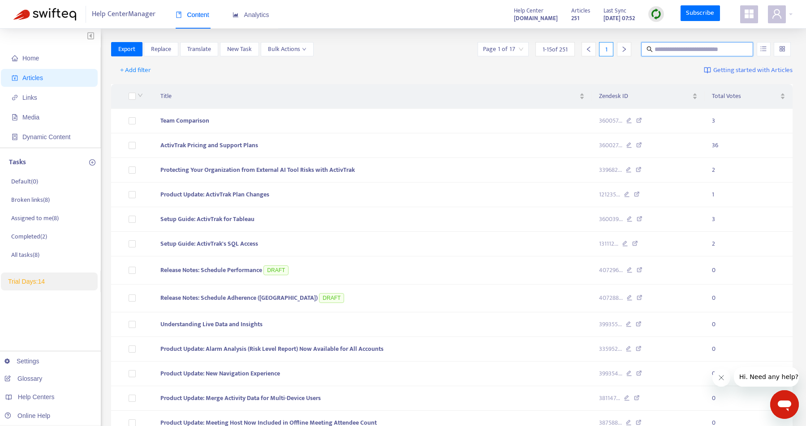
click at [669, 50] on input "text" at bounding box center [697, 49] width 86 height 10
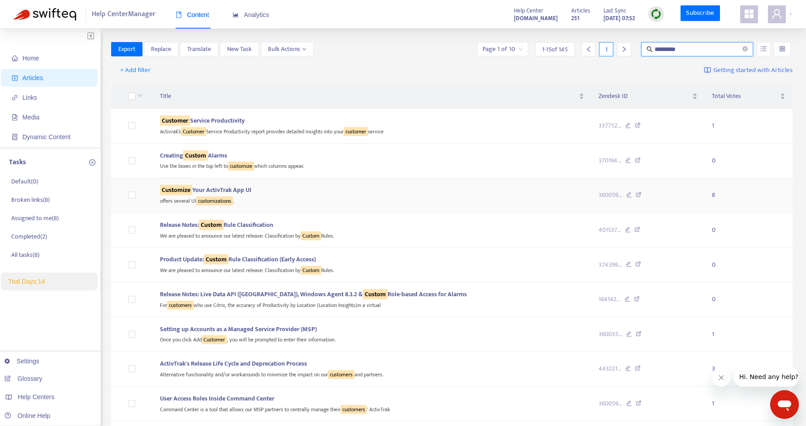
click at [423, 200] on div "offers several UI customizations ." at bounding box center [372, 200] width 424 height 10
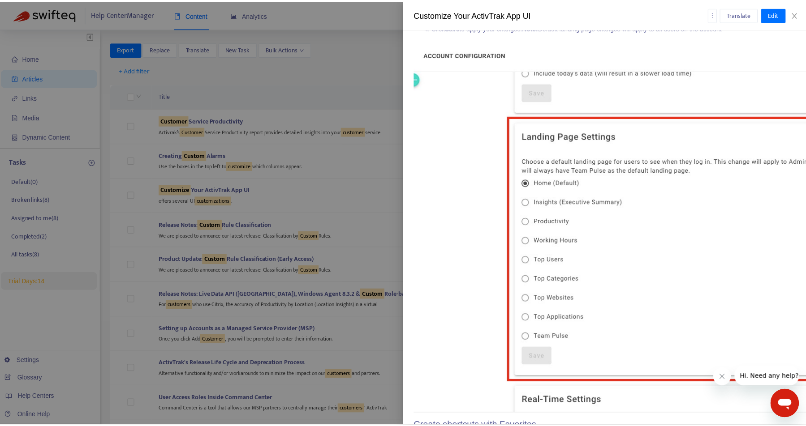
scroll to position [1960, 0]
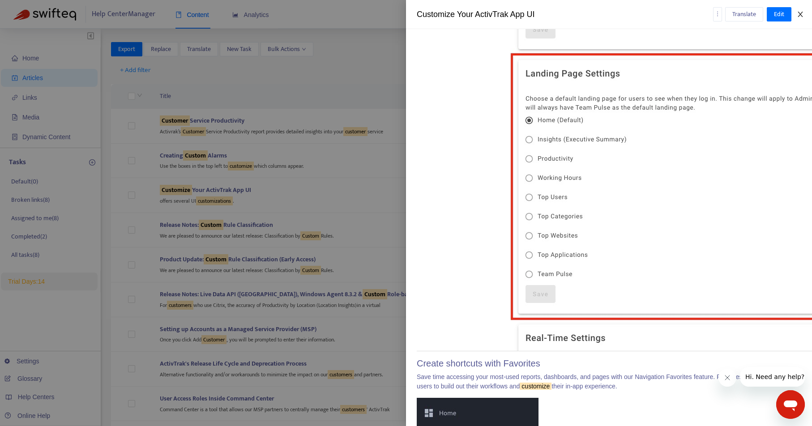
click at [799, 12] on icon "close" at bounding box center [800, 14] width 7 height 7
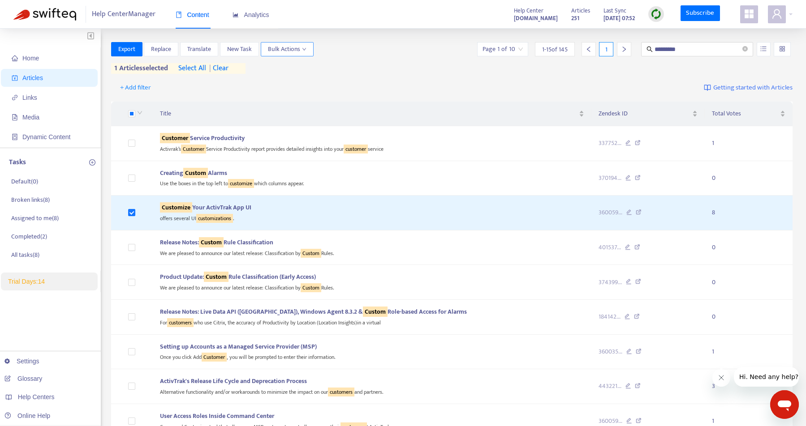
click at [274, 53] on span "Bulk Actions" at bounding box center [287, 49] width 39 height 10
click at [291, 94] on span "Reset Votes" at bounding box center [283, 95] width 31 height 10
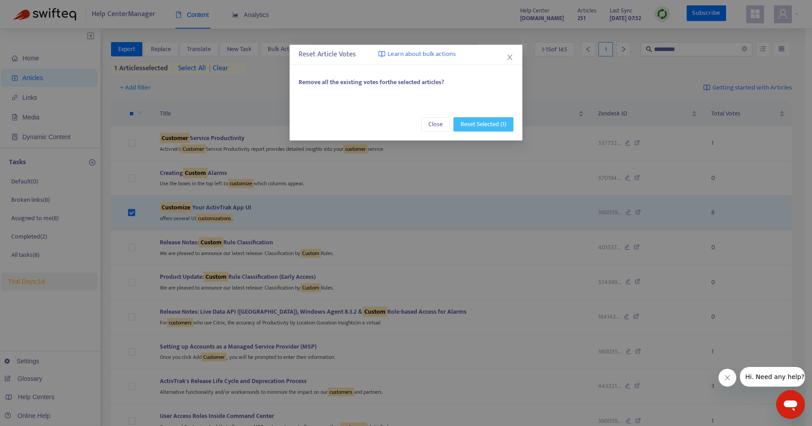
click at [491, 124] on span "Reset Selected (1)" at bounding box center [484, 125] width 46 height 10
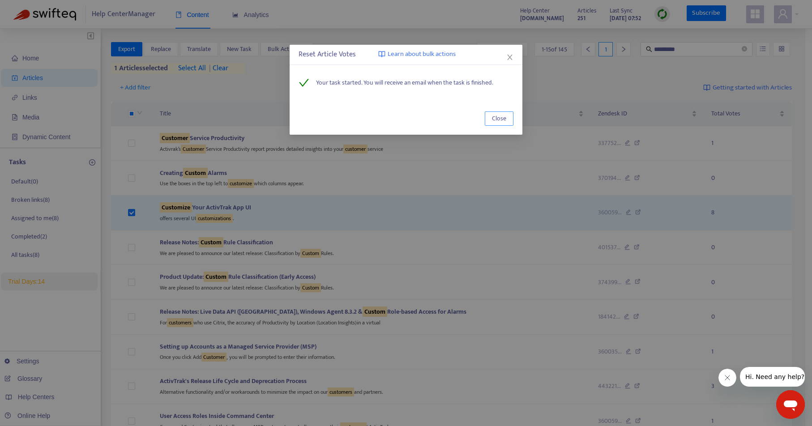
click at [494, 119] on span "Close" at bounding box center [499, 119] width 14 height 10
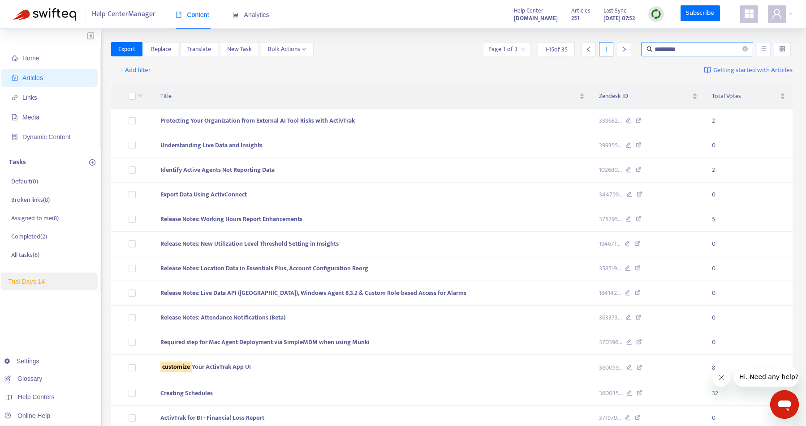
click at [699, 47] on input "*********" at bounding box center [697, 49] width 86 height 10
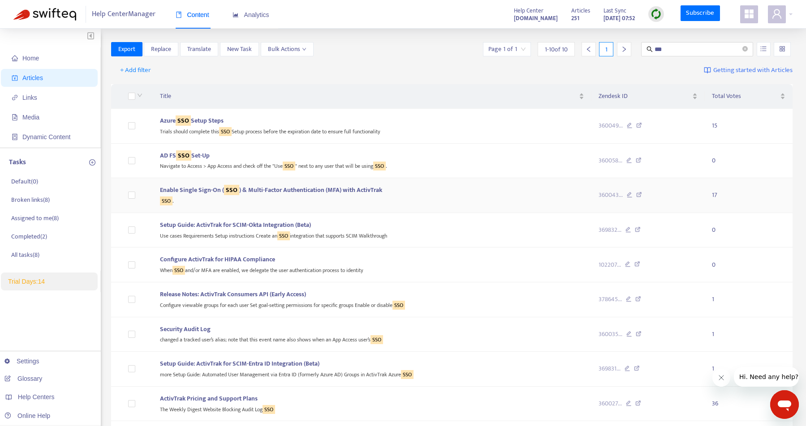
click at [412, 195] on div "SSO ." at bounding box center [372, 200] width 424 height 10
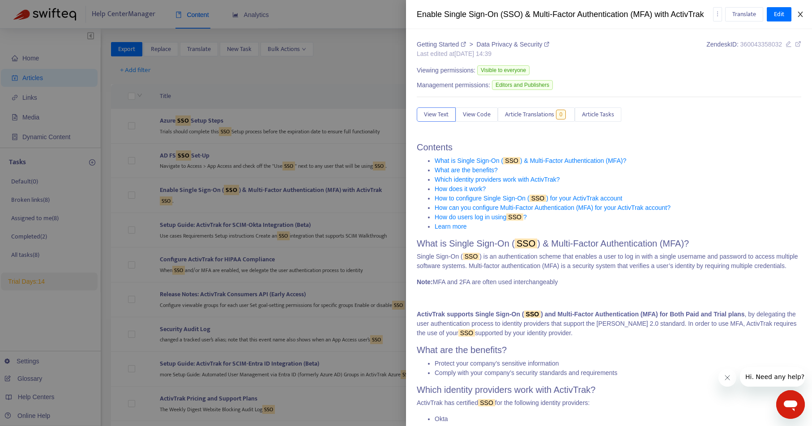
click at [802, 11] on icon "close" at bounding box center [800, 14] width 7 height 7
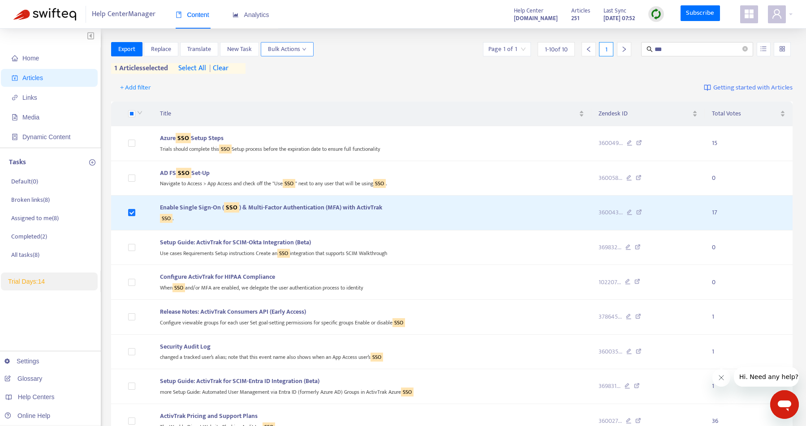
click at [306, 47] on icon "down" at bounding box center [304, 49] width 4 height 4
click at [309, 93] on span "Reset Votes" at bounding box center [299, 96] width 62 height 10
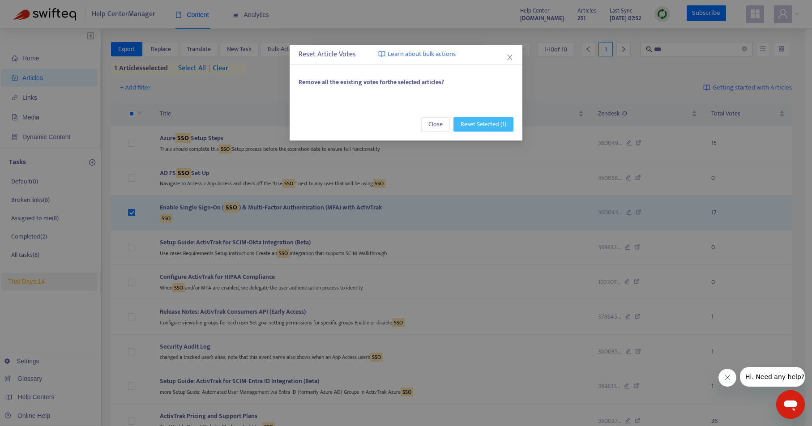
click at [485, 122] on span "Reset Selected (1)" at bounding box center [484, 125] width 46 height 10
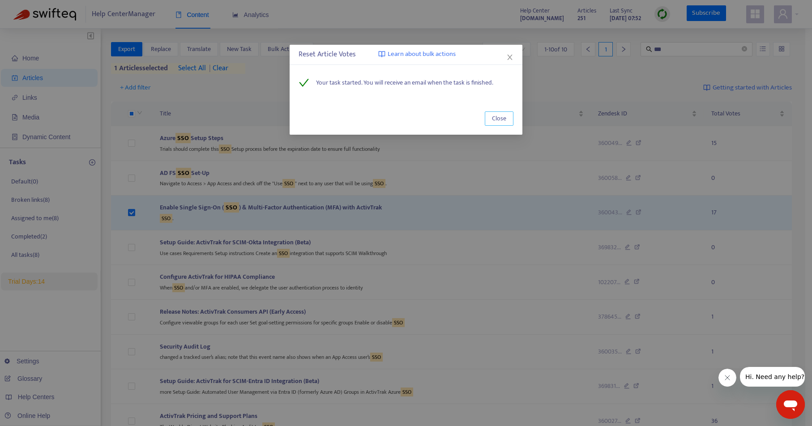
click at [501, 119] on span "Close" at bounding box center [499, 119] width 14 height 10
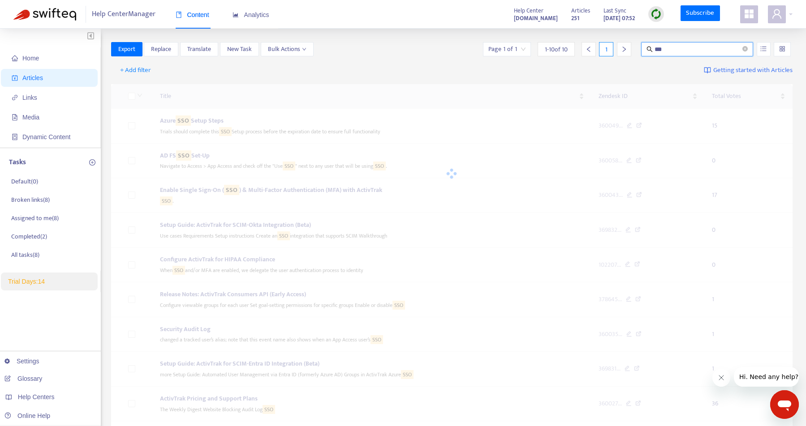
click at [678, 49] on input "***" at bounding box center [697, 49] width 86 height 10
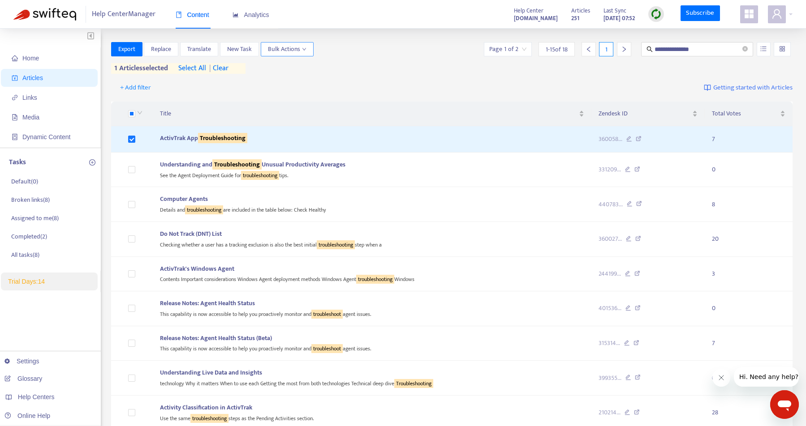
click at [292, 49] on span "Bulk Actions" at bounding box center [287, 49] width 39 height 10
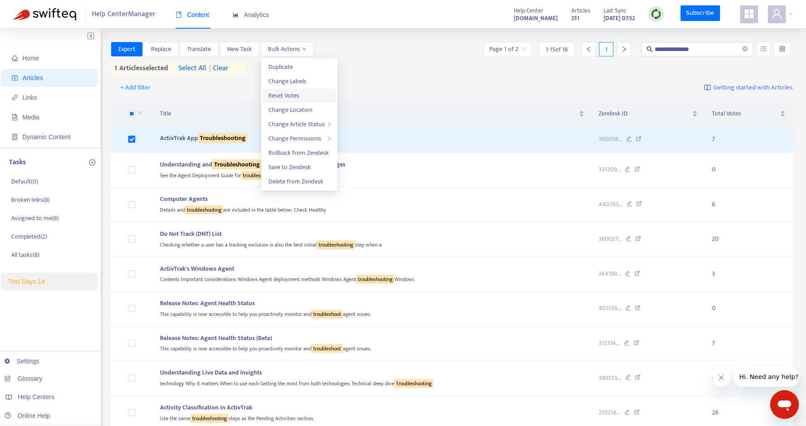
click at [305, 97] on span "Reset Votes" at bounding box center [299, 96] width 62 height 10
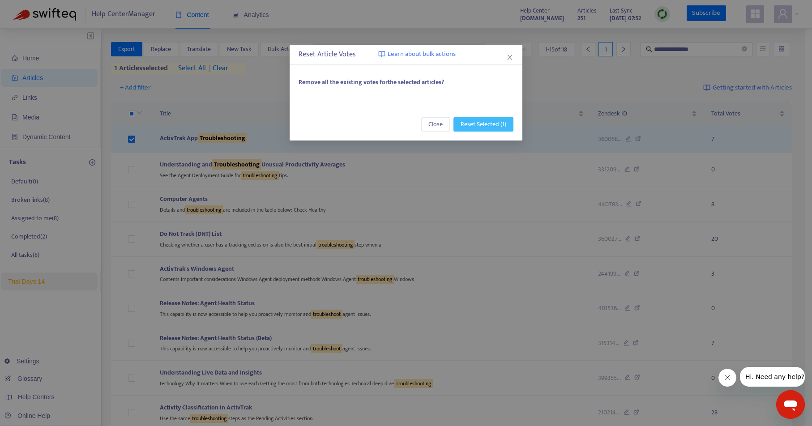
click at [476, 122] on span "Reset Selected (1)" at bounding box center [484, 125] width 46 height 10
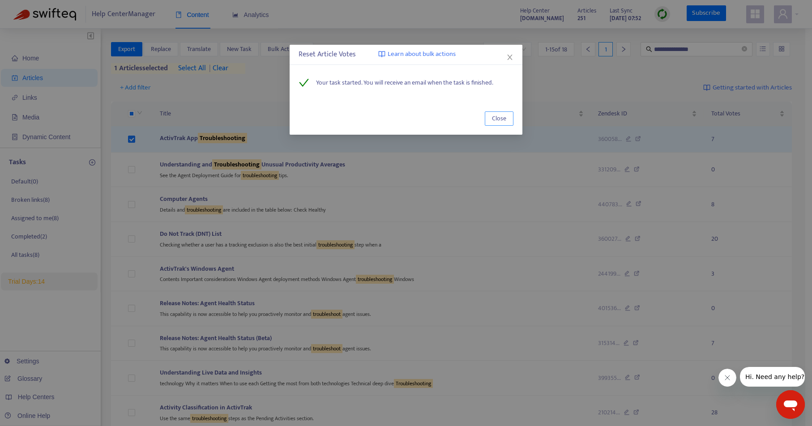
click at [501, 120] on span "Close" at bounding box center [499, 119] width 14 height 10
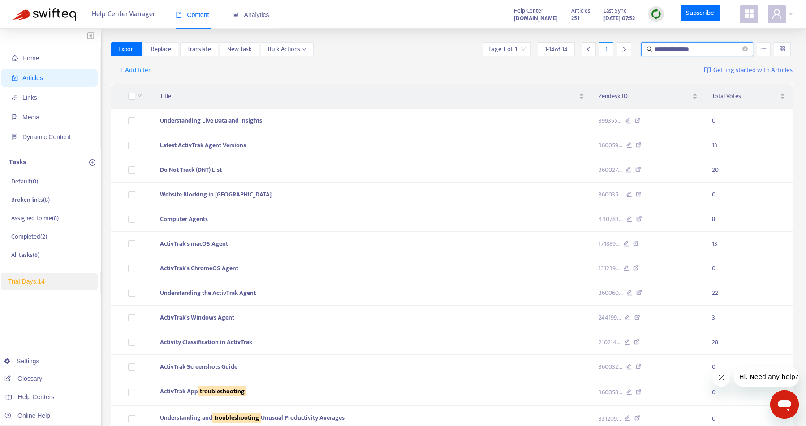
click at [720, 52] on input "**********" at bounding box center [697, 49] width 86 height 10
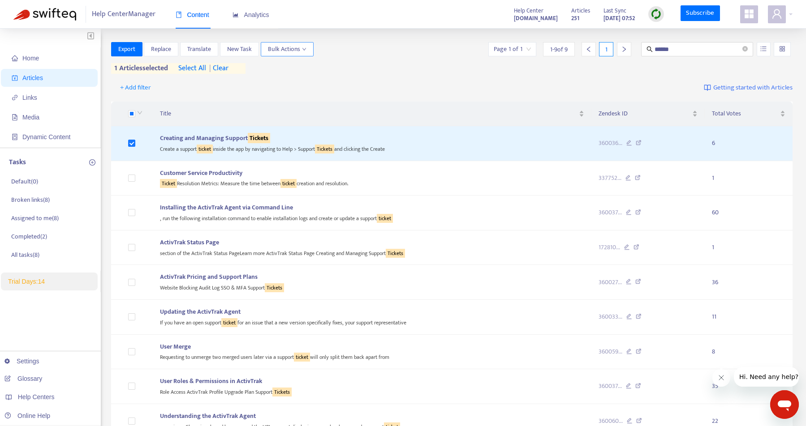
click at [291, 48] on span "Bulk Actions" at bounding box center [287, 49] width 39 height 10
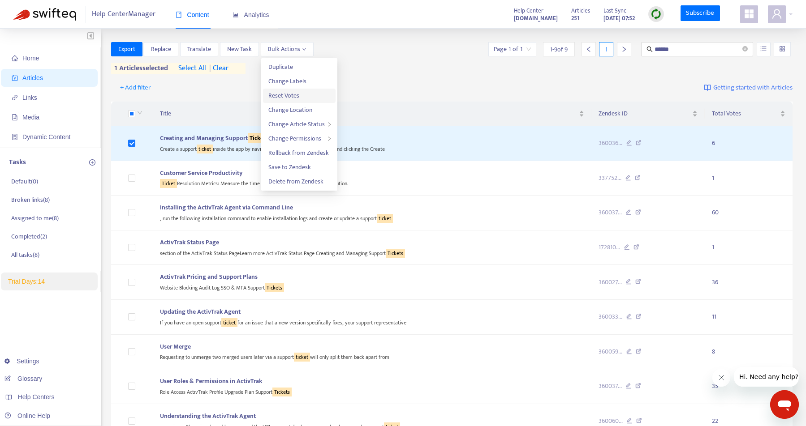
click at [292, 92] on span "Reset Votes" at bounding box center [283, 95] width 31 height 10
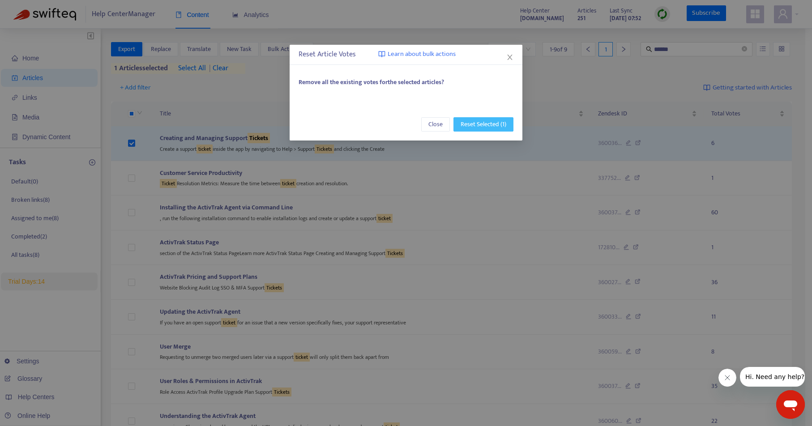
click at [477, 127] on span "Reset Selected (1)" at bounding box center [484, 125] width 46 height 10
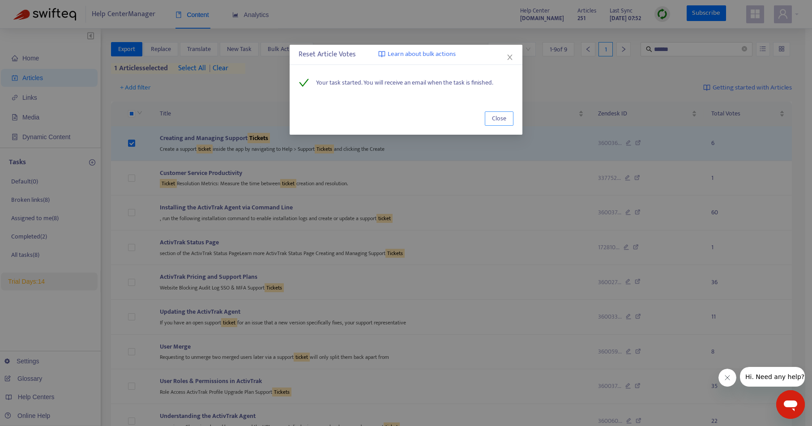
click at [496, 119] on span "Close" at bounding box center [499, 119] width 14 height 10
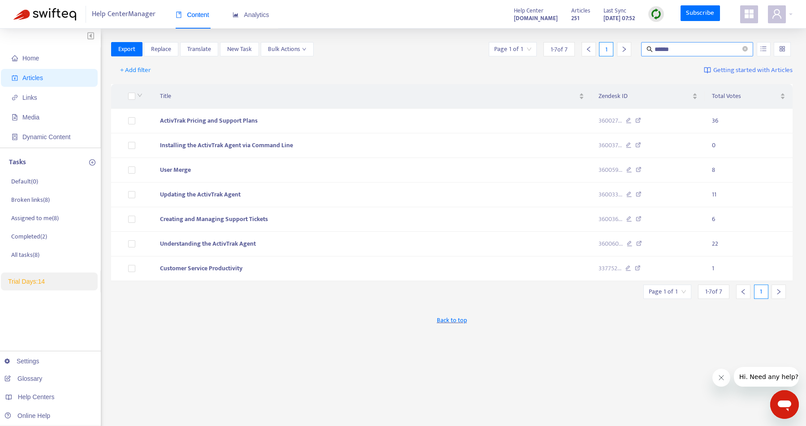
click at [675, 52] on input "******" at bounding box center [697, 49] width 86 height 10
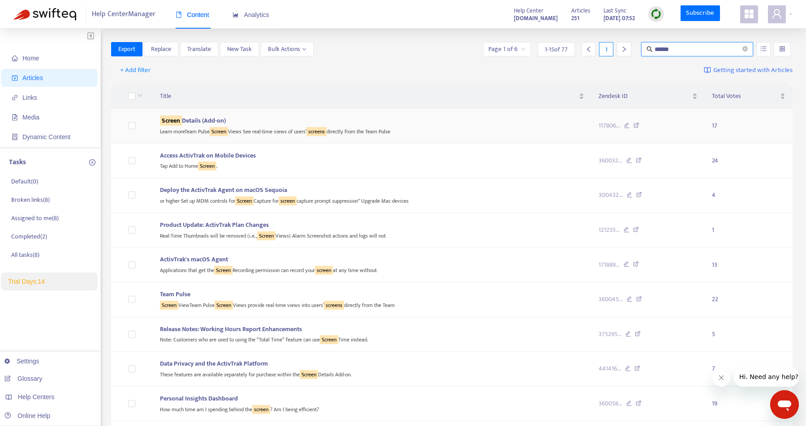
click at [430, 116] on div "Screen Details (Add-on)" at bounding box center [372, 121] width 424 height 10
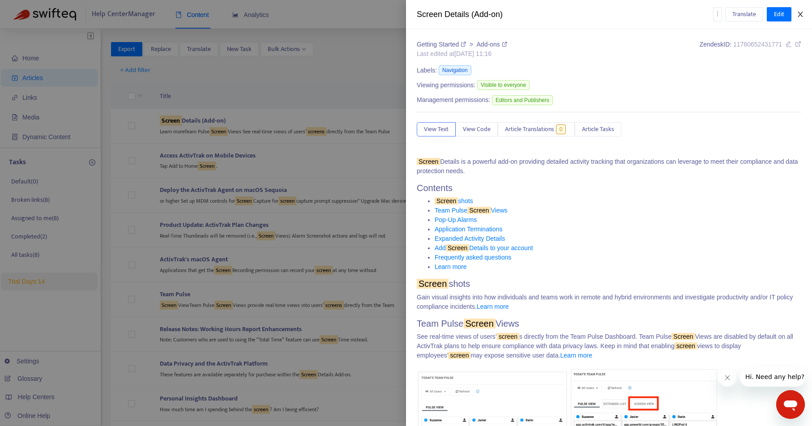
click at [799, 12] on icon "close" at bounding box center [800, 14] width 7 height 7
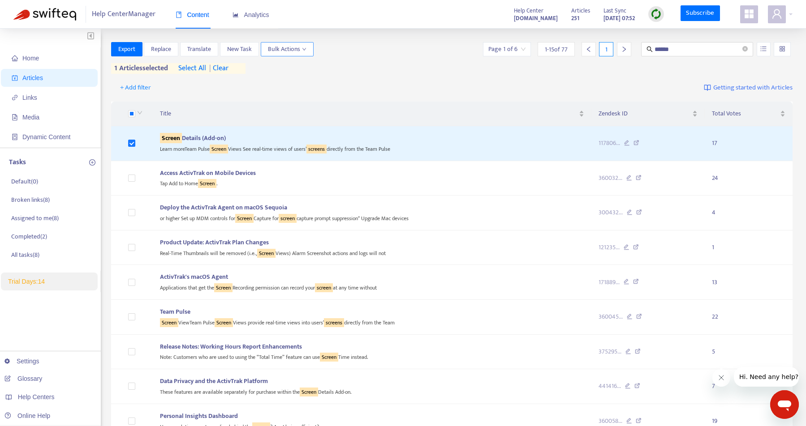
click at [309, 50] on button "Bulk Actions" at bounding box center [287, 49] width 53 height 14
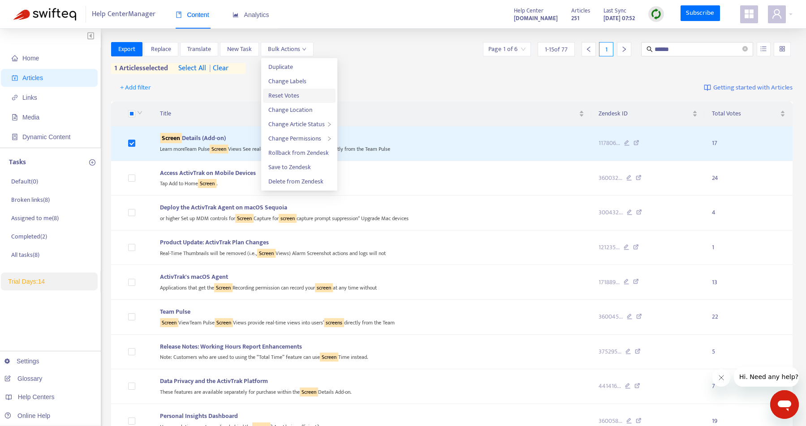
click at [301, 94] on span "Reset Votes" at bounding box center [299, 96] width 62 height 10
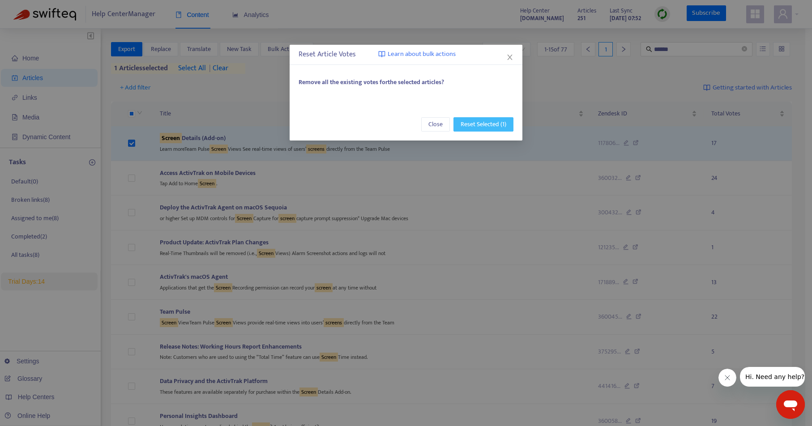
click at [481, 126] on span "Reset Selected (1)" at bounding box center [484, 125] width 46 height 10
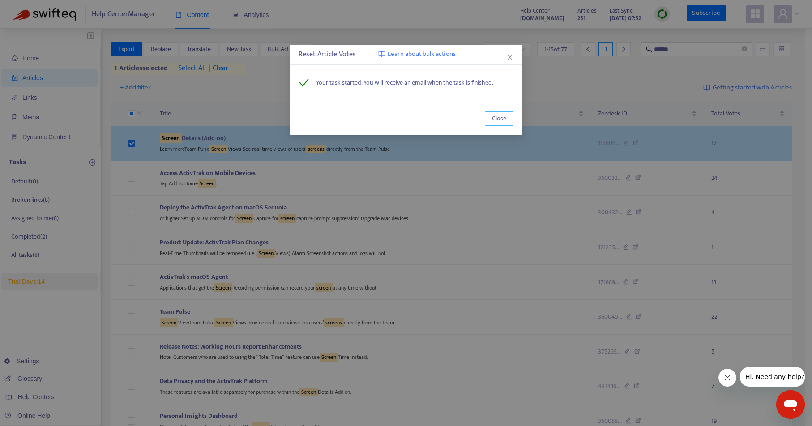
click at [498, 119] on span "Close" at bounding box center [499, 119] width 14 height 10
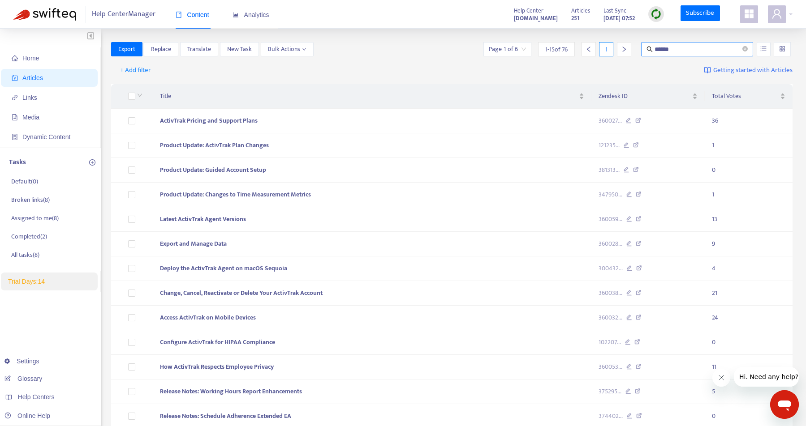
click at [673, 52] on input "******" at bounding box center [697, 49] width 86 height 10
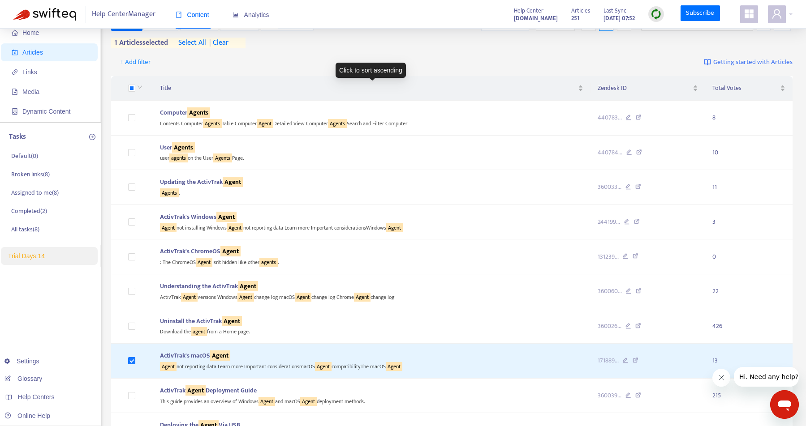
scroll to position [0, 0]
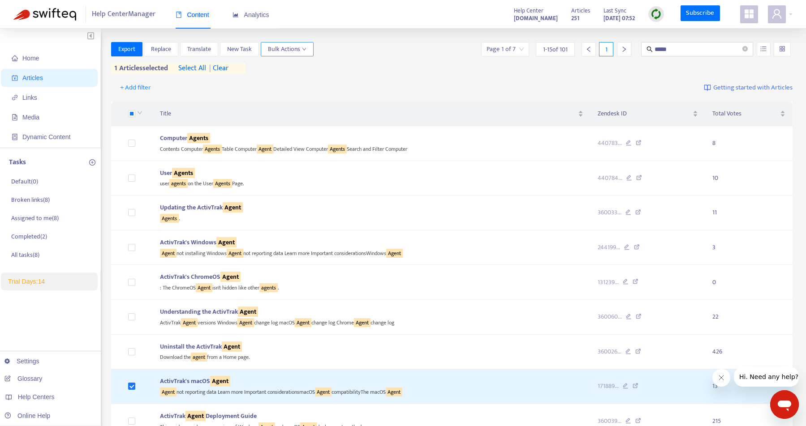
click at [287, 55] on button "Bulk Actions" at bounding box center [287, 49] width 53 height 14
click at [297, 95] on span "Reset Votes" at bounding box center [283, 95] width 31 height 10
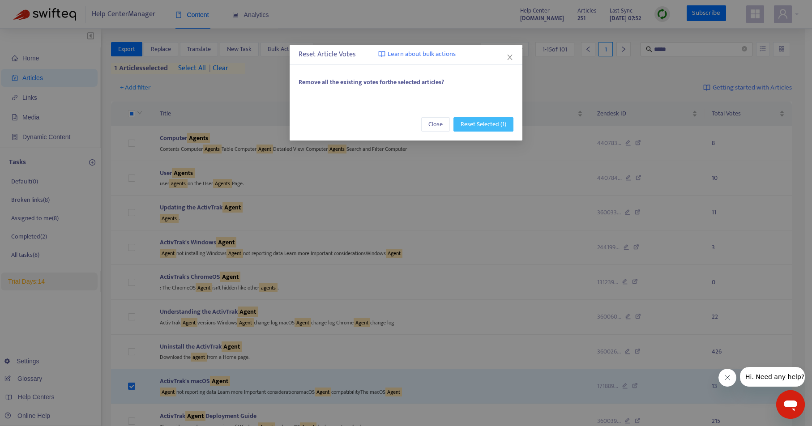
click at [494, 123] on span "Reset Selected (1)" at bounding box center [484, 125] width 46 height 10
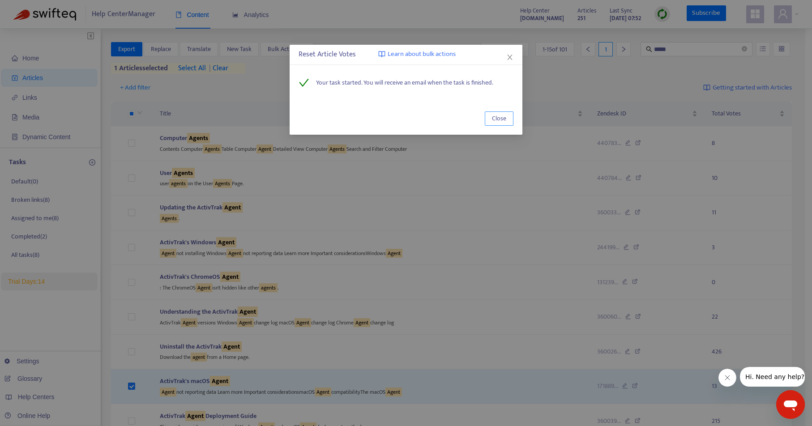
click at [499, 118] on span "Close" at bounding box center [499, 119] width 14 height 10
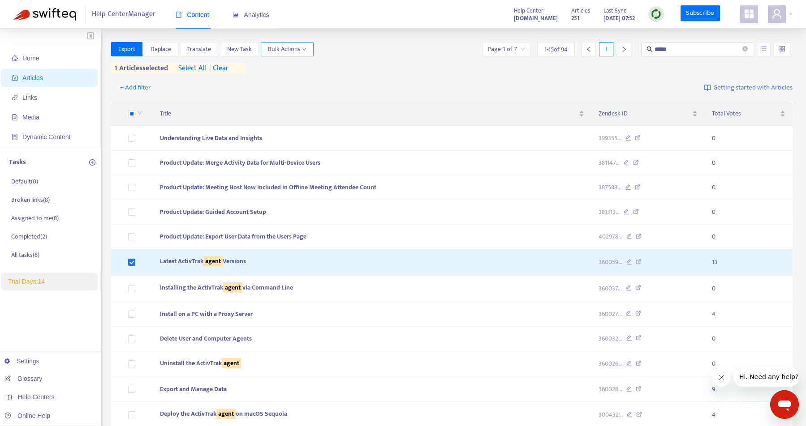
click at [297, 47] on span "Bulk Actions" at bounding box center [287, 49] width 39 height 10
click at [300, 98] on span "Reset Votes" at bounding box center [299, 96] width 62 height 10
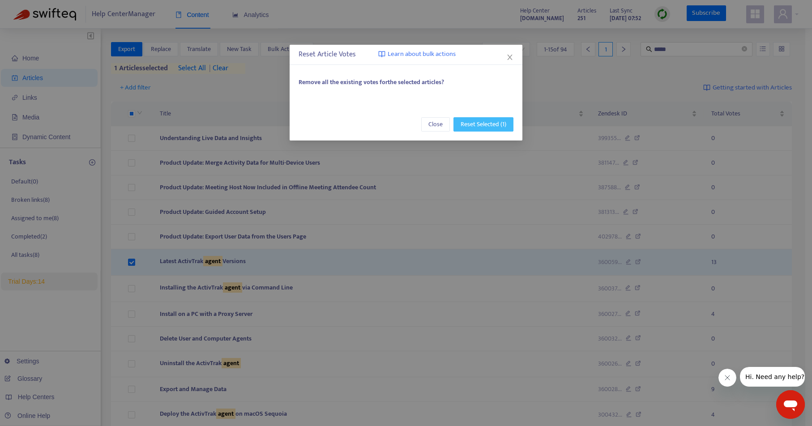
click at [497, 121] on span "Reset Selected (1)" at bounding box center [484, 125] width 46 height 10
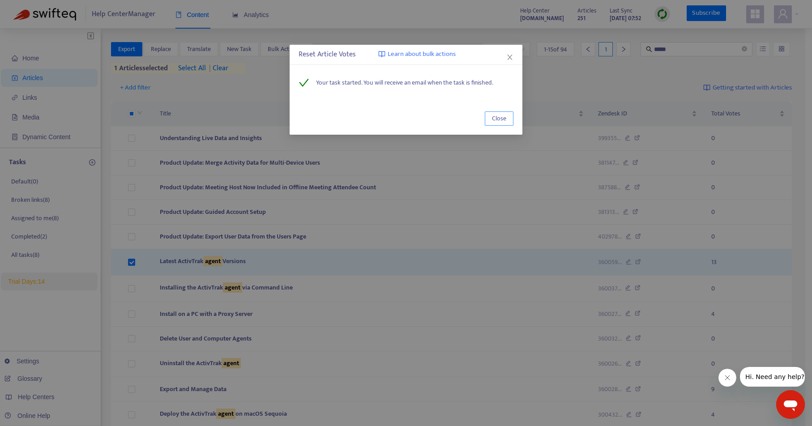
click at [499, 120] on span "Close" at bounding box center [499, 119] width 14 height 10
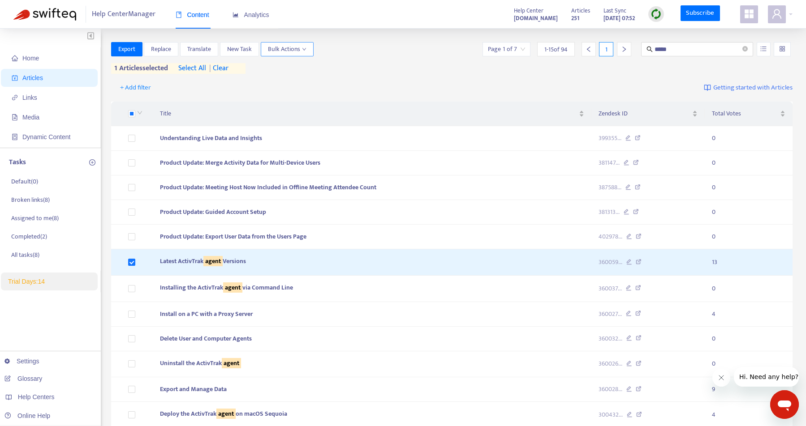
click at [308, 51] on button "Bulk Actions" at bounding box center [287, 49] width 53 height 14
click at [304, 93] on span "Reset Votes" at bounding box center [299, 96] width 62 height 10
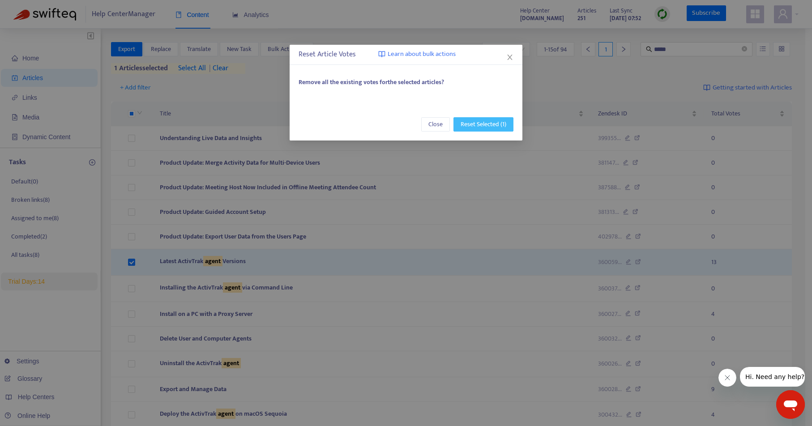
click at [481, 126] on span "Reset Selected (1)" at bounding box center [484, 125] width 46 height 10
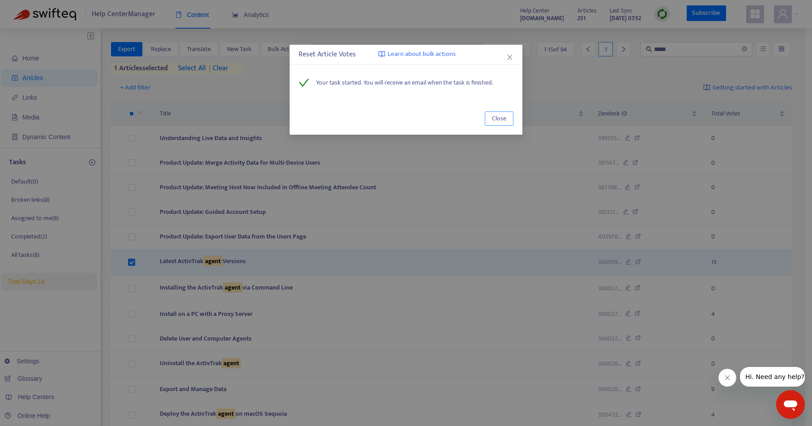
click at [499, 117] on span "Close" at bounding box center [499, 119] width 14 height 10
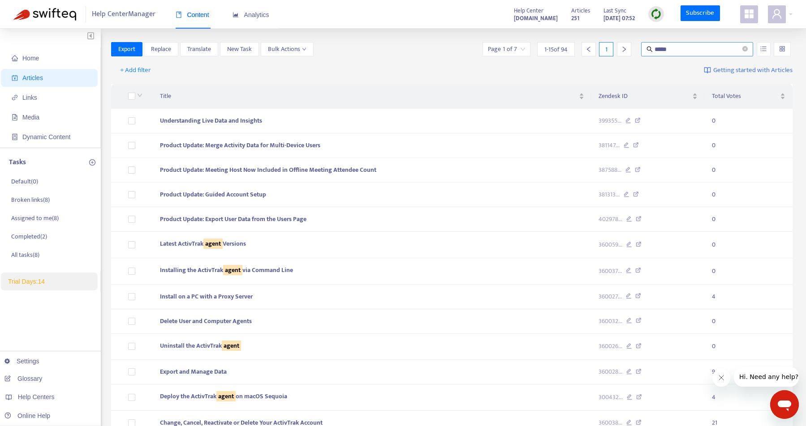
click at [677, 50] on input "*****" at bounding box center [697, 49] width 86 height 10
type input "****"
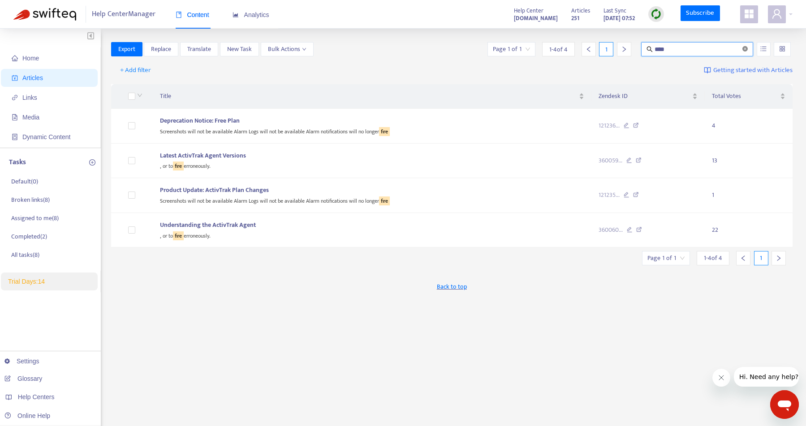
click at [746, 50] on icon "close-circle" at bounding box center [744, 48] width 5 height 5
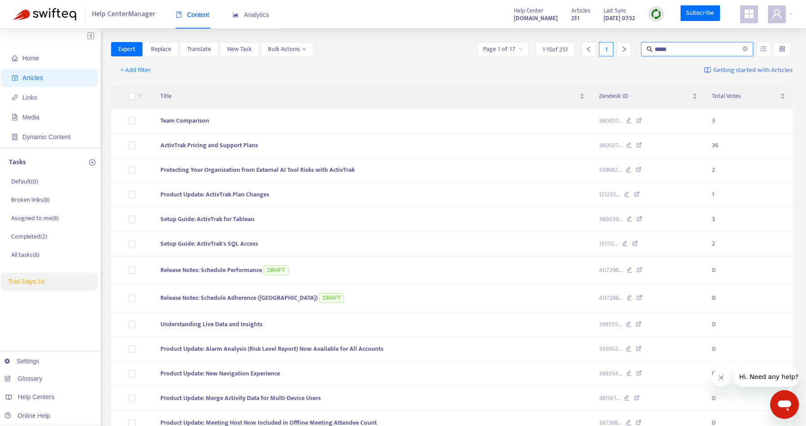
type input "*****"
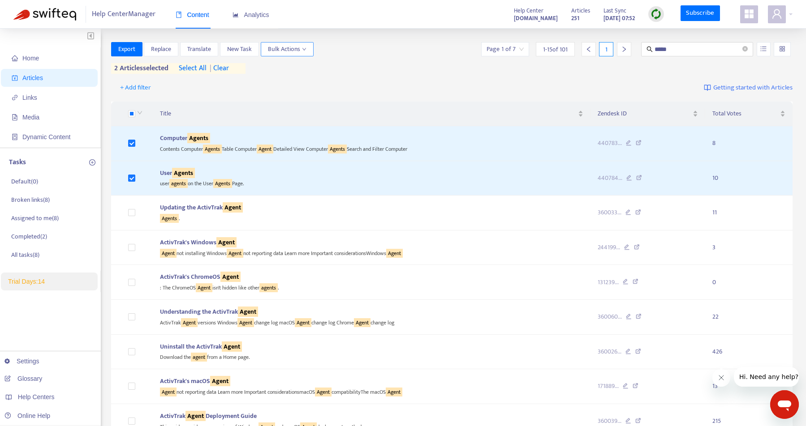
click at [306, 48] on icon "down" at bounding box center [304, 49] width 4 height 4
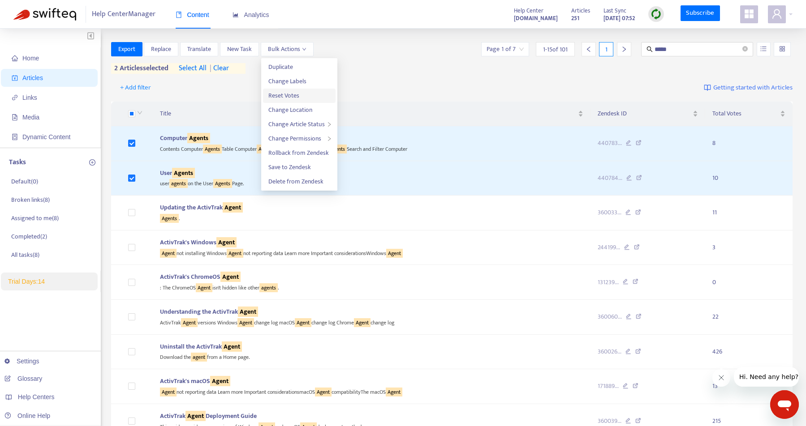
click at [308, 92] on span "Reset Votes" at bounding box center [299, 96] width 62 height 10
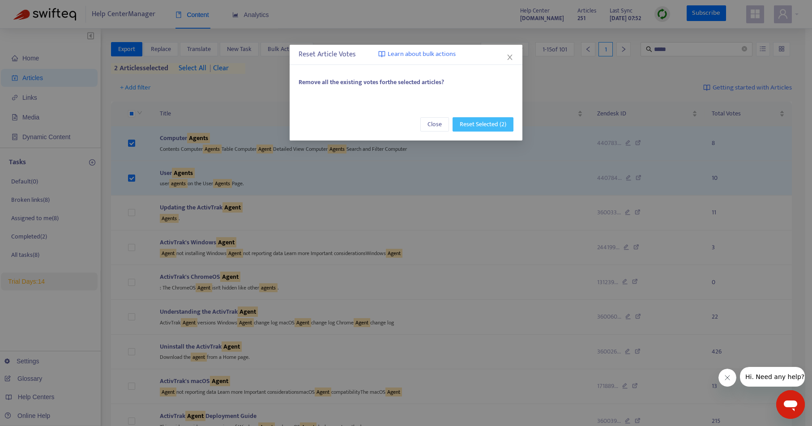
click at [472, 122] on span "Reset Selected (2)" at bounding box center [483, 125] width 47 height 10
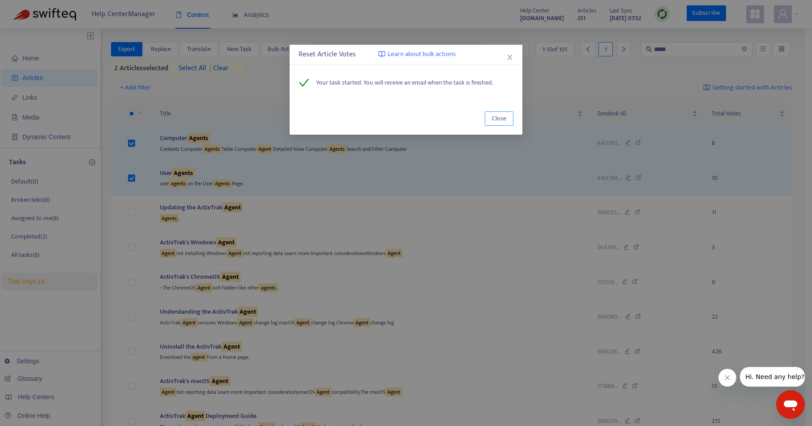
click at [506, 118] on span "Close" at bounding box center [499, 119] width 14 height 10
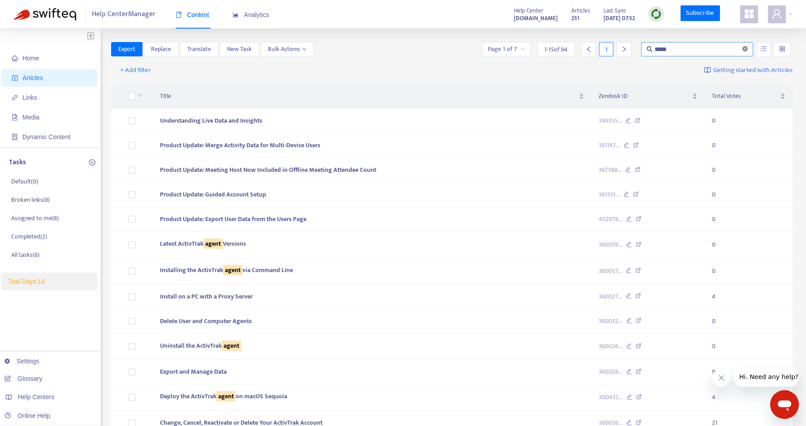
click at [747, 48] on icon "close-circle" at bounding box center [744, 48] width 5 height 5
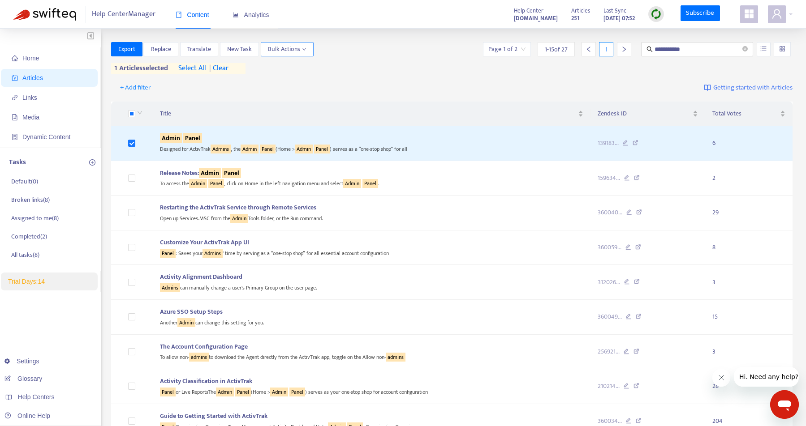
click at [288, 49] on span "Bulk Actions" at bounding box center [287, 49] width 39 height 10
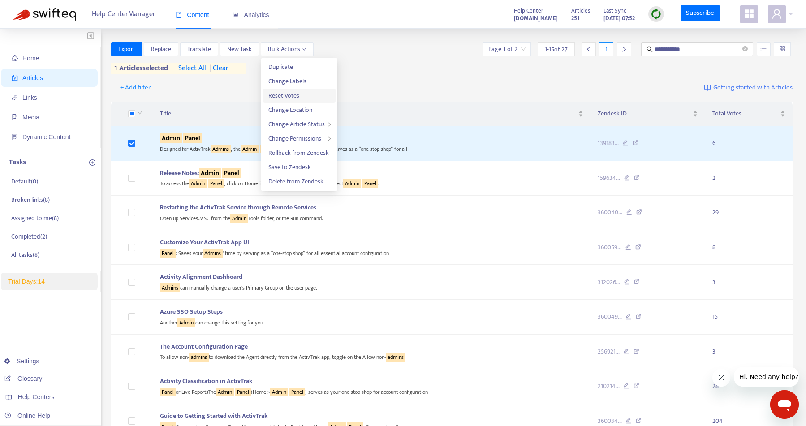
click at [302, 94] on span "Reset Votes" at bounding box center [299, 96] width 62 height 10
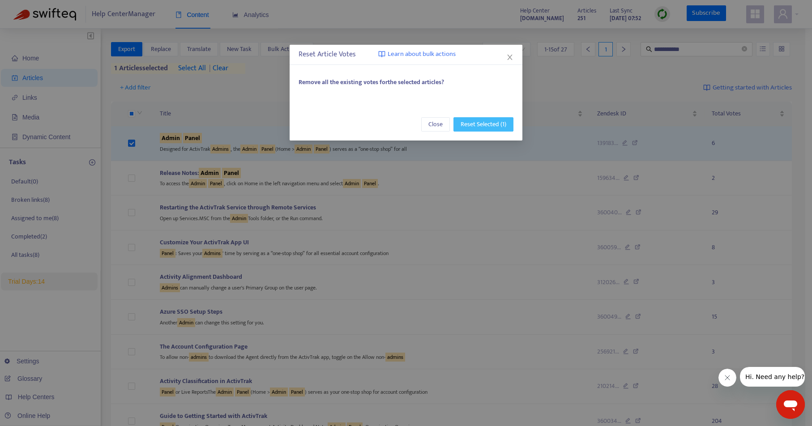
click at [493, 124] on span "Reset Selected (1)" at bounding box center [484, 125] width 46 height 10
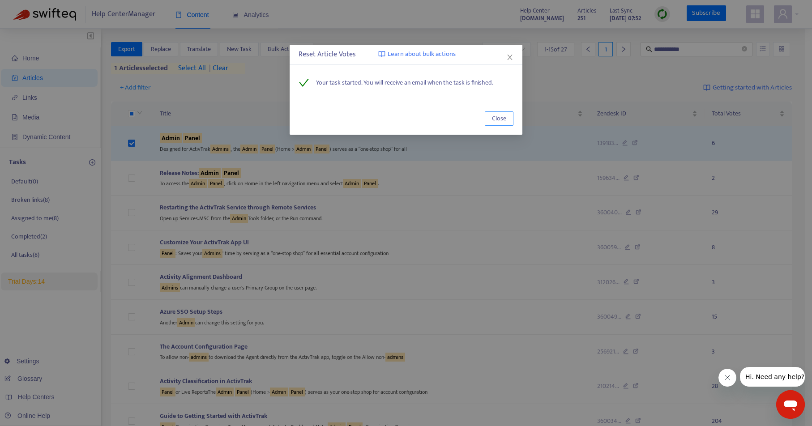
click at [502, 114] on span "Close" at bounding box center [499, 119] width 14 height 10
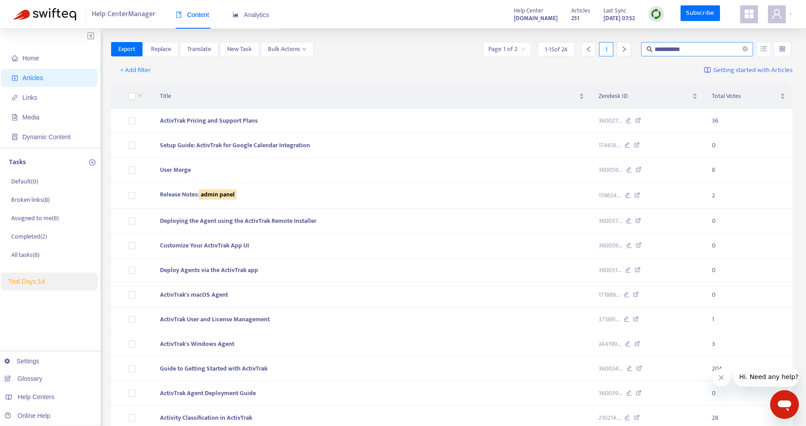
click at [692, 51] on input "**********" at bounding box center [697, 49] width 86 height 10
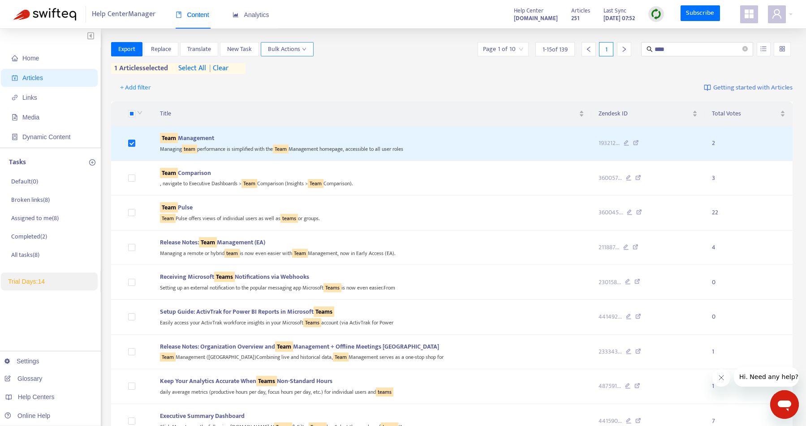
click at [282, 49] on span "Bulk Actions" at bounding box center [287, 49] width 39 height 10
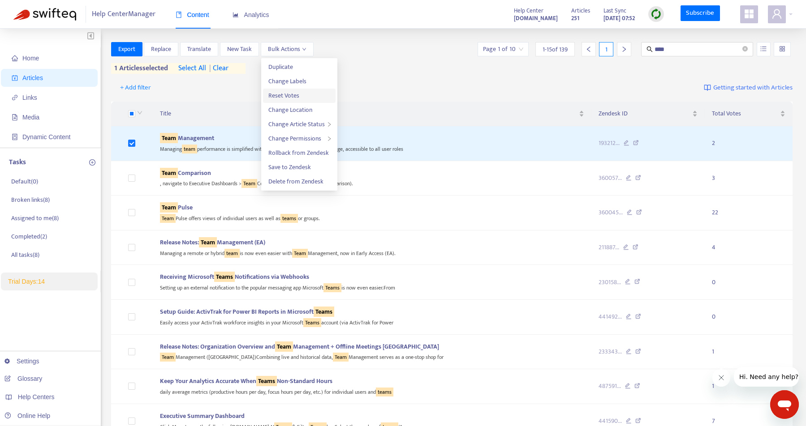
click at [294, 94] on span "Reset Votes" at bounding box center [283, 95] width 31 height 10
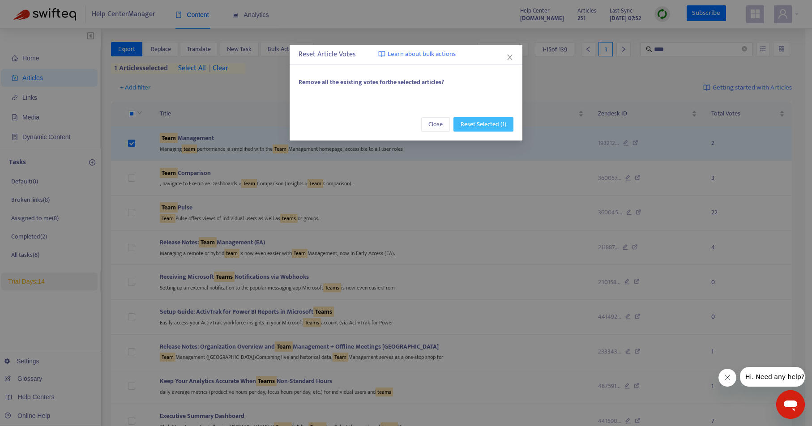
click at [486, 127] on span "Reset Selected (1)" at bounding box center [484, 125] width 46 height 10
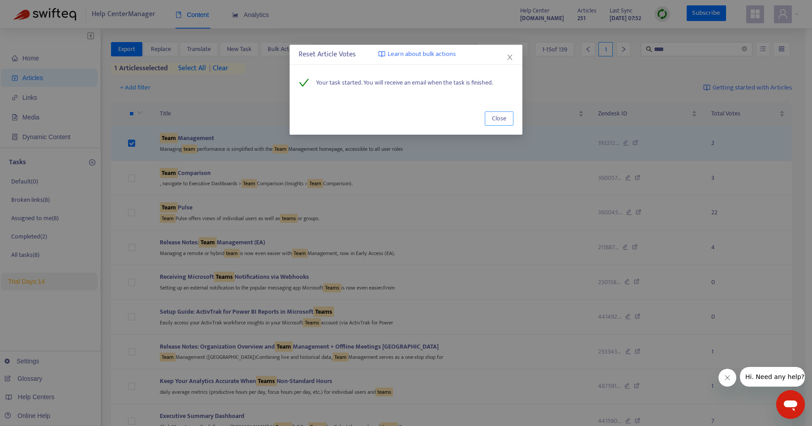
click at [498, 119] on span "Close" at bounding box center [499, 119] width 14 height 10
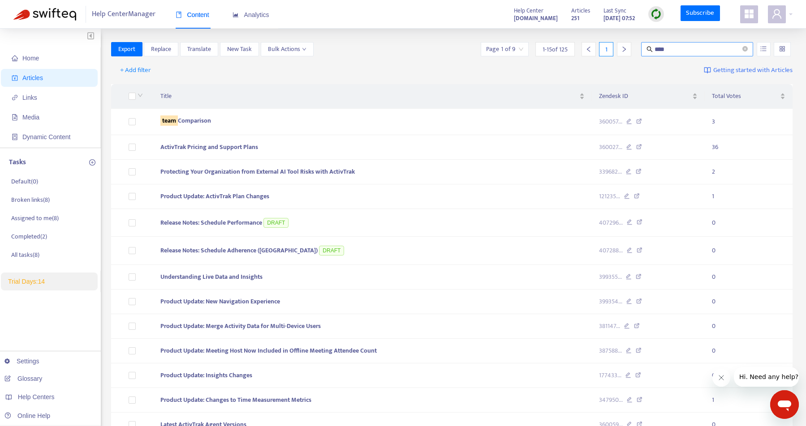
click at [678, 53] on input "****" at bounding box center [697, 49] width 86 height 10
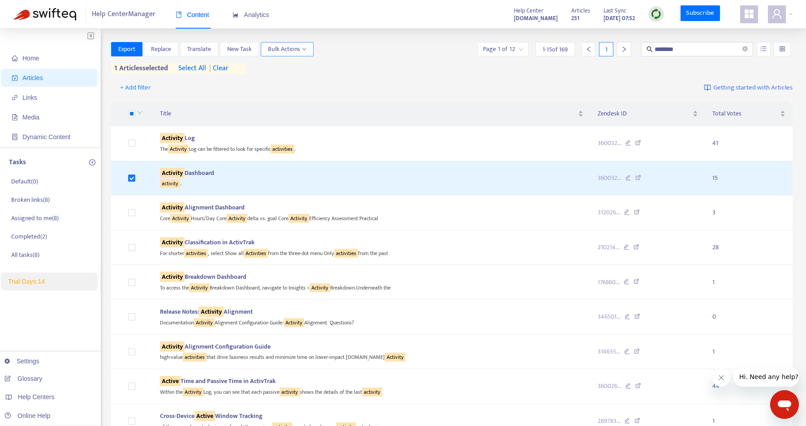
click at [292, 47] on span "Bulk Actions" at bounding box center [287, 49] width 39 height 10
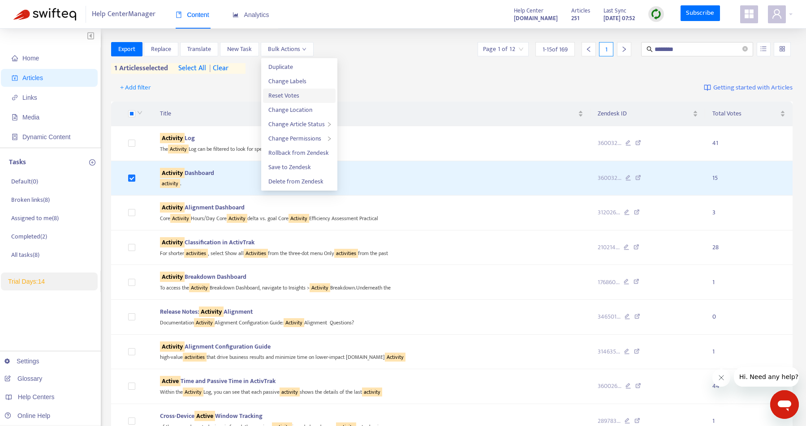
click at [296, 91] on span "Reset Votes" at bounding box center [283, 95] width 31 height 10
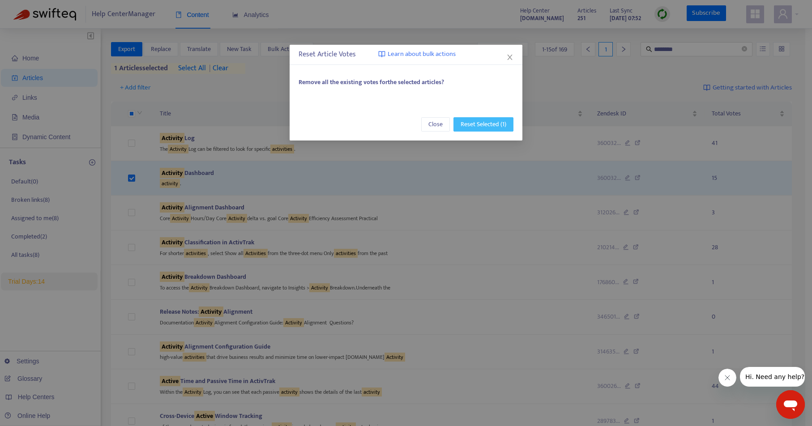
click at [487, 127] on span "Reset Selected (1)" at bounding box center [484, 125] width 46 height 10
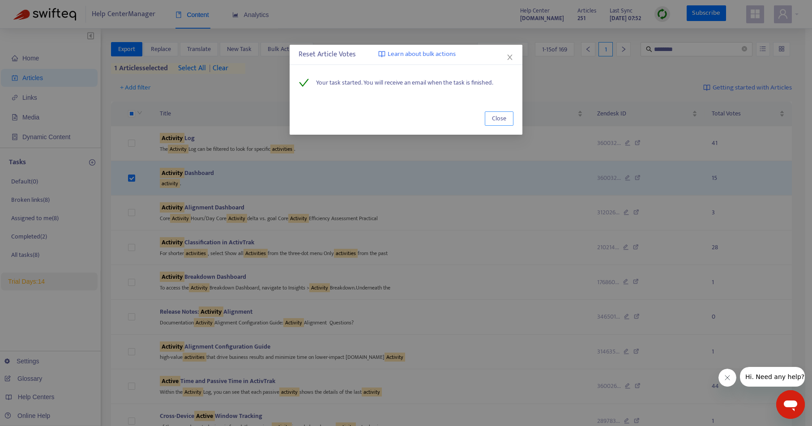
click at [507, 122] on button "Close" at bounding box center [499, 118] width 29 height 14
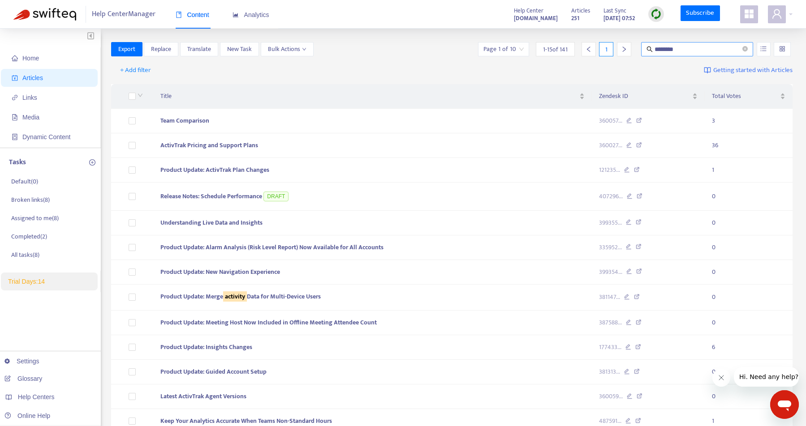
click at [677, 51] on input "********" at bounding box center [697, 49] width 86 height 10
type input "****"
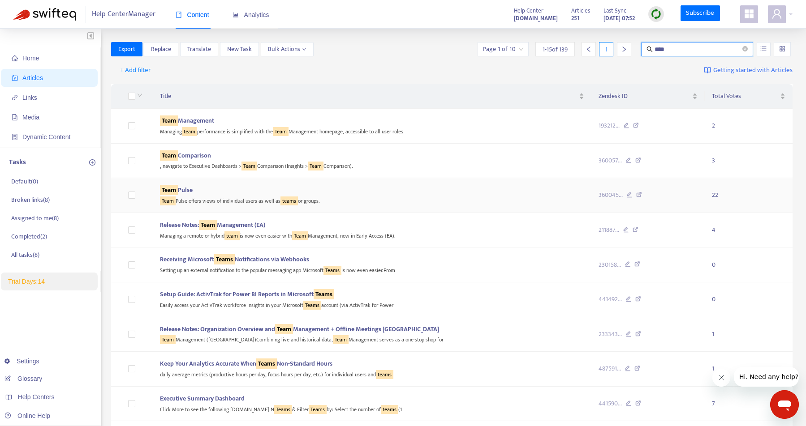
click at [136, 193] on td at bounding box center [132, 195] width 42 height 35
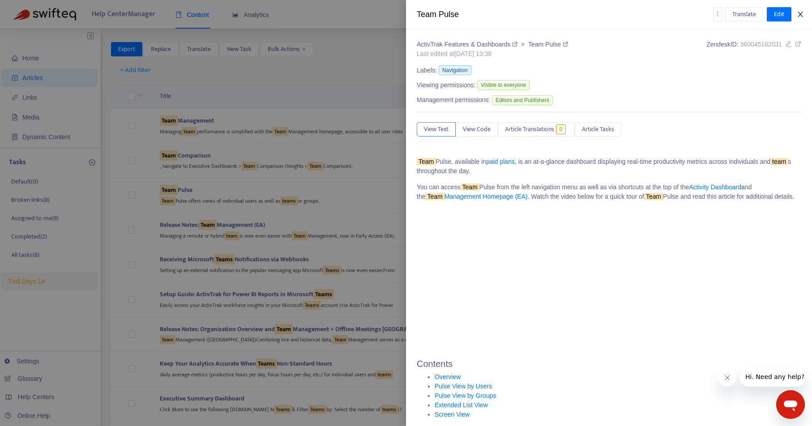
click at [804, 13] on button "Close" at bounding box center [800, 14] width 13 height 9
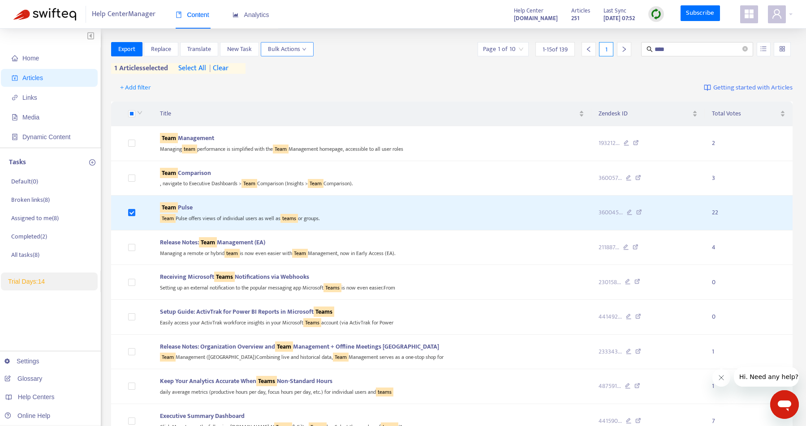
click at [309, 46] on button "Bulk Actions" at bounding box center [287, 49] width 53 height 14
click at [306, 93] on span "Reset Votes" at bounding box center [299, 96] width 62 height 10
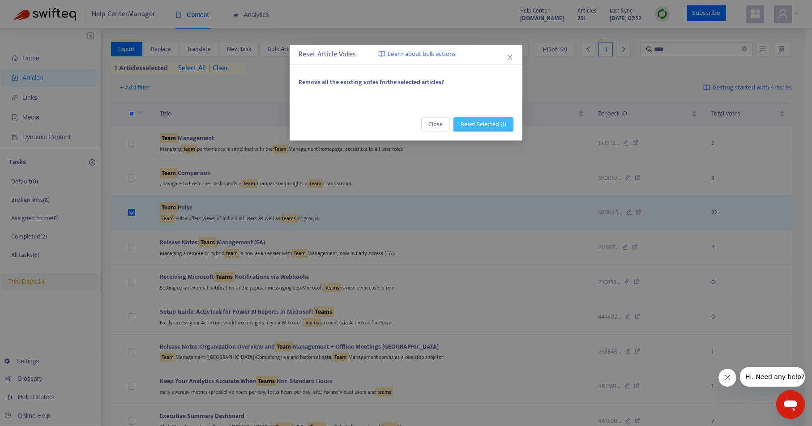
click at [472, 122] on span "Reset Selected (1)" at bounding box center [484, 125] width 46 height 10
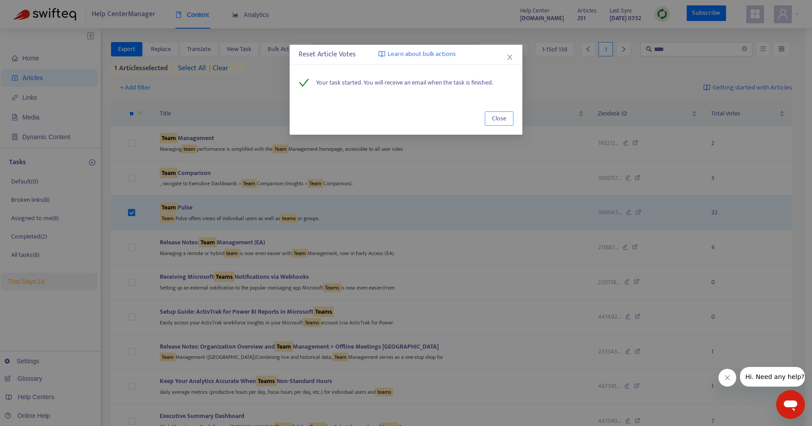
click at [496, 122] on span "Close" at bounding box center [499, 119] width 14 height 10
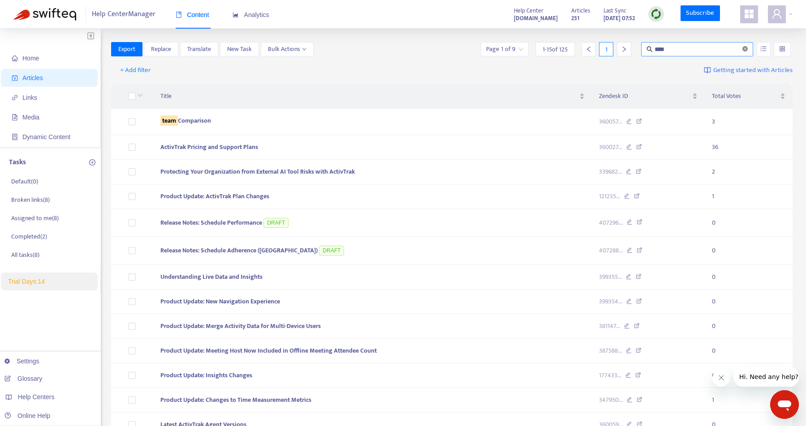
click at [745, 50] on icon "close-circle" at bounding box center [744, 48] width 5 height 5
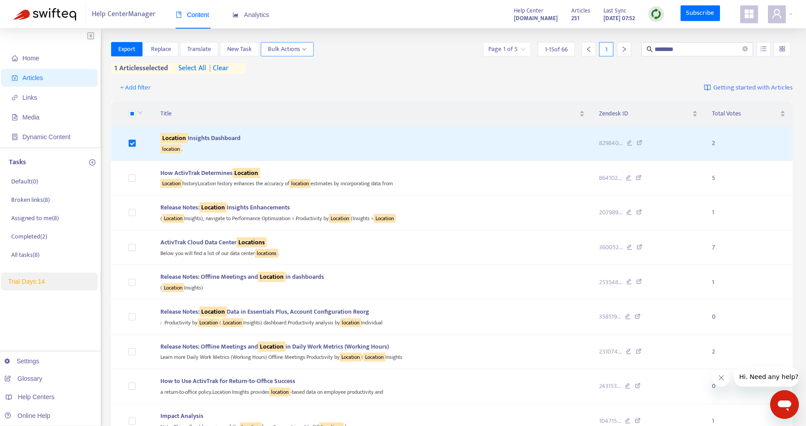
click at [278, 48] on span "Bulk Actions" at bounding box center [287, 49] width 39 height 10
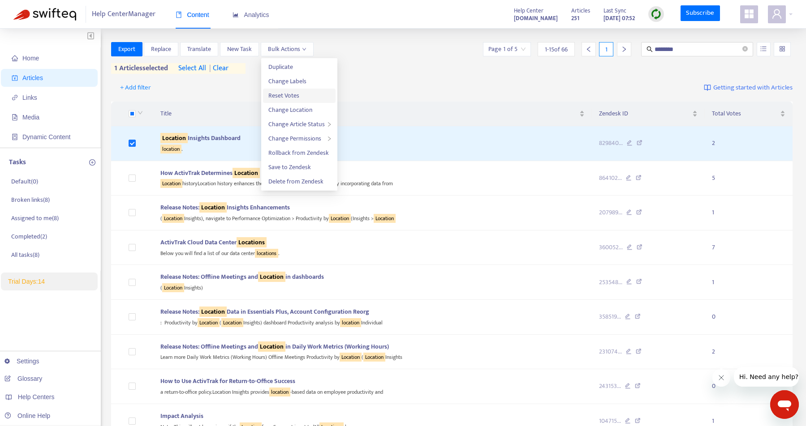
click at [301, 97] on span "Reset Votes" at bounding box center [299, 96] width 62 height 10
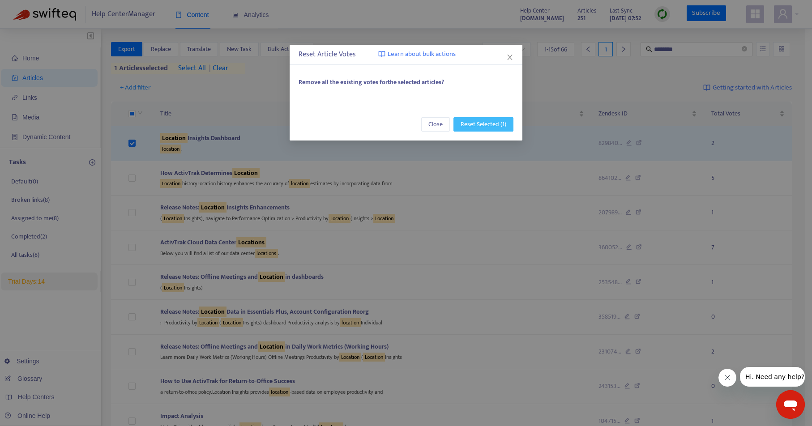
click at [483, 124] on span "Reset Selected (1)" at bounding box center [484, 125] width 46 height 10
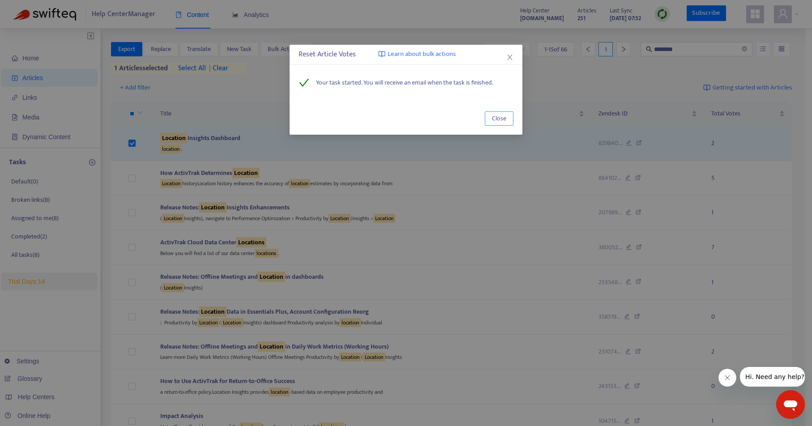
click at [493, 121] on span "Close" at bounding box center [499, 119] width 14 height 10
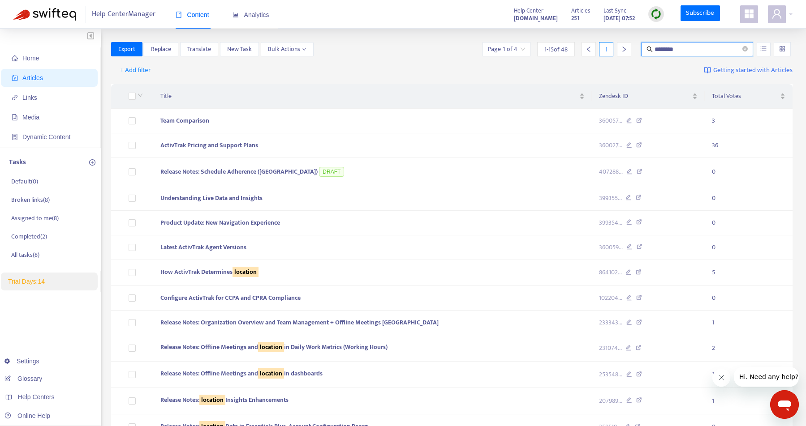
click at [689, 46] on input "********" at bounding box center [697, 49] width 86 height 10
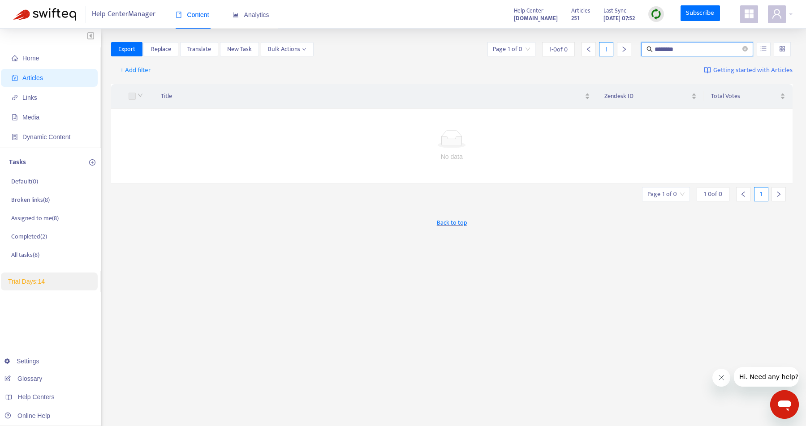
click at [689, 46] on input "********" at bounding box center [697, 49] width 86 height 10
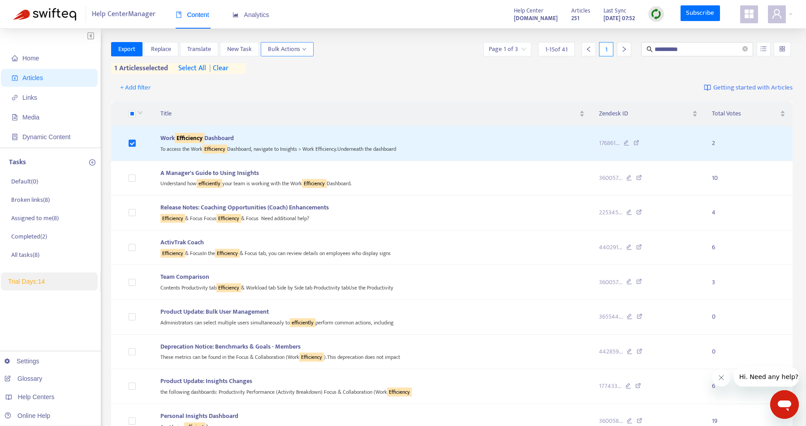
click at [304, 50] on icon "down" at bounding box center [304, 49] width 4 height 3
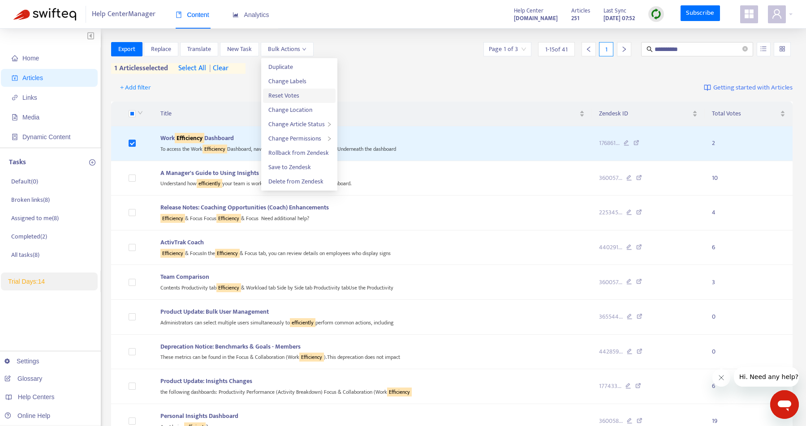
click at [300, 93] on span "Reset Votes" at bounding box center [299, 96] width 62 height 10
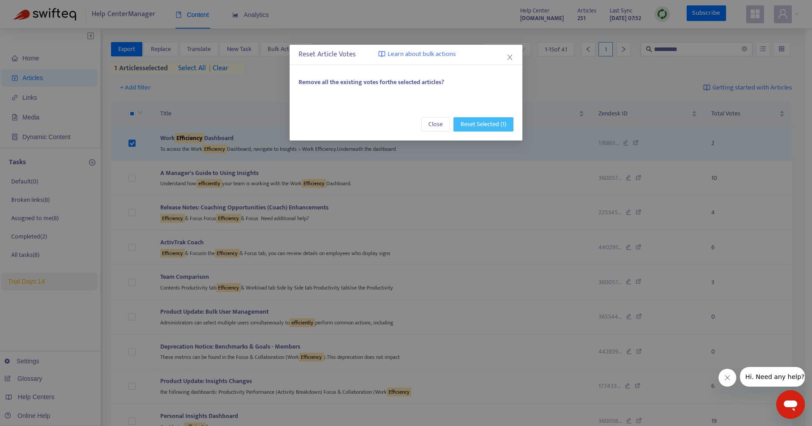
click at [482, 124] on span "Reset Selected (1)" at bounding box center [484, 125] width 46 height 10
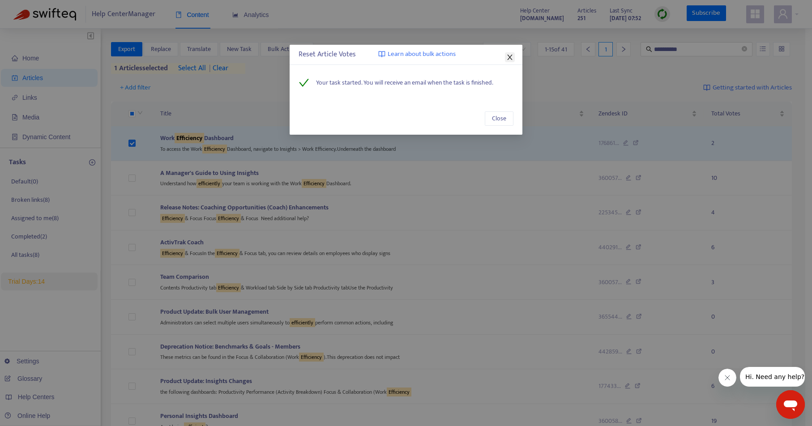
click at [511, 58] on icon "close" at bounding box center [509, 57] width 7 height 7
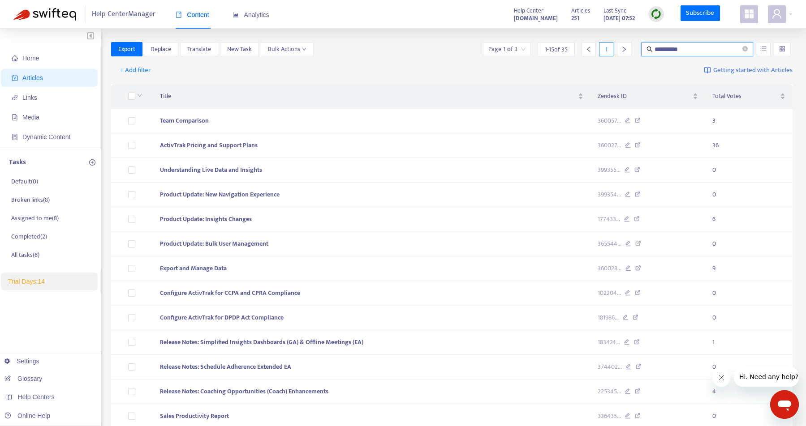
click at [681, 49] on input "**********" at bounding box center [697, 49] width 86 height 10
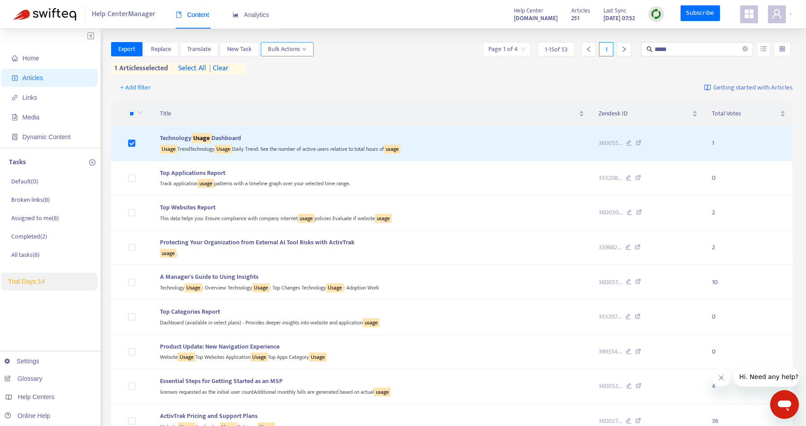
click at [304, 49] on icon "down" at bounding box center [304, 49] width 4 height 4
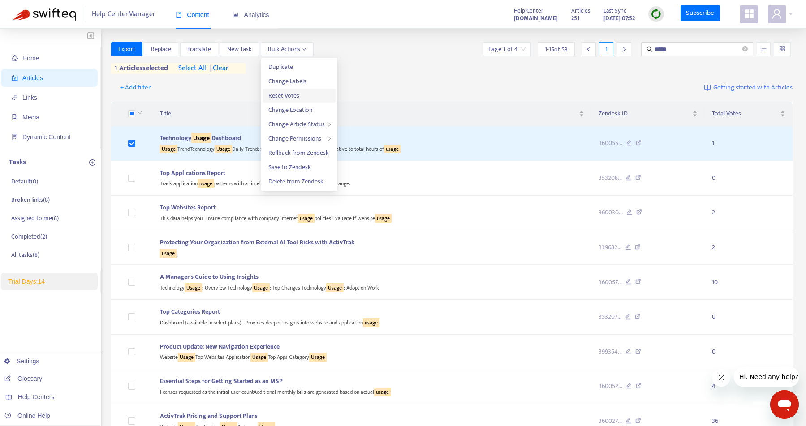
click at [311, 98] on span "Reset Votes" at bounding box center [299, 96] width 62 height 10
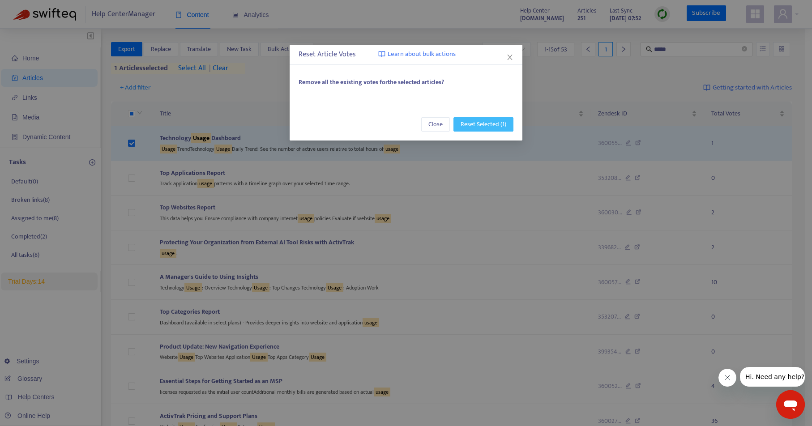
click at [477, 128] on span "Reset Selected (1)" at bounding box center [484, 125] width 46 height 10
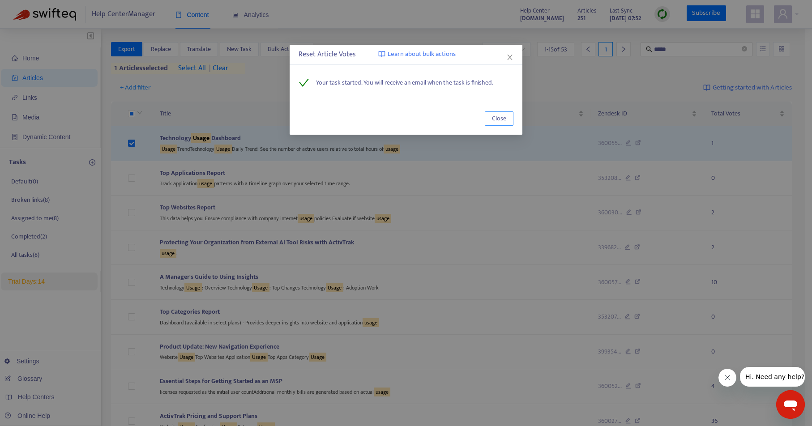
click at [498, 120] on span "Close" at bounding box center [499, 119] width 14 height 10
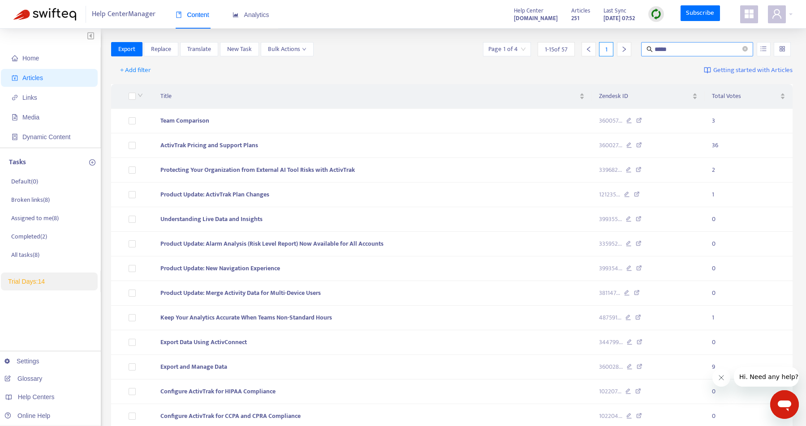
click at [689, 51] on input "*****" at bounding box center [697, 49] width 86 height 10
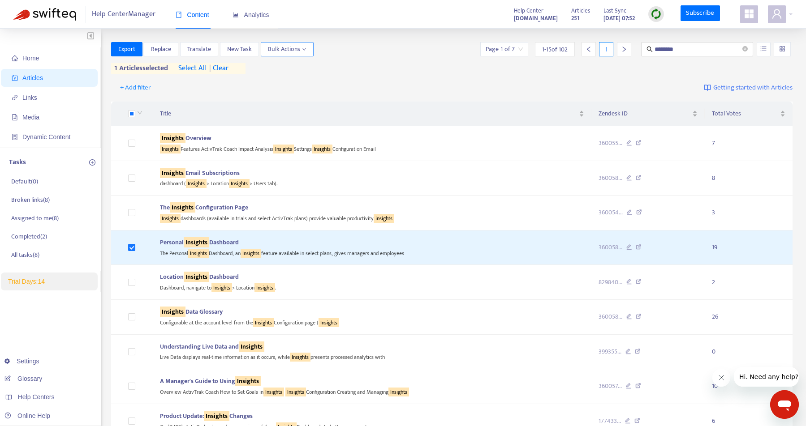
click at [287, 49] on span "Bulk Actions" at bounding box center [287, 49] width 39 height 10
click at [296, 96] on span "Reset Votes" at bounding box center [283, 95] width 31 height 10
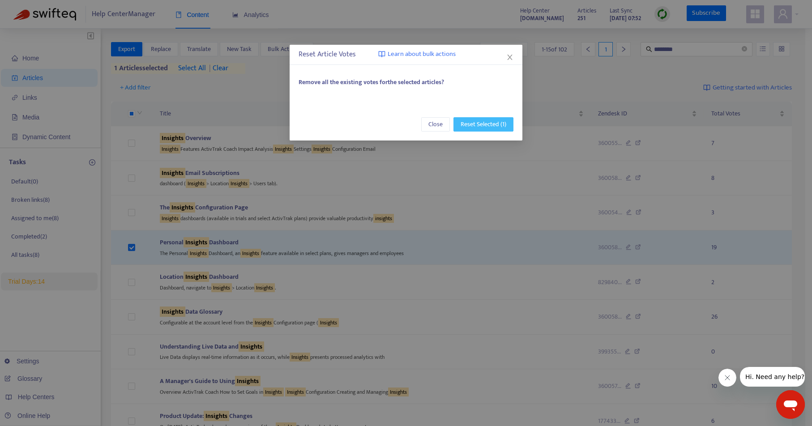
click at [492, 123] on span "Reset Selected (1)" at bounding box center [484, 125] width 46 height 10
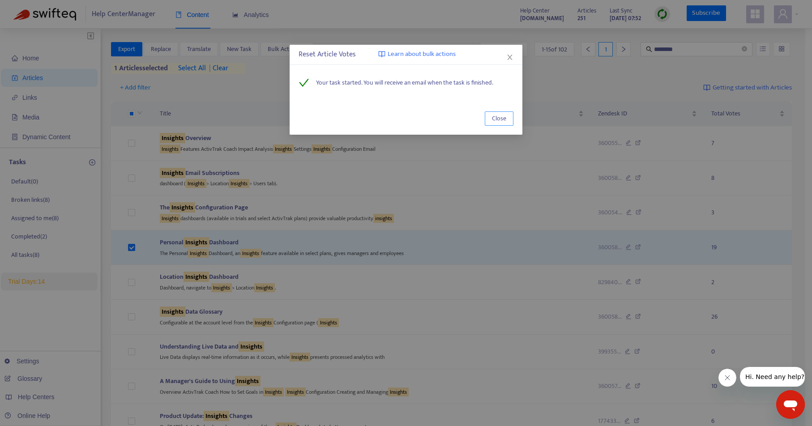
click at [493, 117] on span "Close" at bounding box center [499, 119] width 14 height 10
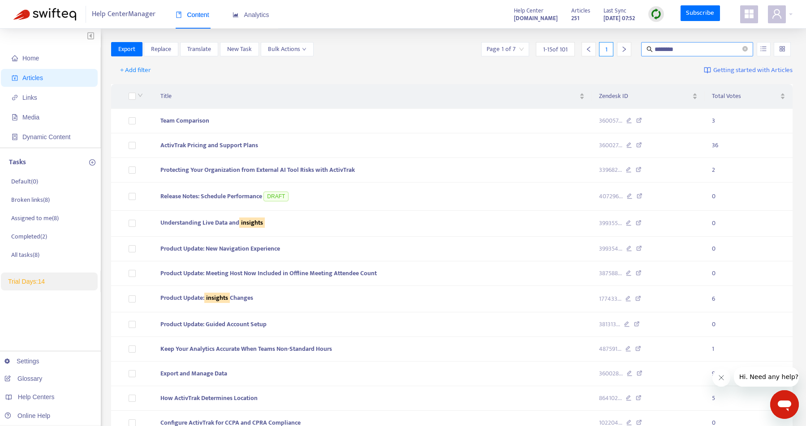
click at [675, 48] on input "********" at bounding box center [697, 49] width 86 height 10
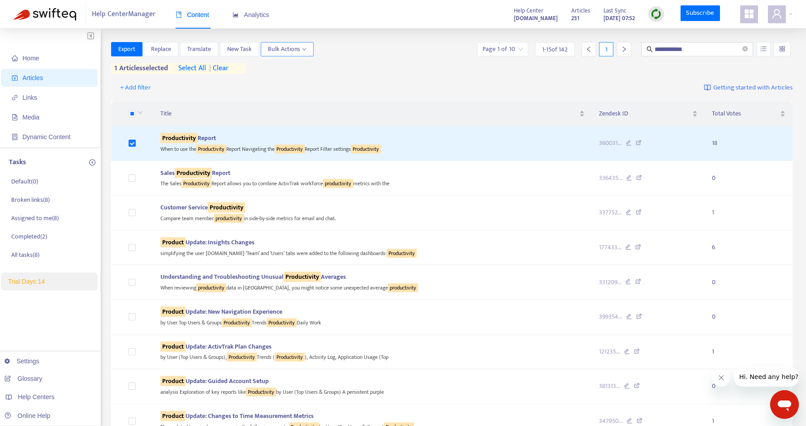
click at [274, 48] on span "Bulk Actions" at bounding box center [287, 49] width 39 height 10
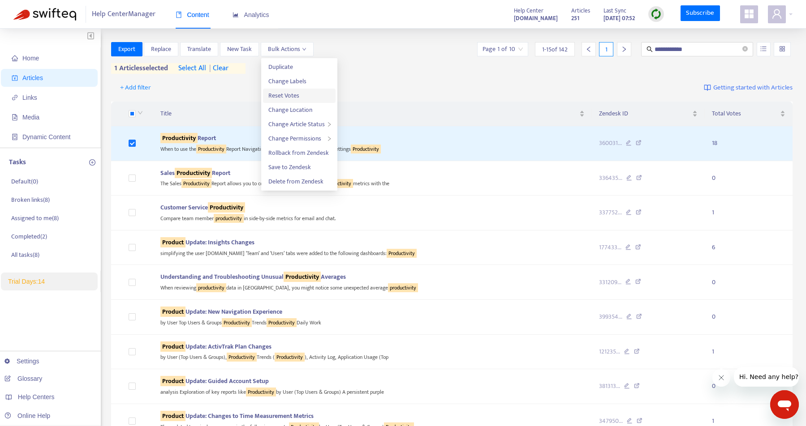
click at [293, 92] on span "Reset Votes" at bounding box center [283, 95] width 31 height 10
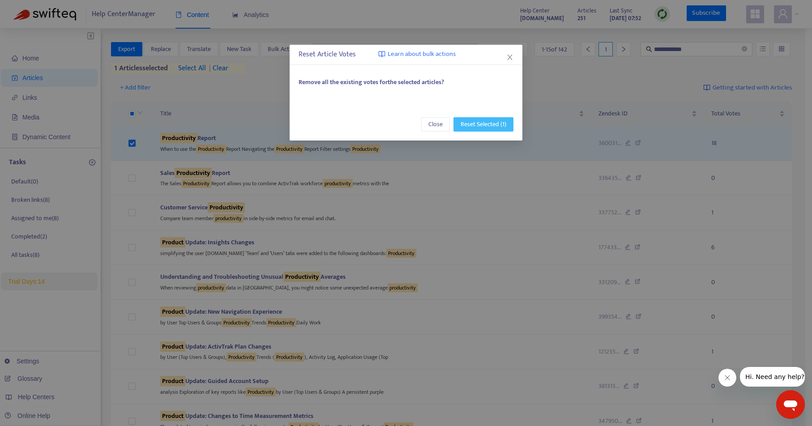
click at [481, 126] on span "Reset Selected (1)" at bounding box center [484, 125] width 46 height 10
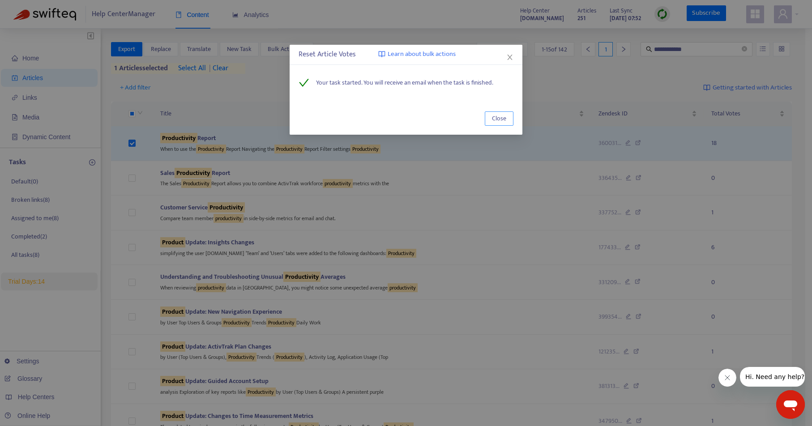
click at [500, 119] on span "Close" at bounding box center [499, 119] width 14 height 10
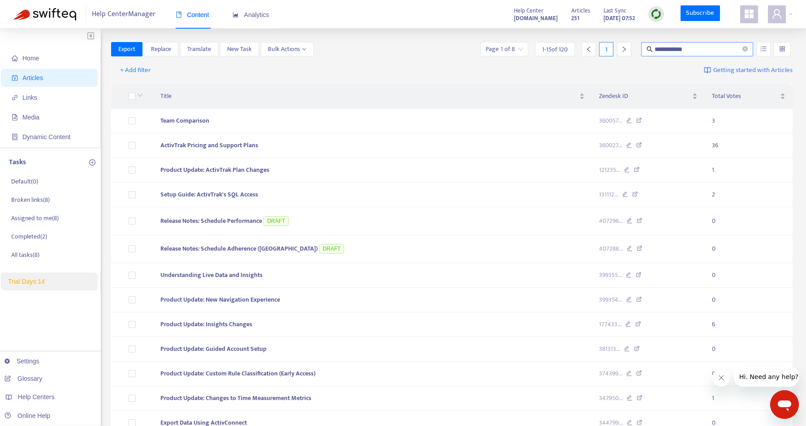
click at [694, 48] on input "**********" at bounding box center [697, 49] width 86 height 10
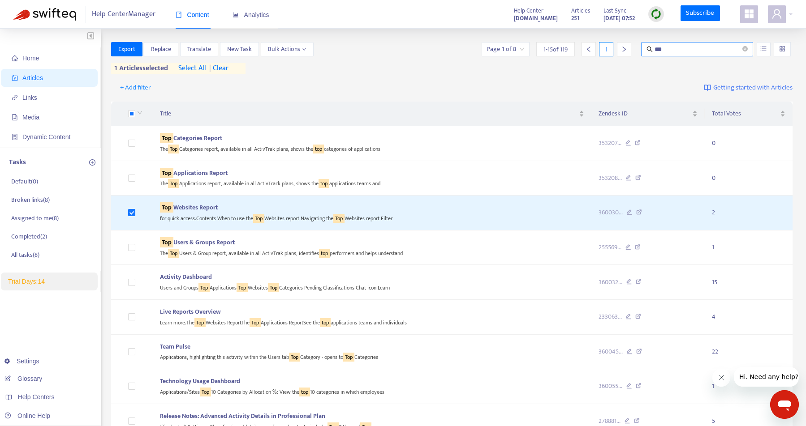
click at [707, 44] on input "***" at bounding box center [697, 49] width 86 height 10
type input "*****"
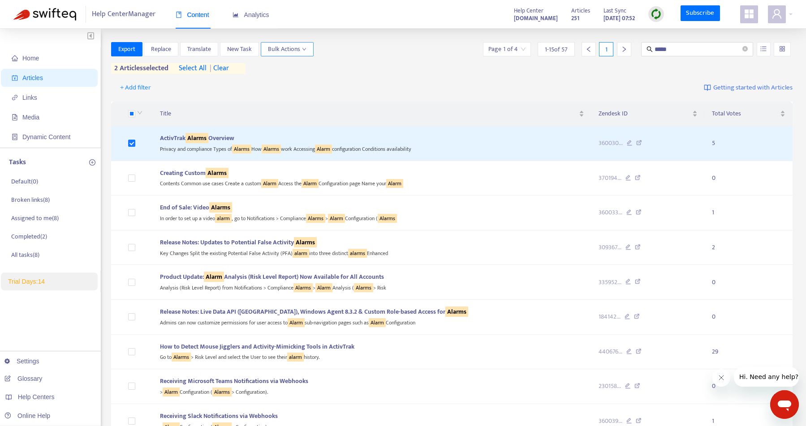
click at [300, 48] on span "Bulk Actions" at bounding box center [287, 49] width 39 height 10
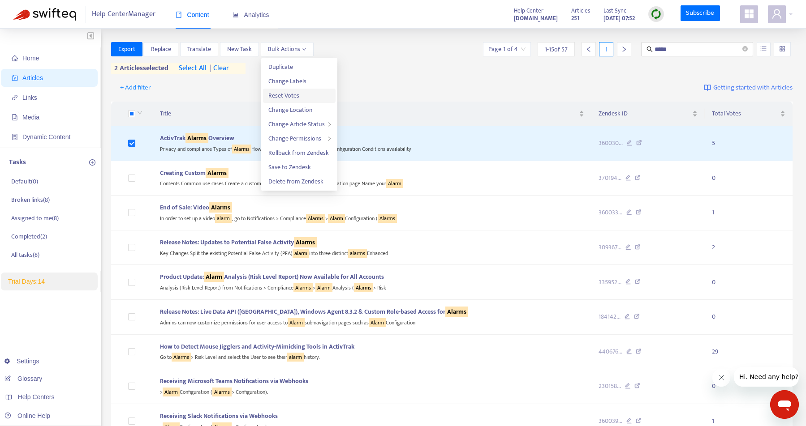
click at [298, 97] on span "Reset Votes" at bounding box center [283, 95] width 31 height 10
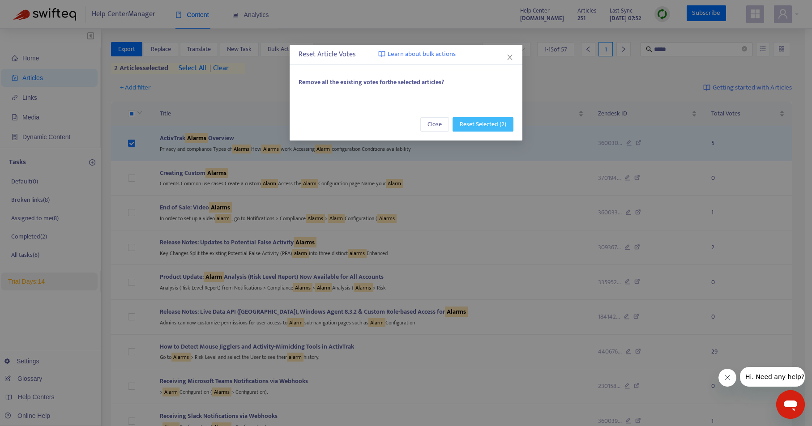
click at [470, 123] on span "Reset Selected (2)" at bounding box center [483, 125] width 47 height 10
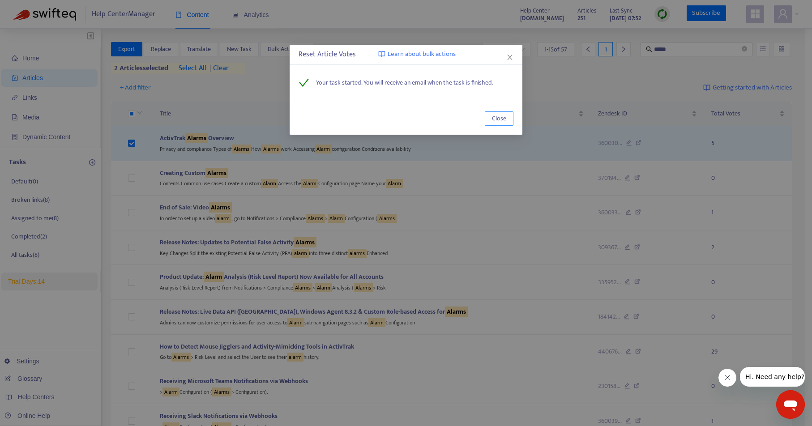
click at [501, 121] on span "Close" at bounding box center [499, 119] width 14 height 10
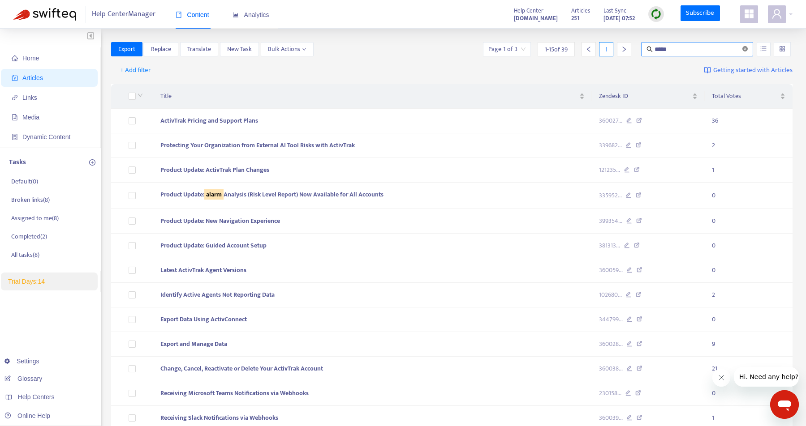
click at [745, 48] on icon "close-circle" at bounding box center [744, 48] width 5 height 5
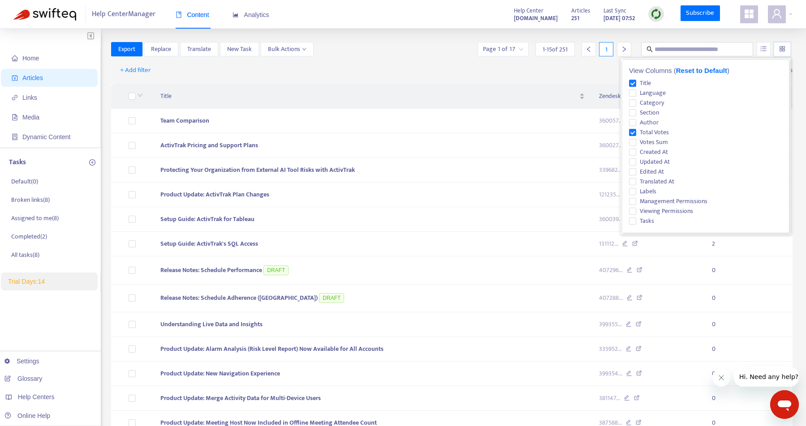
click at [780, 48] on input "search" at bounding box center [782, 49] width 6 height 13
click at [651, 111] on span "Section" at bounding box center [649, 113] width 26 height 10
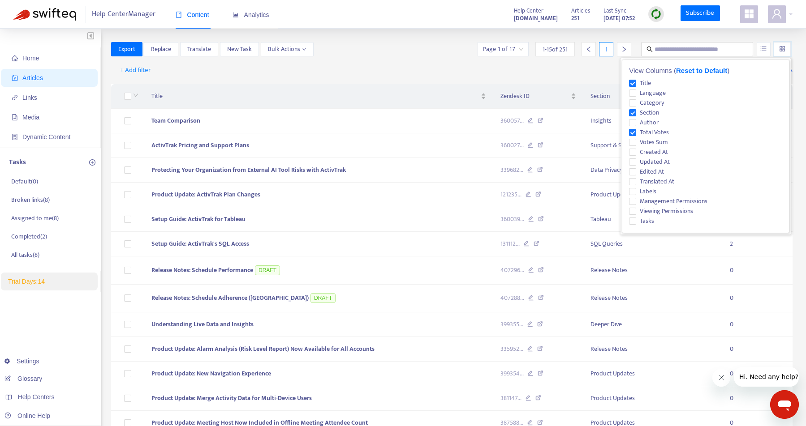
click at [586, 73] on div "+ Add filter Getting started with Articles" at bounding box center [451, 70] width 681 height 21
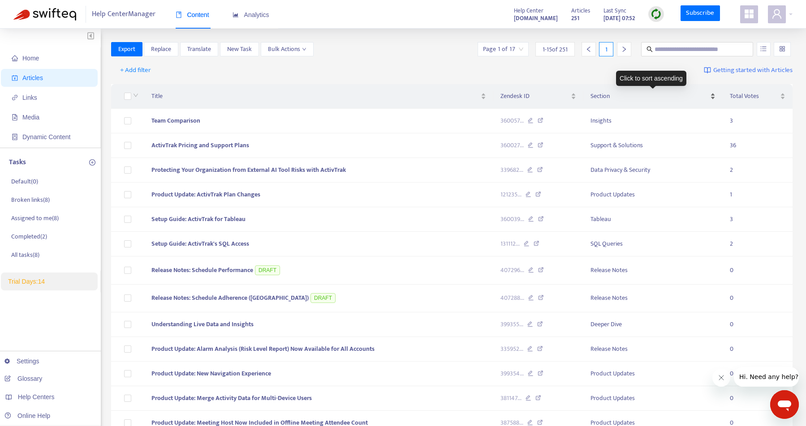
click at [666, 101] on span "Section" at bounding box center [649, 96] width 118 height 10
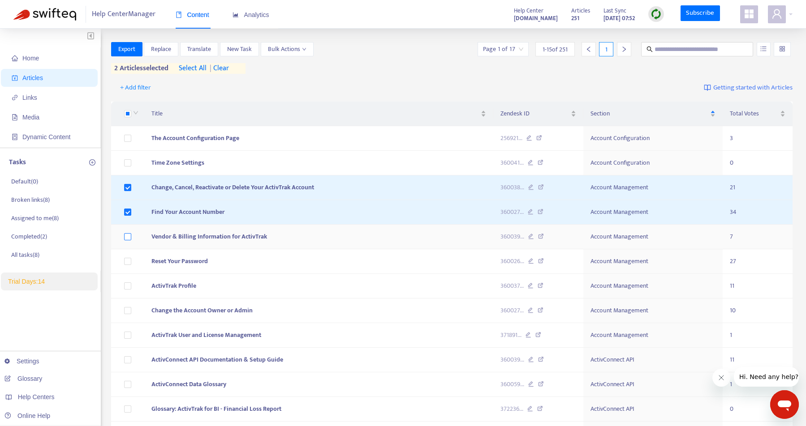
click at [127, 232] on label at bounding box center [127, 237] width 7 height 10
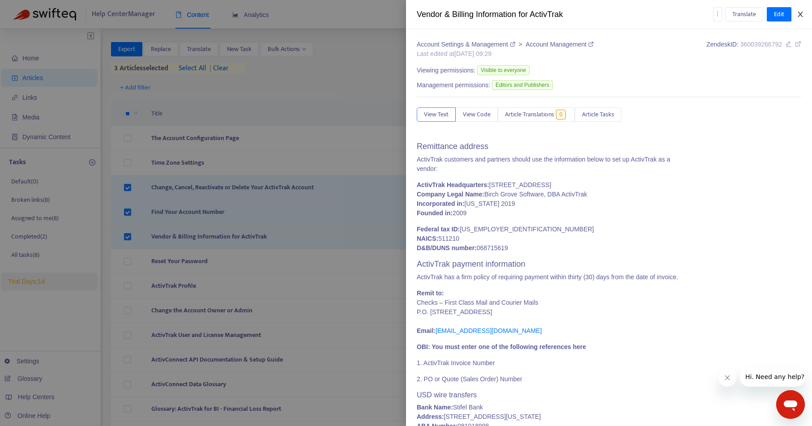
click at [801, 16] on icon "close" at bounding box center [800, 14] width 5 height 5
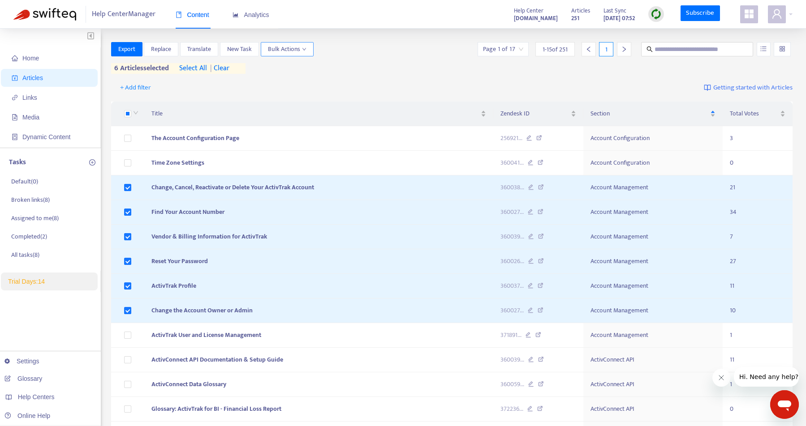
click at [309, 51] on button "Bulk Actions" at bounding box center [287, 49] width 53 height 14
click at [307, 93] on span "Reset Votes" at bounding box center [299, 96] width 62 height 10
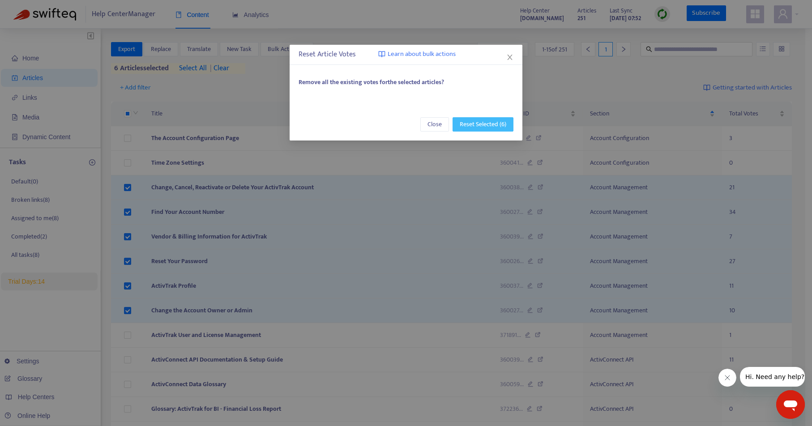
click at [483, 118] on button "Reset Selected (6)" at bounding box center [483, 124] width 61 height 14
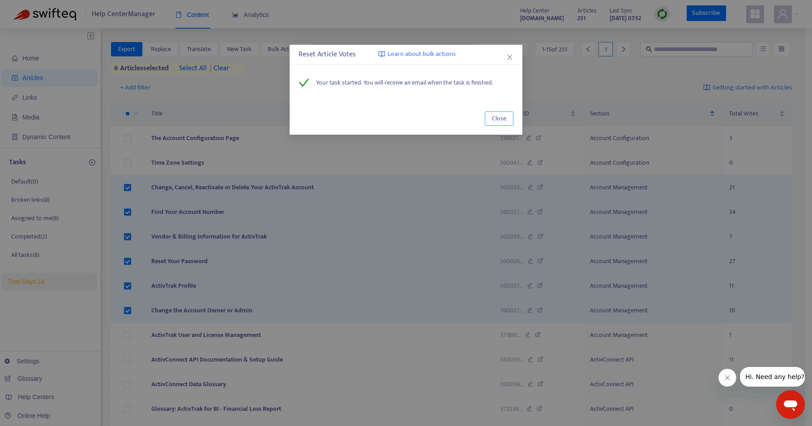
click at [496, 117] on span "Close" at bounding box center [499, 119] width 14 height 10
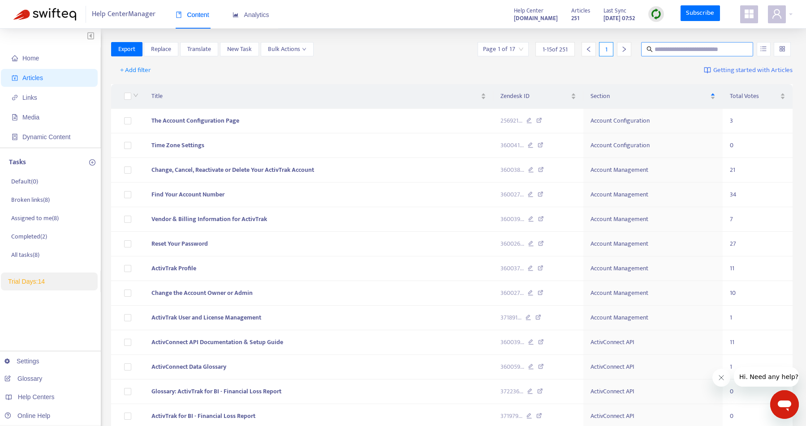
click at [667, 52] on input "text" at bounding box center [697, 49] width 86 height 10
type input "*****"
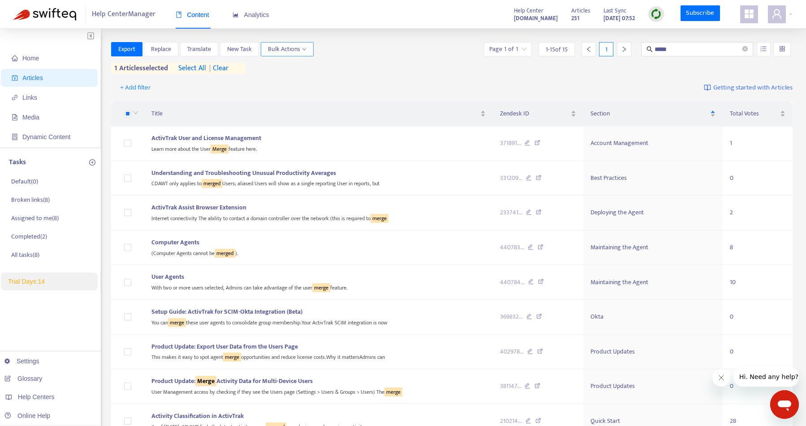
click at [291, 51] on span "Bulk Actions" at bounding box center [287, 49] width 39 height 10
click at [296, 92] on span "Reset Votes" at bounding box center [283, 95] width 31 height 10
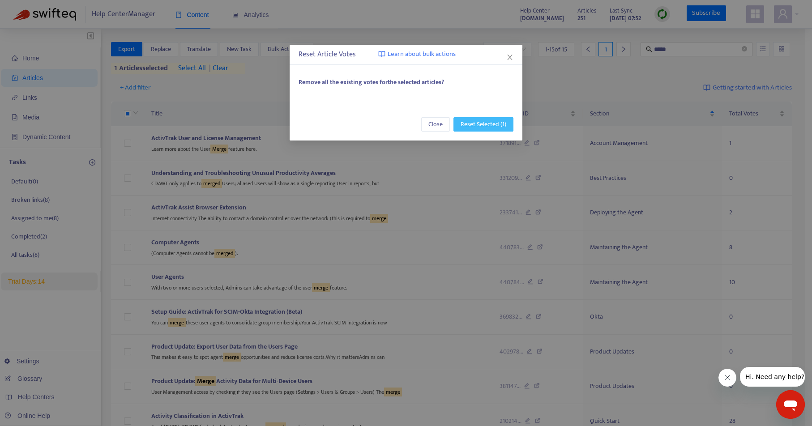
click at [495, 125] on span "Reset Selected (1)" at bounding box center [484, 125] width 46 height 10
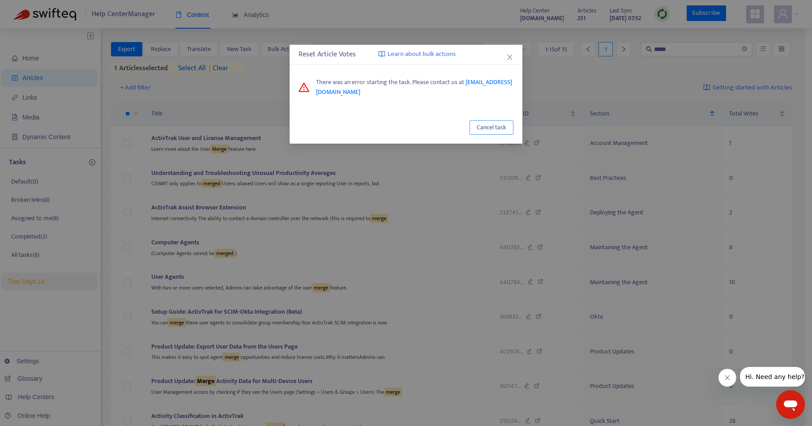
click at [487, 129] on span "Cancel task" at bounding box center [492, 128] width 30 height 10
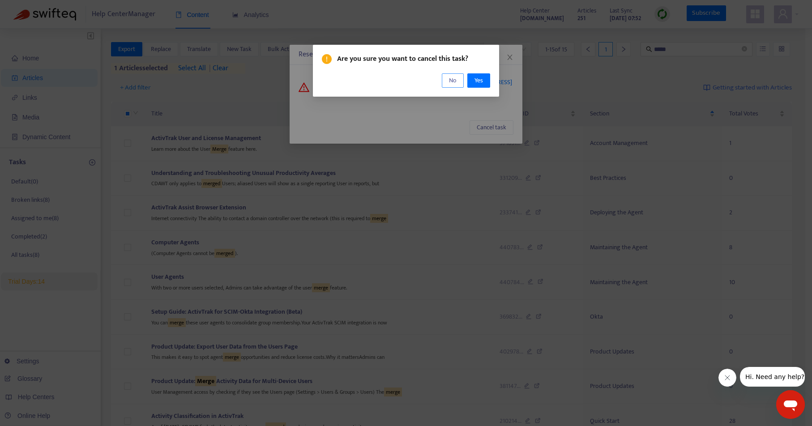
click at [453, 79] on span "No" at bounding box center [453, 81] width 8 height 10
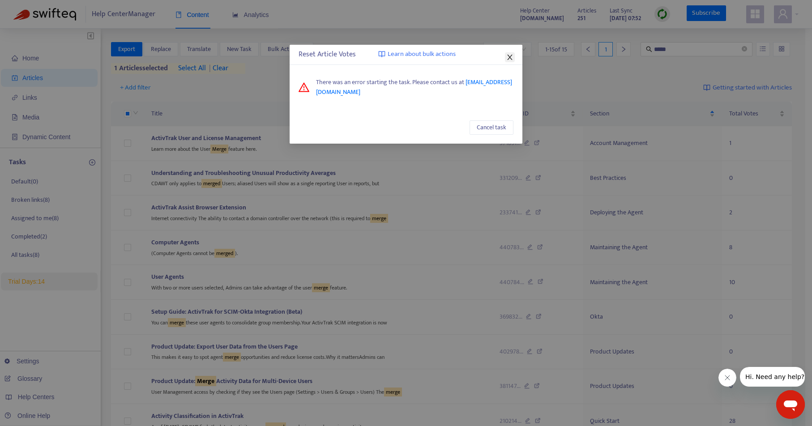
click at [510, 56] on icon "close" at bounding box center [509, 57] width 5 height 5
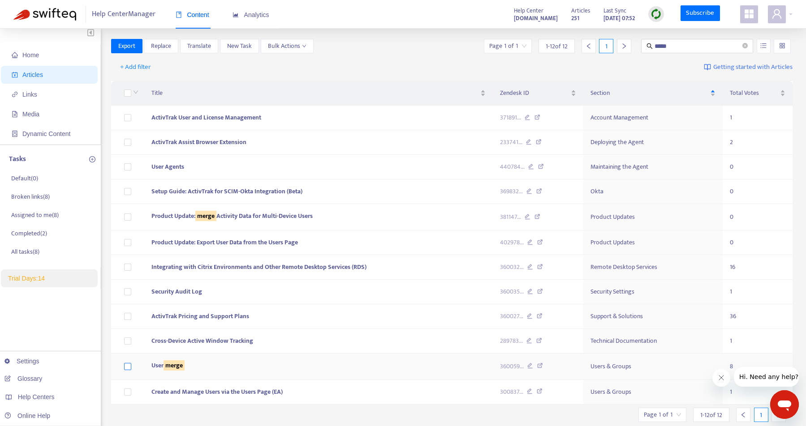
scroll to position [4, 0]
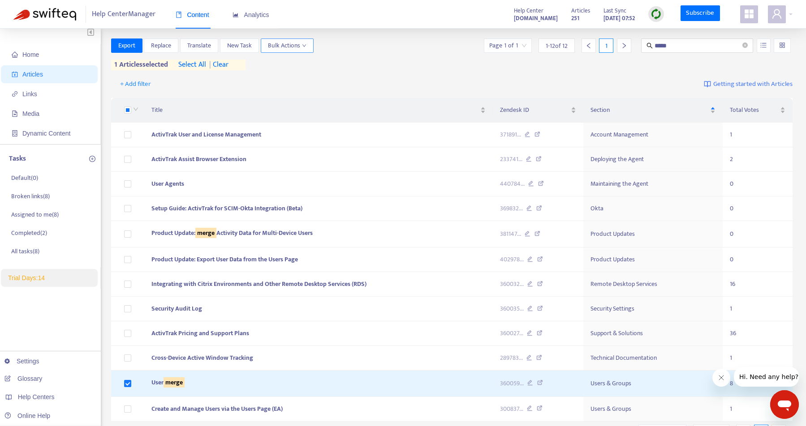
click at [282, 48] on span "Bulk Actions" at bounding box center [287, 46] width 39 height 10
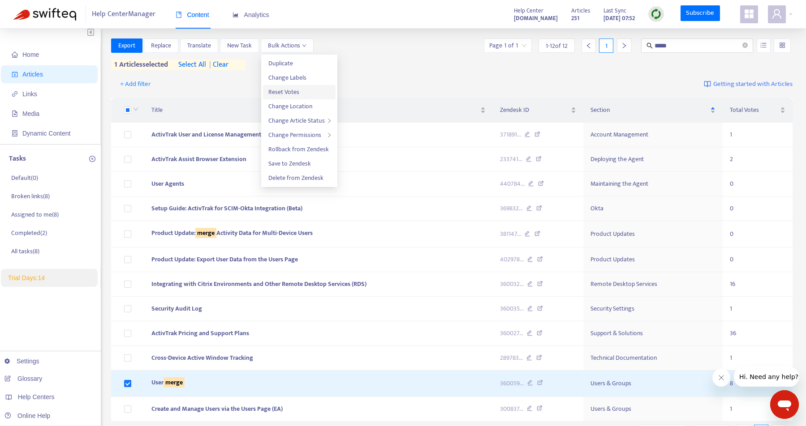
click at [298, 89] on span "Reset Votes" at bounding box center [283, 92] width 31 height 10
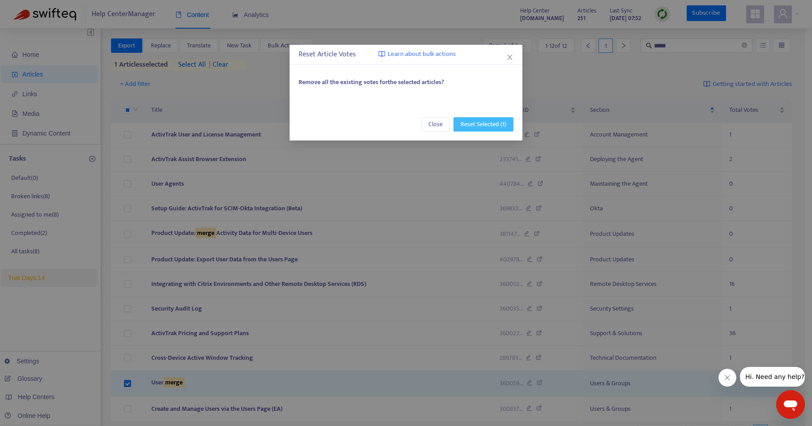
click at [468, 121] on span "Reset Selected (1)" at bounding box center [484, 125] width 46 height 10
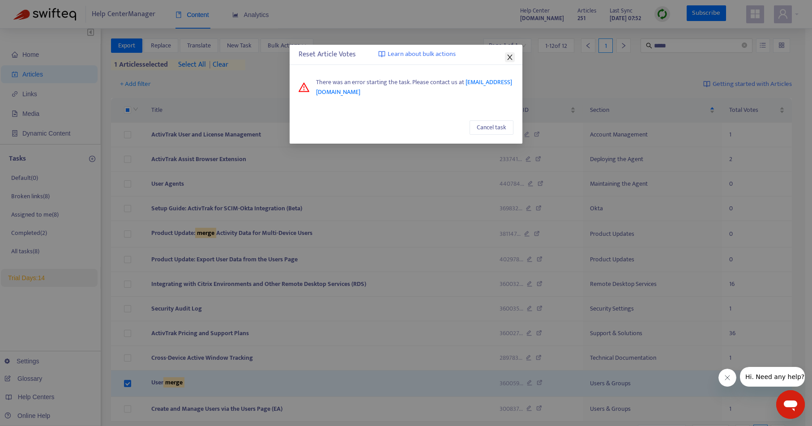
click at [513, 55] on icon "close" at bounding box center [509, 57] width 7 height 7
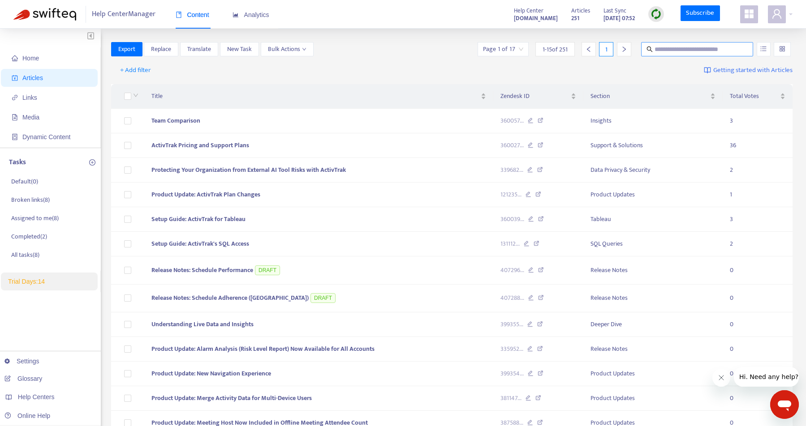
click at [698, 47] on input "text" at bounding box center [697, 49] width 86 height 10
type input "**********"
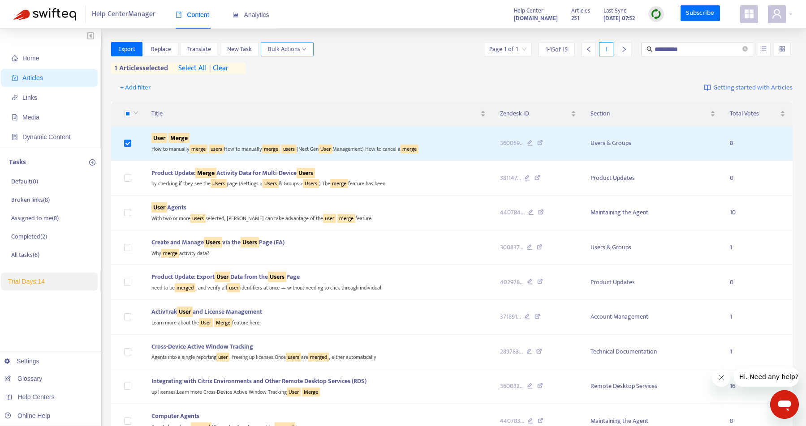
click at [306, 45] on span "Bulk Actions" at bounding box center [287, 49] width 39 height 10
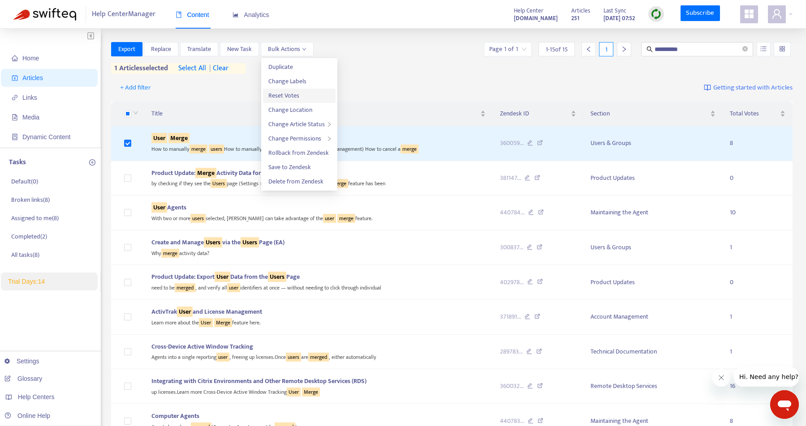
click at [299, 92] on span "Reset Votes" at bounding box center [299, 96] width 62 height 10
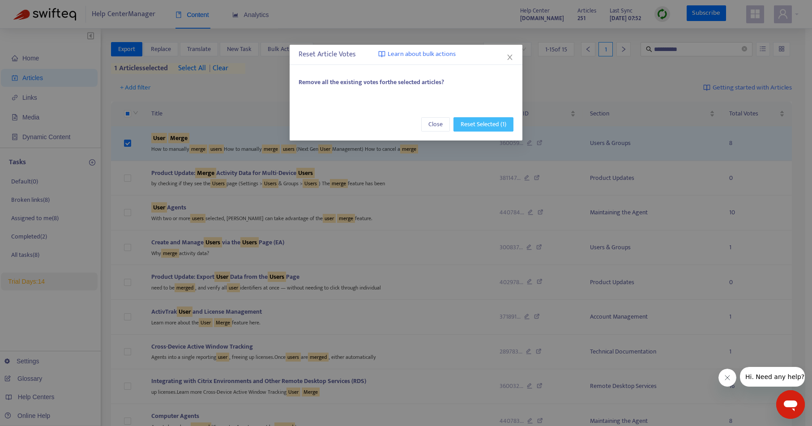
click at [465, 121] on span "Reset Selected (1)" at bounding box center [484, 125] width 46 height 10
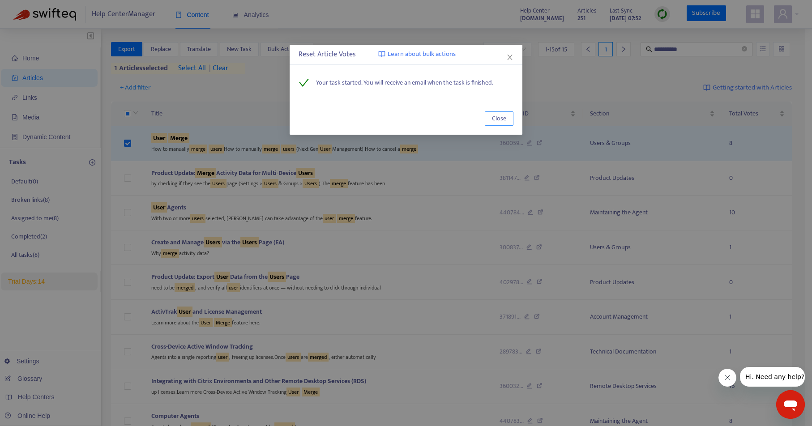
click at [494, 120] on span "Close" at bounding box center [499, 119] width 14 height 10
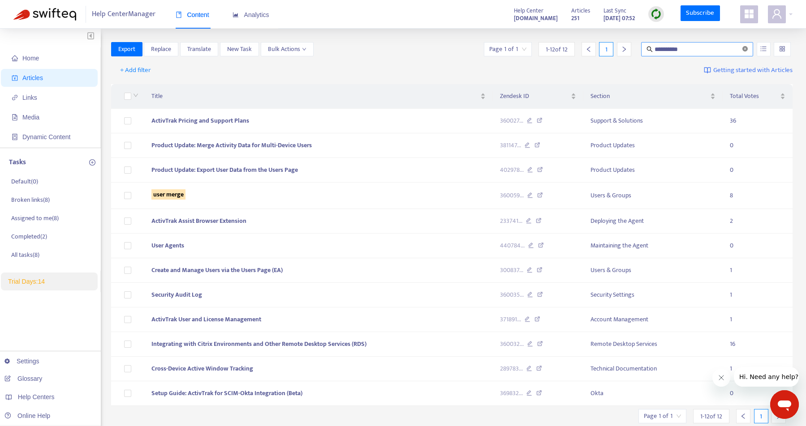
click at [744, 49] on icon "close-circle" at bounding box center [744, 48] width 5 height 5
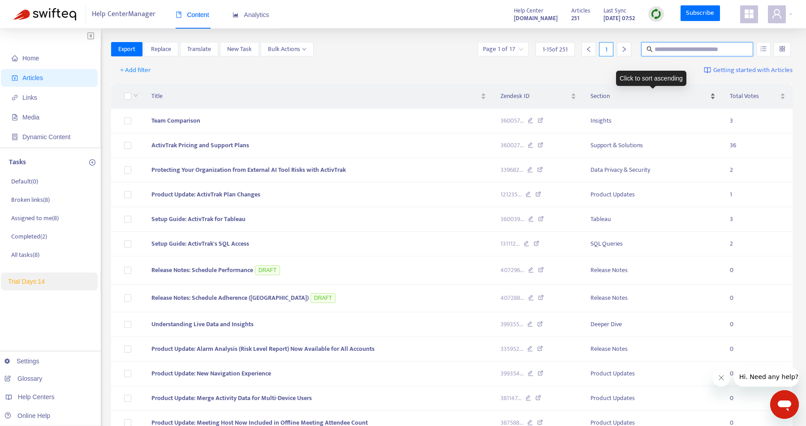
click at [673, 97] on span "Section" at bounding box center [649, 96] width 118 height 10
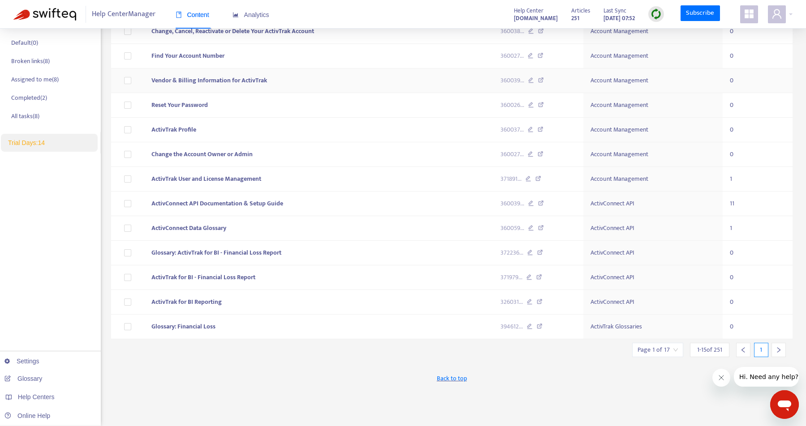
scroll to position [140, 0]
click at [675, 351] on input "search" at bounding box center [657, 349] width 40 height 13
click at [733, 393] on span "15" at bounding box center [756, 395] width 56 height 13
click at [734, 392] on span "15" at bounding box center [756, 395] width 56 height 13
click at [732, 397] on span "15" at bounding box center [756, 395] width 56 height 13
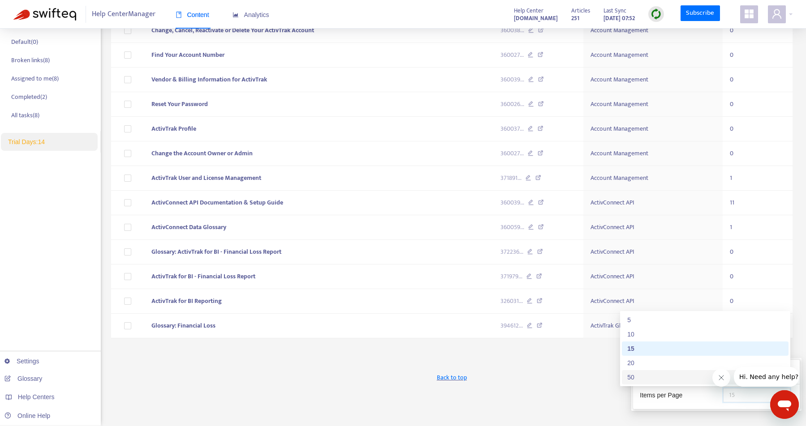
click at [664, 377] on div "50" at bounding box center [705, 378] width 156 height 10
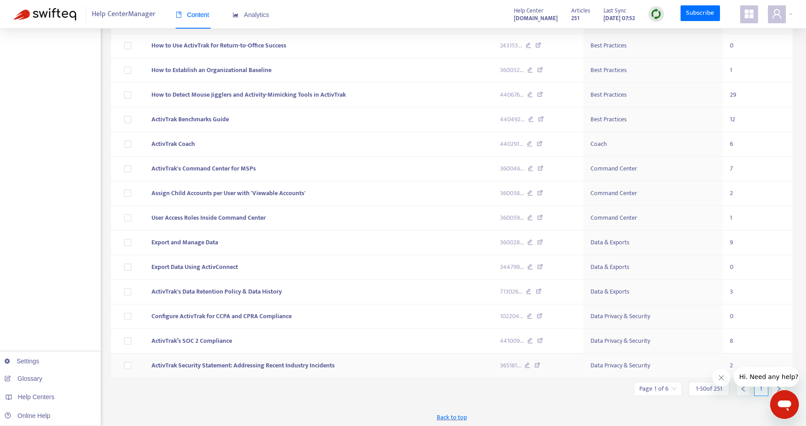
scroll to position [964, 0]
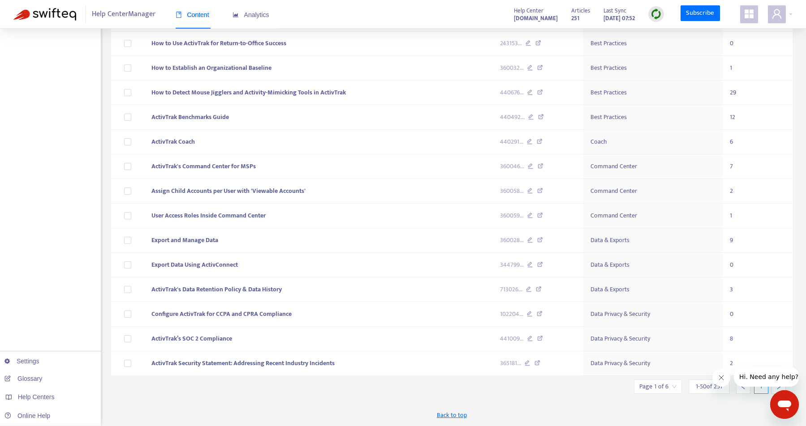
click at [761, 391] on div "1" at bounding box center [761, 387] width 14 height 14
click at [720, 381] on button "Close message from company" at bounding box center [721, 378] width 18 height 18
click at [776, 385] on icon "right" at bounding box center [778, 387] width 6 height 6
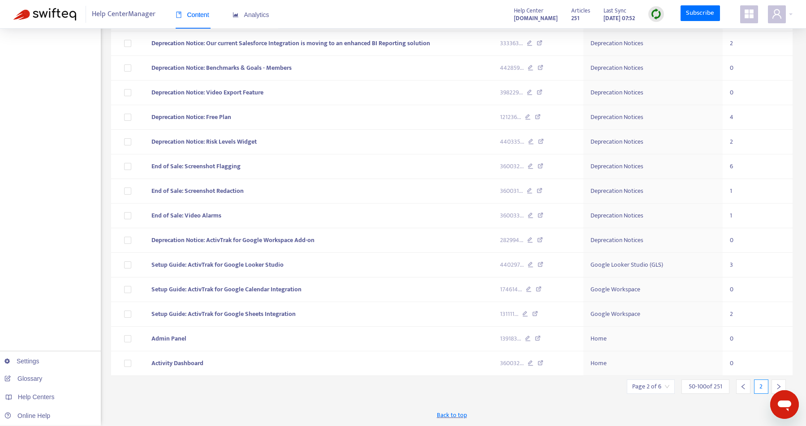
click at [776, 385] on icon "right" at bounding box center [778, 387] width 6 height 6
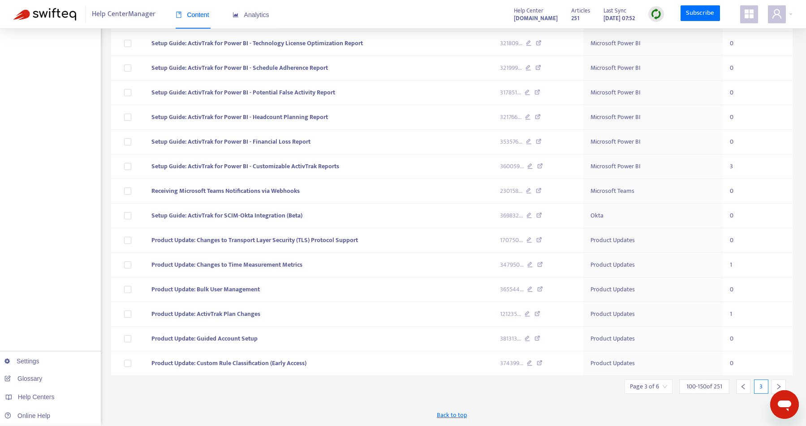
click at [776, 385] on icon "right" at bounding box center [778, 387] width 6 height 6
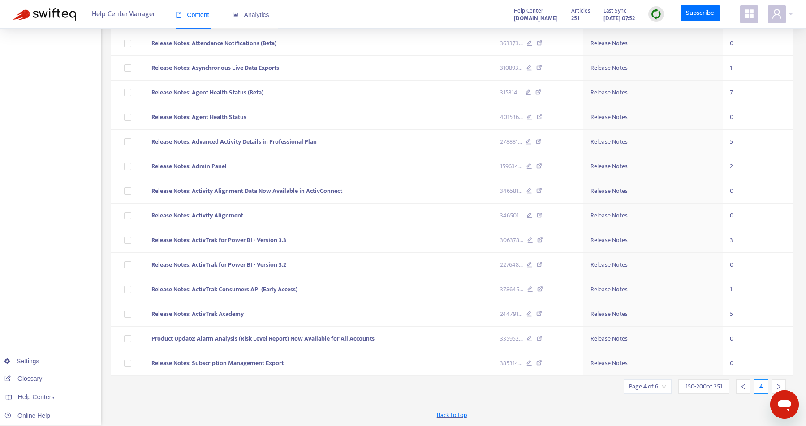
click at [776, 385] on icon "right" at bounding box center [778, 387] width 6 height 6
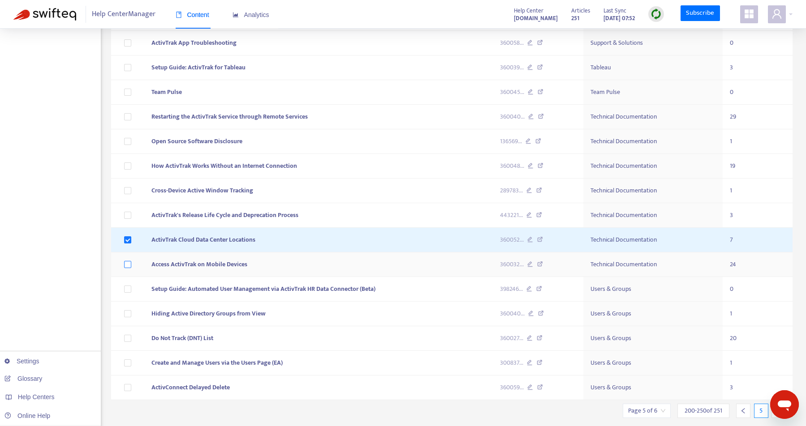
click at [124, 260] on label at bounding box center [127, 265] width 7 height 10
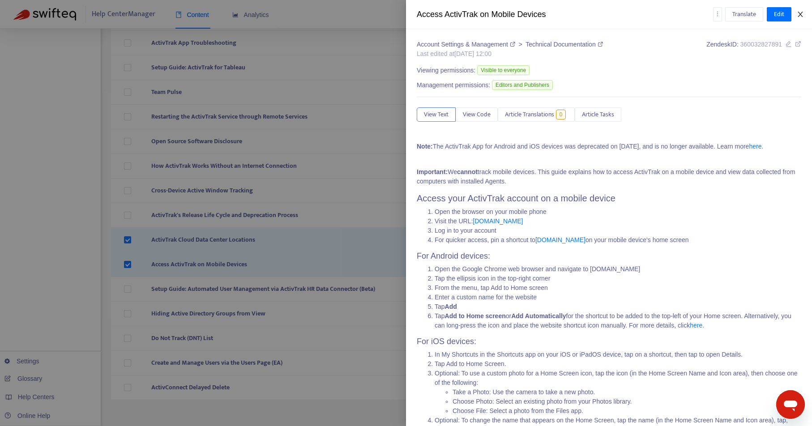
click at [802, 13] on icon "close" at bounding box center [800, 14] width 5 height 5
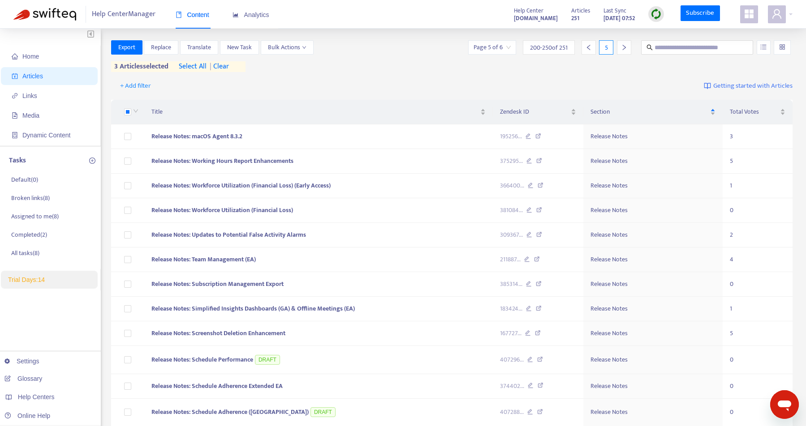
scroll to position [0, 0]
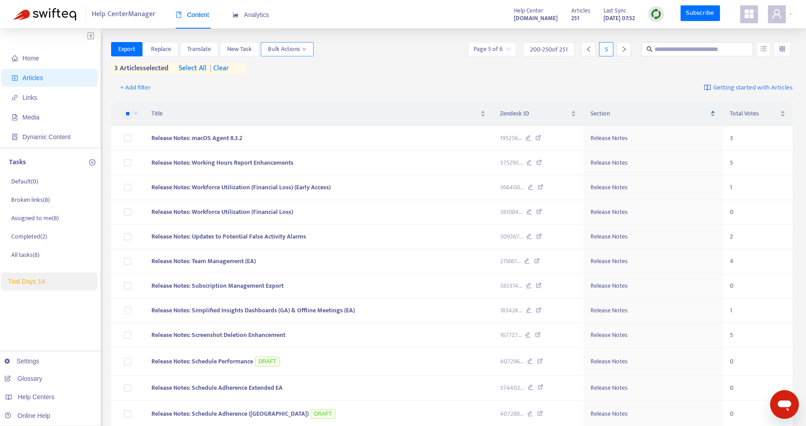
click at [305, 50] on icon "down" at bounding box center [304, 49] width 4 height 4
click at [300, 93] on span "Reset Votes" at bounding box center [299, 96] width 62 height 10
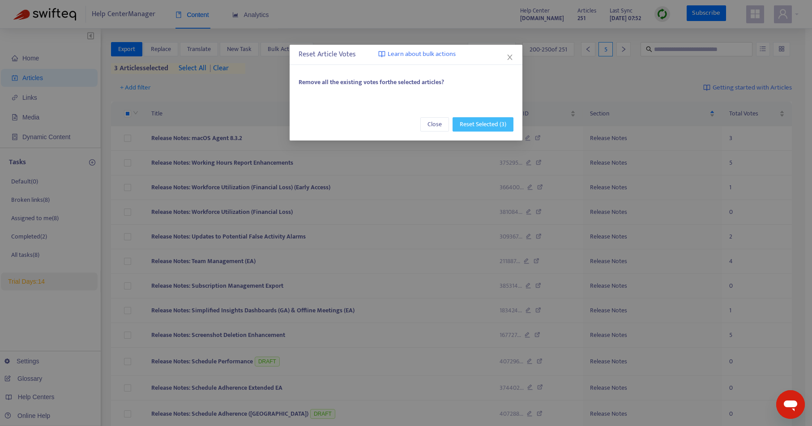
click at [478, 121] on span "Reset Selected (3)" at bounding box center [483, 125] width 47 height 10
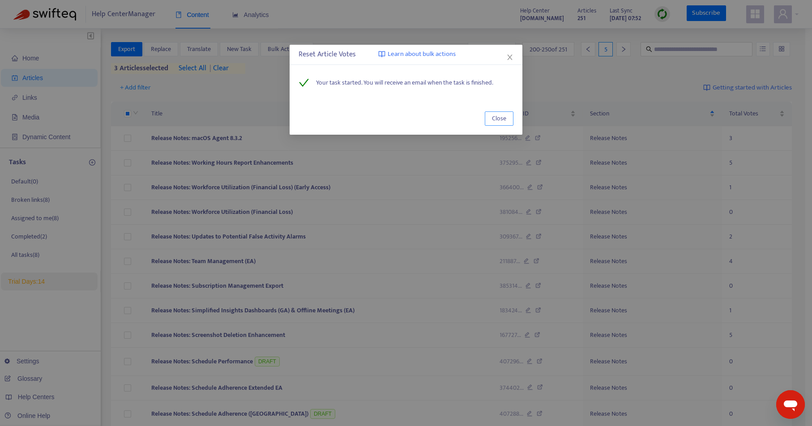
click at [497, 118] on span "Close" at bounding box center [499, 119] width 14 height 10
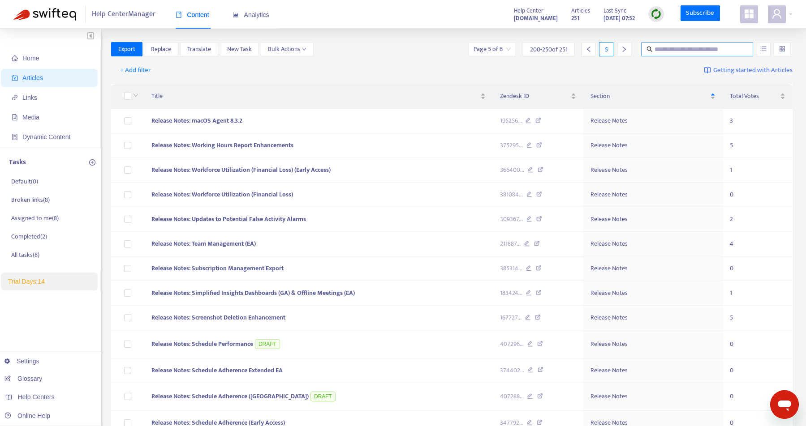
click at [686, 51] on input "text" at bounding box center [697, 49] width 86 height 10
type input "***"
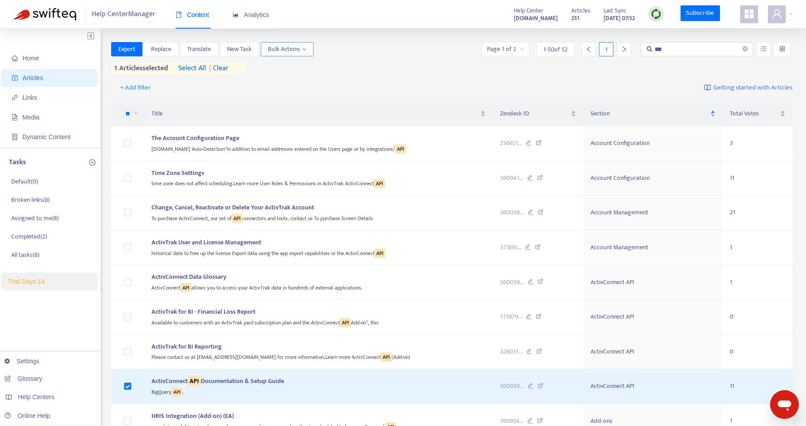
click at [301, 46] on span "Bulk Actions" at bounding box center [287, 49] width 39 height 10
click at [294, 94] on span "Reset Votes" at bounding box center [283, 95] width 31 height 10
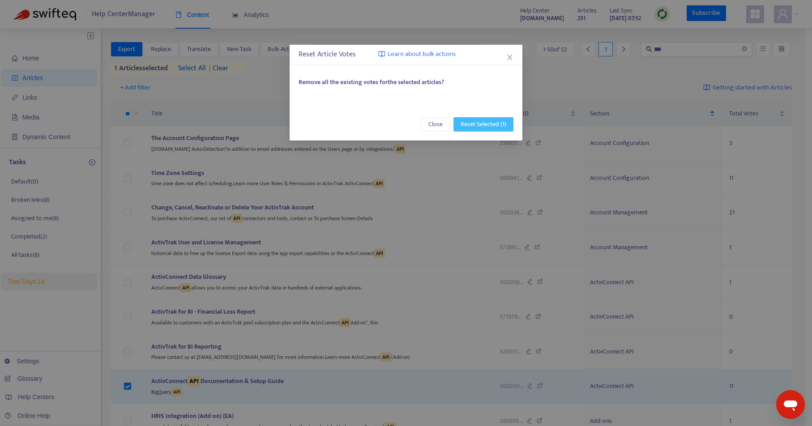
click at [493, 124] on span "Reset Selected (1)" at bounding box center [484, 125] width 46 height 10
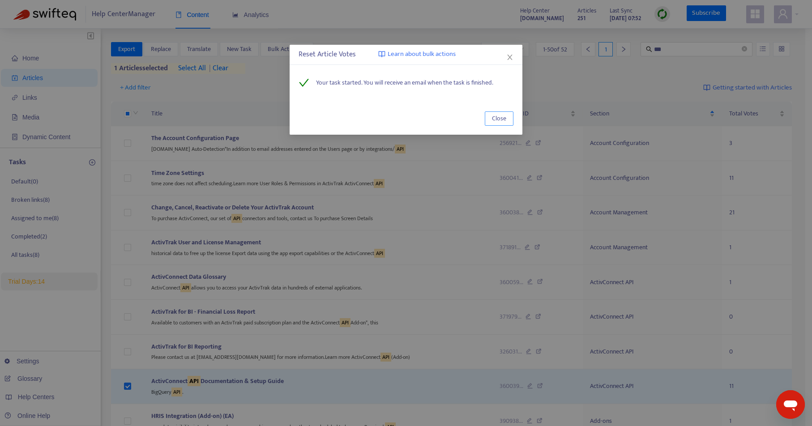
click at [500, 119] on span "Close" at bounding box center [499, 119] width 14 height 10
